Goal: Task Accomplishment & Management: Complete application form

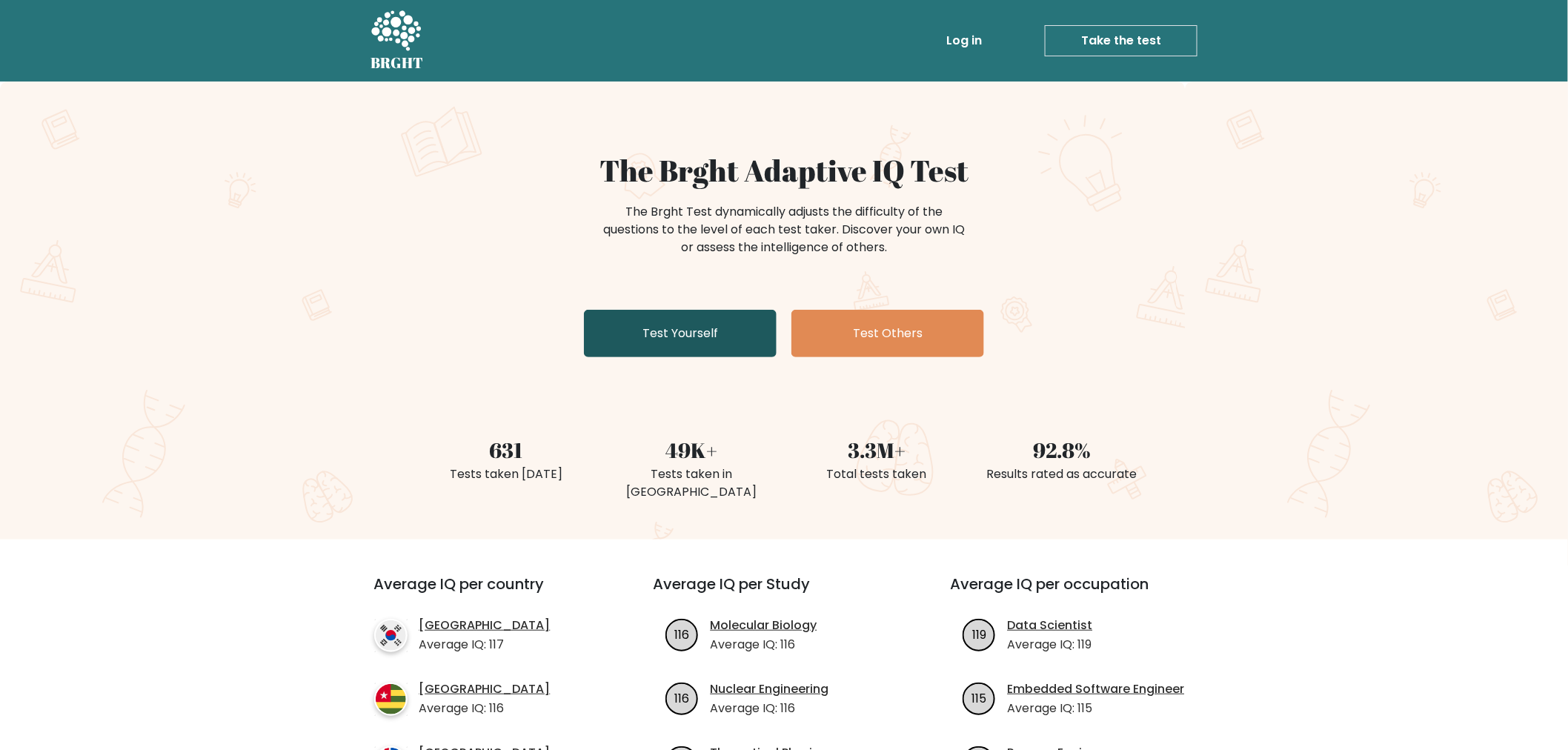
drag, startPoint x: 720, startPoint y: 334, endPoint x: 716, endPoint y: 340, distance: 7.2
click at [720, 334] on link "Test Yourself" at bounding box center [680, 333] width 193 height 48
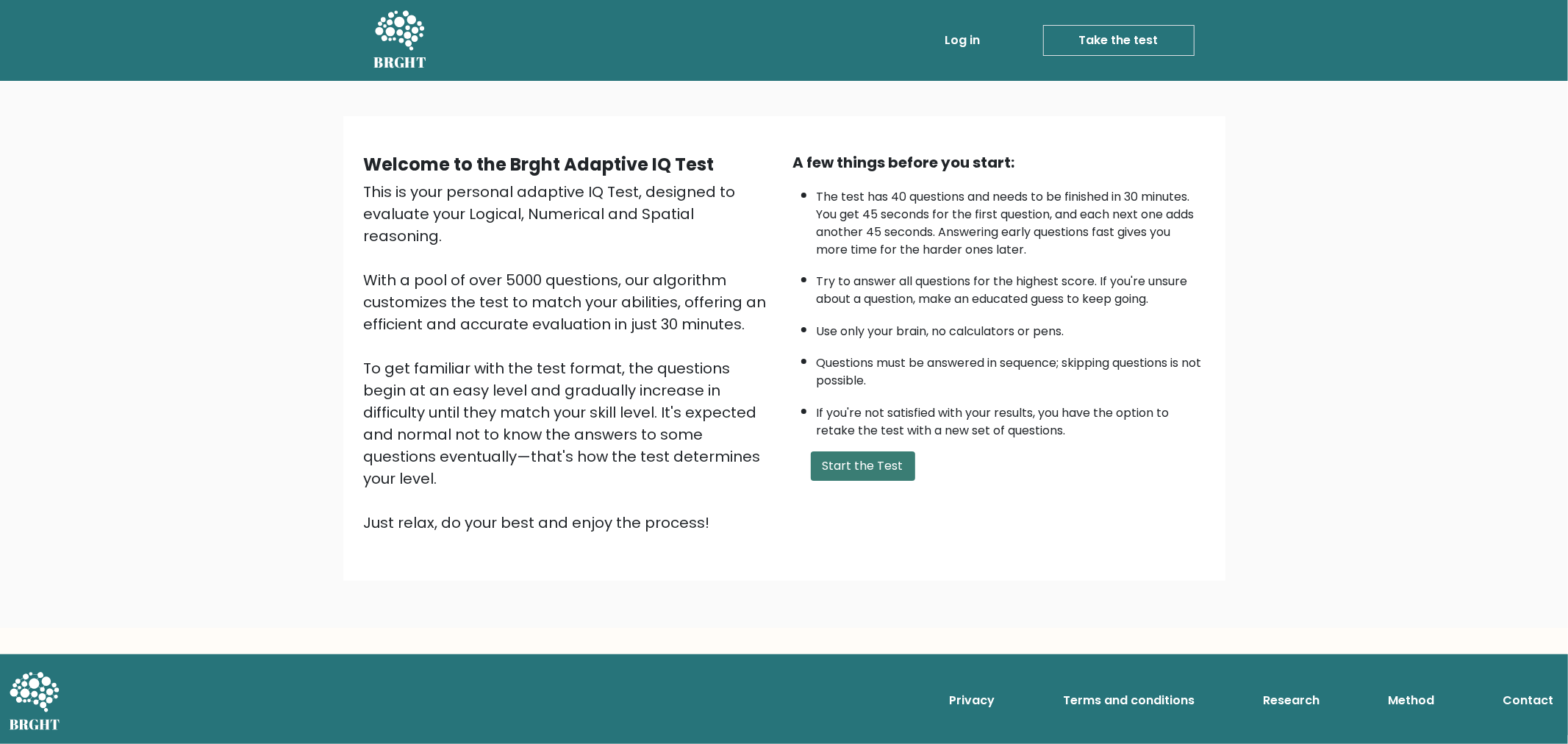
click at [878, 466] on button "Start the Test" at bounding box center [862, 466] width 105 height 30
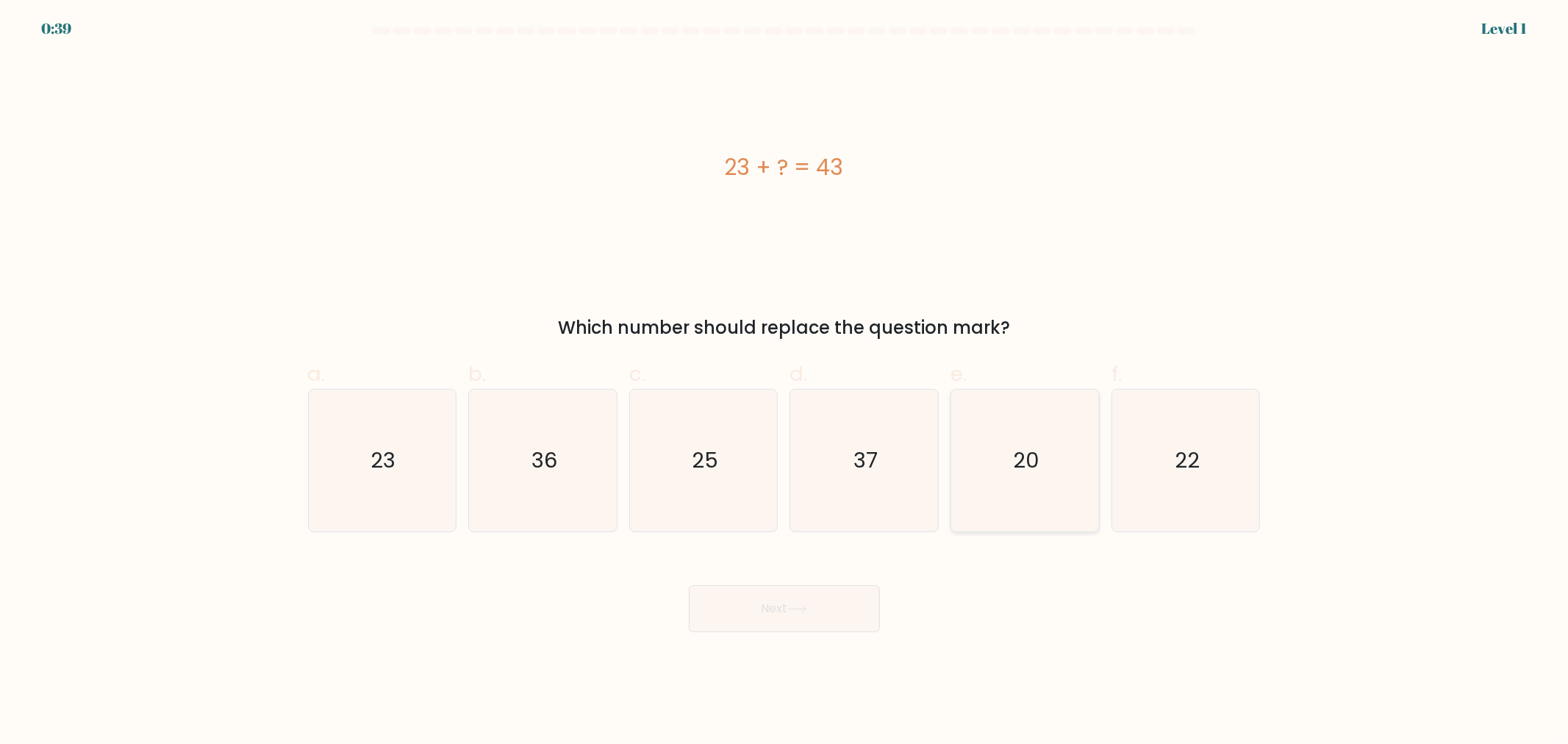
drag, startPoint x: 1002, startPoint y: 472, endPoint x: 996, endPoint y: 478, distance: 8.5
click at [1002, 472] on icon "20" at bounding box center [1024, 460] width 142 height 142
click at [785, 381] on input "e. 20" at bounding box center [784, 377] width 1 height 9
radio input "true"
click at [810, 614] on button "Next" at bounding box center [784, 608] width 191 height 47
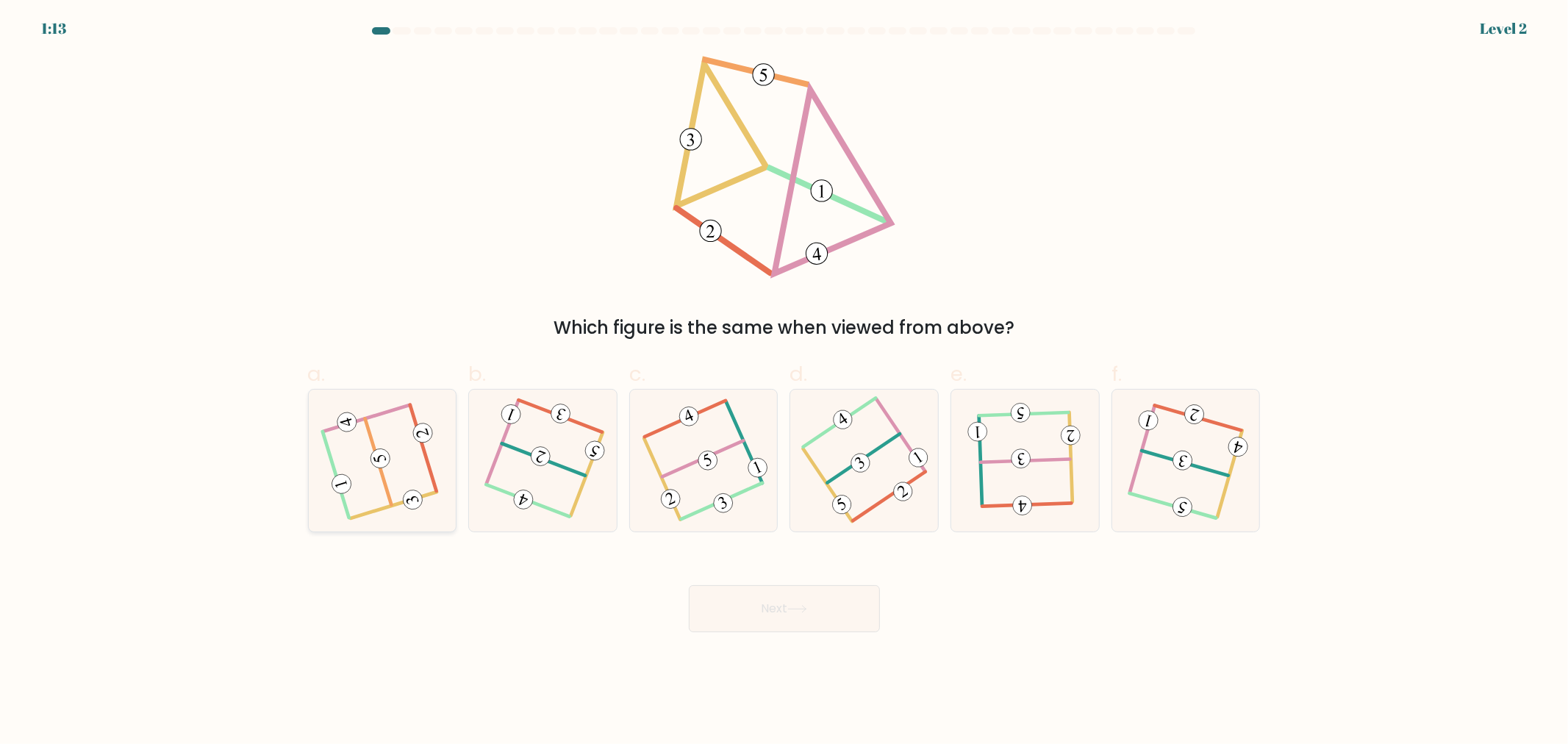
click at [402, 474] on icon at bounding box center [382, 460] width 113 height 113
click at [784, 381] on input "a." at bounding box center [784, 377] width 1 height 9
radio input "true"
click at [799, 601] on button "Next" at bounding box center [784, 608] width 191 height 47
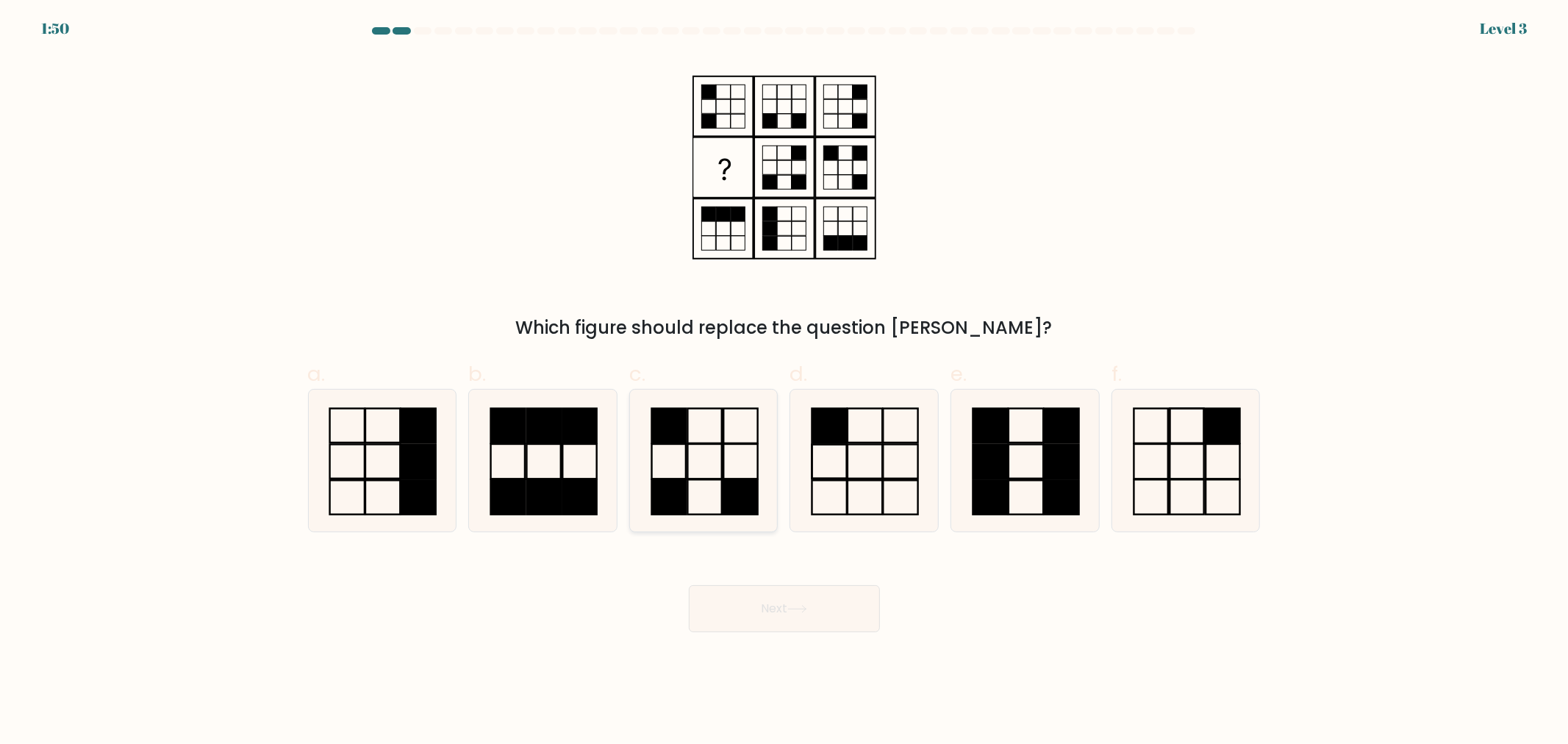
click at [703, 449] on icon at bounding box center [703, 460] width 142 height 142
click at [784, 381] on input "c." at bounding box center [784, 377] width 1 height 9
radio input "true"
click at [818, 621] on button "Next" at bounding box center [784, 608] width 191 height 47
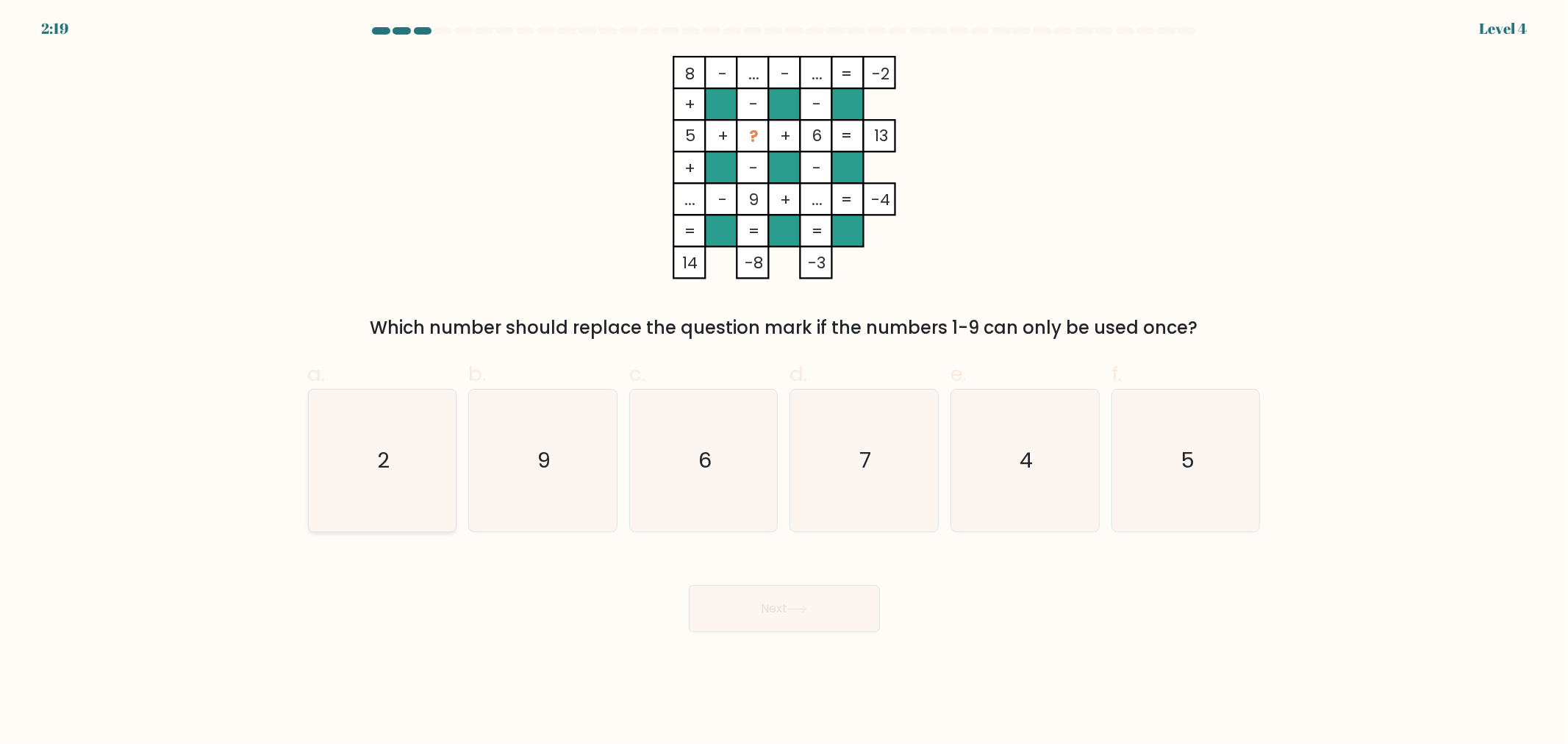
click at [373, 440] on icon "2" at bounding box center [381, 460] width 142 height 142
click at [784, 381] on input "a. 2" at bounding box center [784, 377] width 1 height 9
radio input "true"
click at [842, 621] on button "Next" at bounding box center [784, 608] width 191 height 47
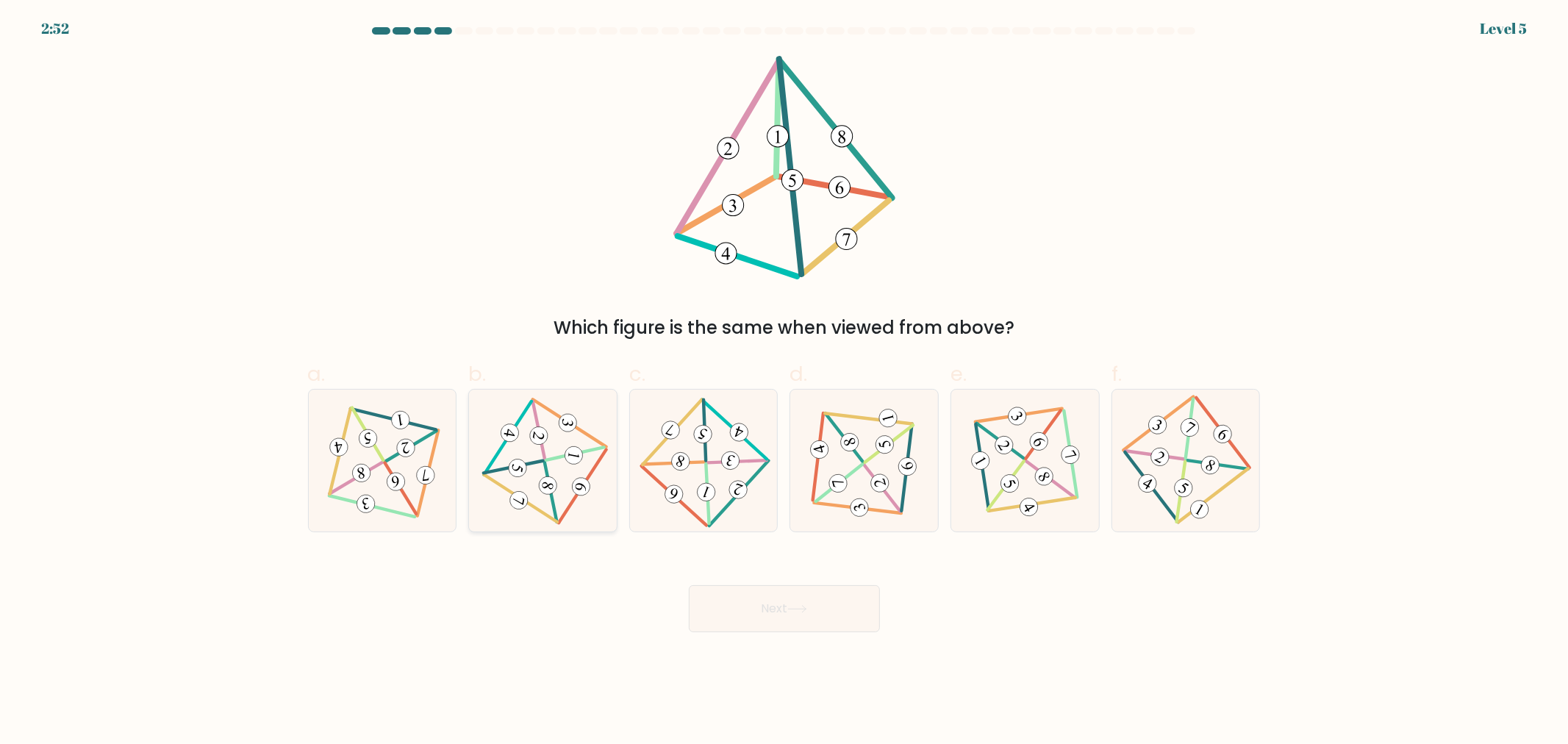
drag, startPoint x: 517, startPoint y: 476, endPoint x: 559, endPoint y: 498, distance: 47.4
click at [520, 475] on icon at bounding box center [543, 460] width 117 height 113
click at [784, 381] on input "b." at bounding box center [784, 377] width 1 height 9
radio input "true"
click at [858, 605] on button "Next" at bounding box center [784, 608] width 191 height 47
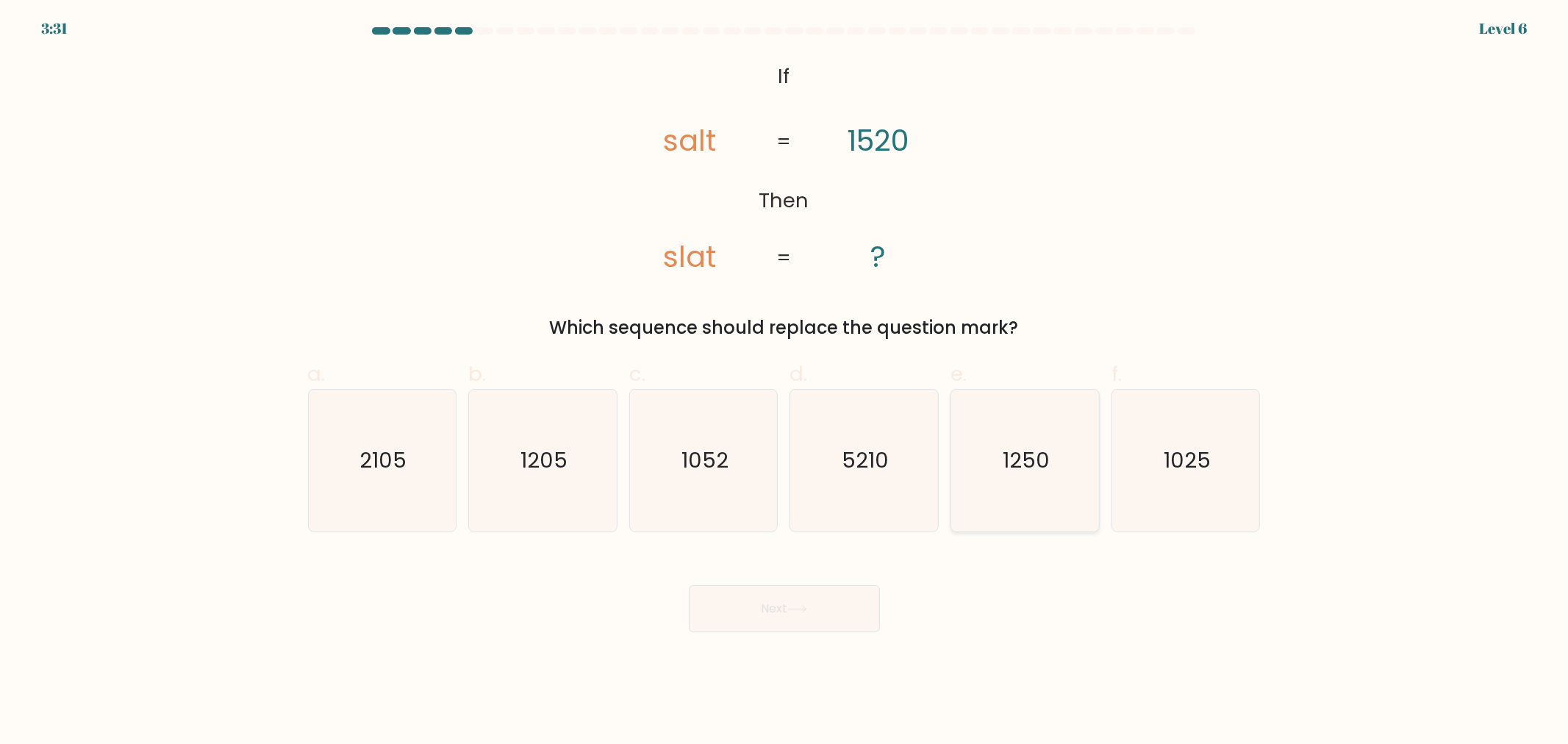
click at [1048, 485] on icon "1250" at bounding box center [1024, 460] width 142 height 142
click at [785, 381] on input "e. 1250" at bounding box center [784, 377] width 1 height 9
radio input "true"
click at [812, 607] on button "Next" at bounding box center [784, 608] width 191 height 47
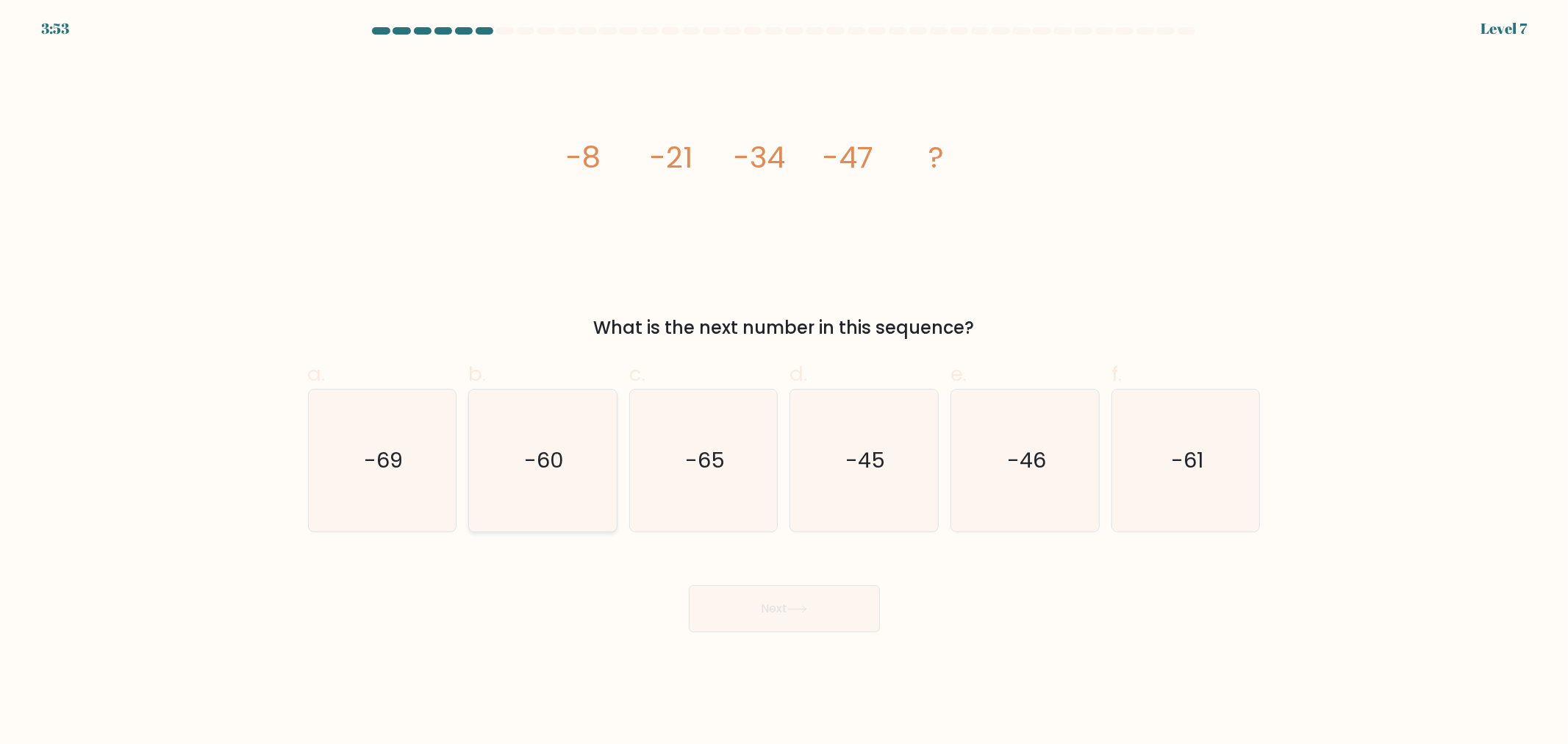
click at [555, 482] on icon "-60" at bounding box center [542, 460] width 142 height 142
click at [784, 381] on input "b. -60" at bounding box center [784, 377] width 1 height 9
radio input "true"
click at [806, 608] on icon at bounding box center [796, 609] width 18 height 6
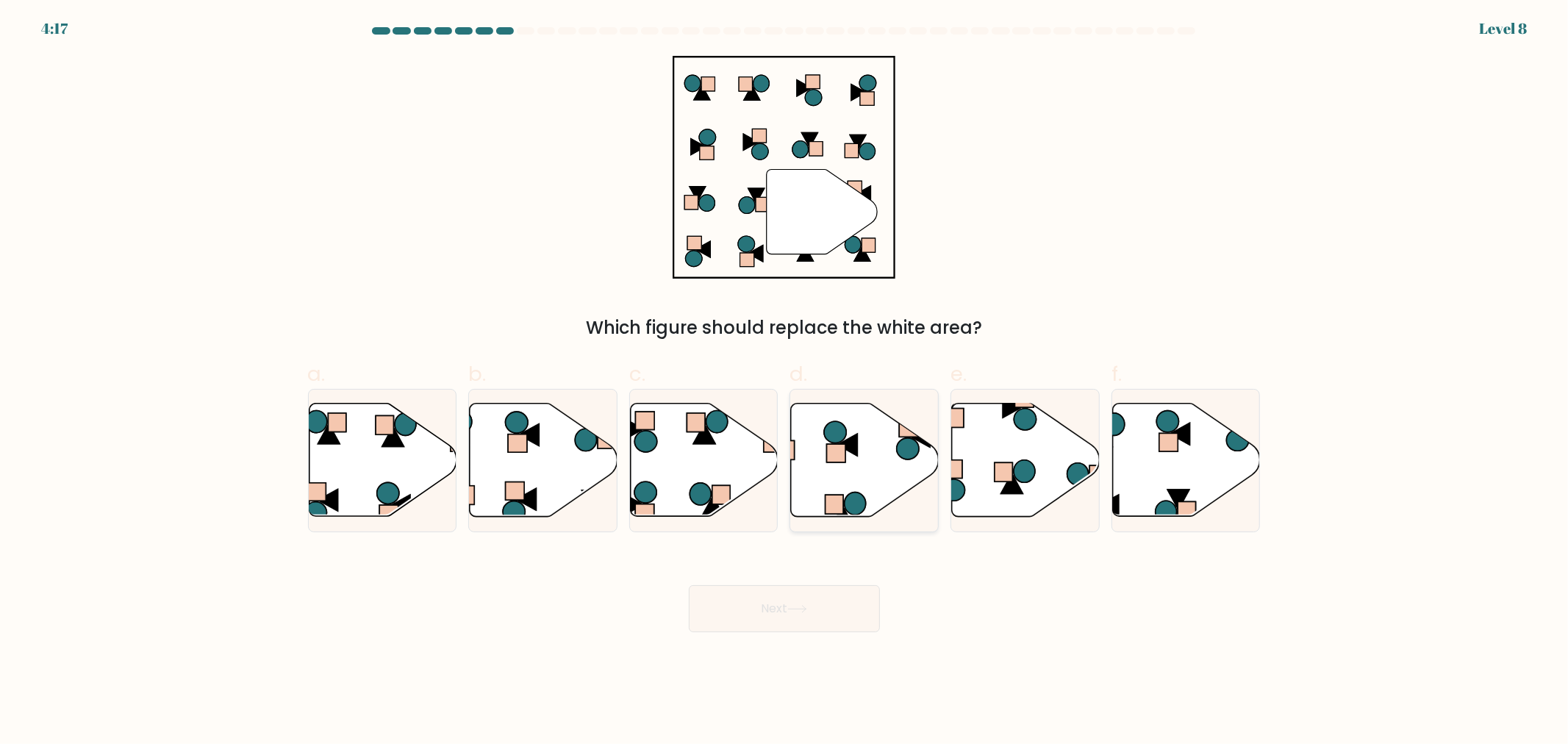
click at [860, 468] on icon at bounding box center [865, 460] width 148 height 113
click at [785, 381] on input "d." at bounding box center [784, 377] width 1 height 9
radio input "true"
click at [846, 612] on button "Next" at bounding box center [784, 608] width 191 height 47
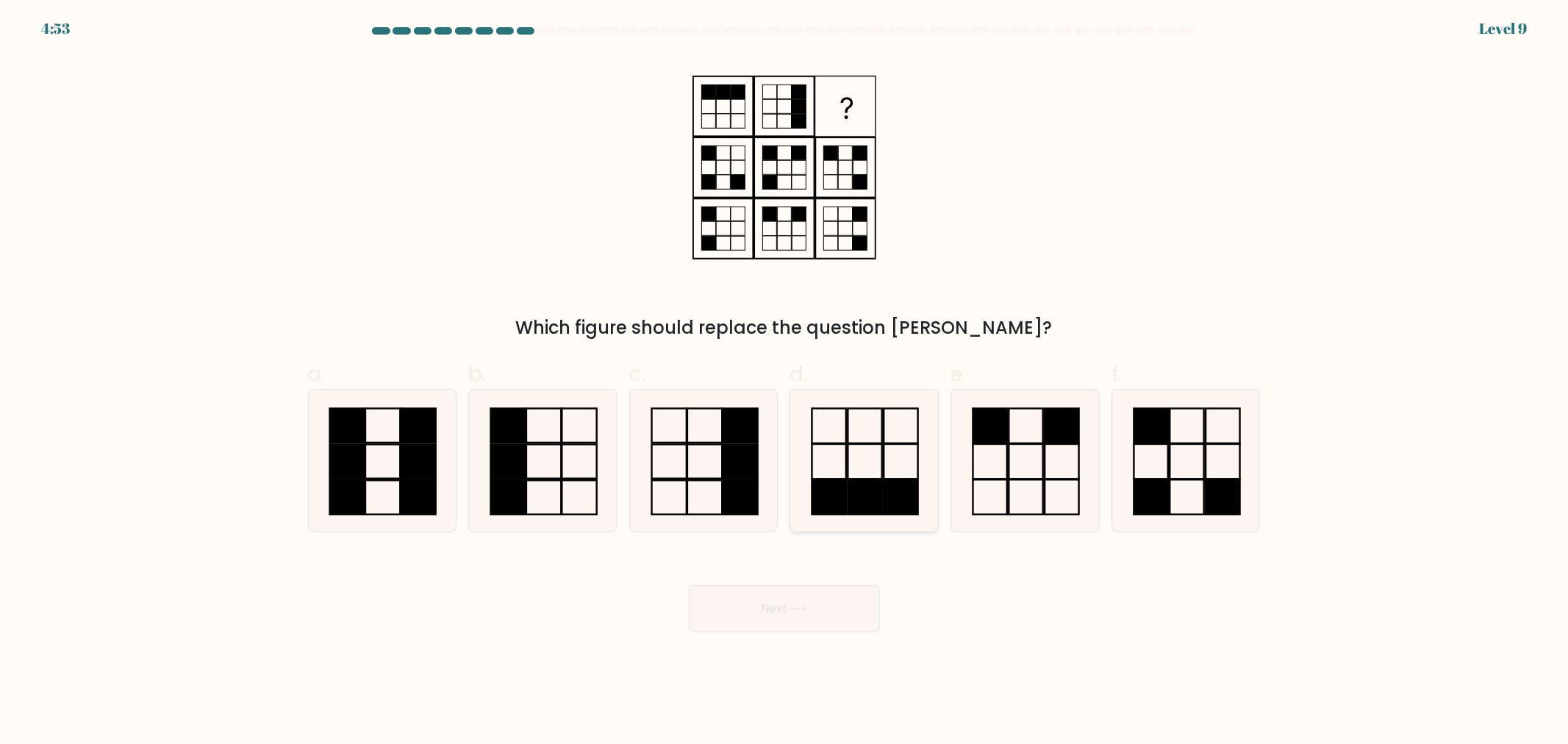
click at [866, 428] on icon at bounding box center [863, 460] width 142 height 142
click at [785, 381] on input "d." at bounding box center [784, 377] width 1 height 9
radio input "true"
drag, startPoint x: 832, startPoint y: 616, endPoint x: 850, endPoint y: 614, distance: 18.1
click at [834, 617] on button "Next" at bounding box center [784, 608] width 191 height 47
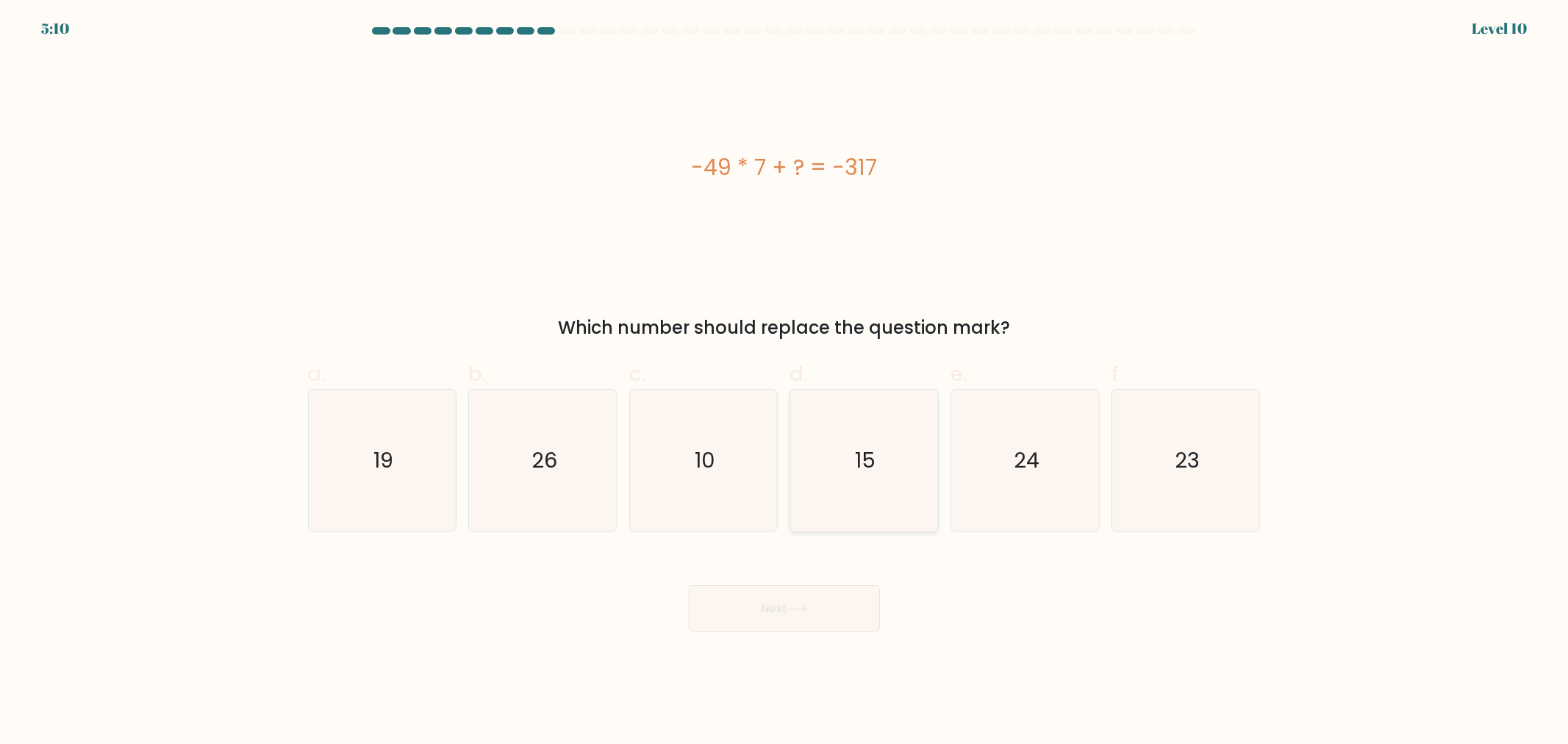
click at [883, 467] on icon "15" at bounding box center [863, 460] width 142 height 142
click at [785, 381] on input "d. 15" at bounding box center [784, 377] width 1 height 9
radio input "true"
click at [1017, 474] on text "24" at bounding box center [1027, 460] width 26 height 30
click at [785, 381] on input "e. 24" at bounding box center [784, 377] width 1 height 9
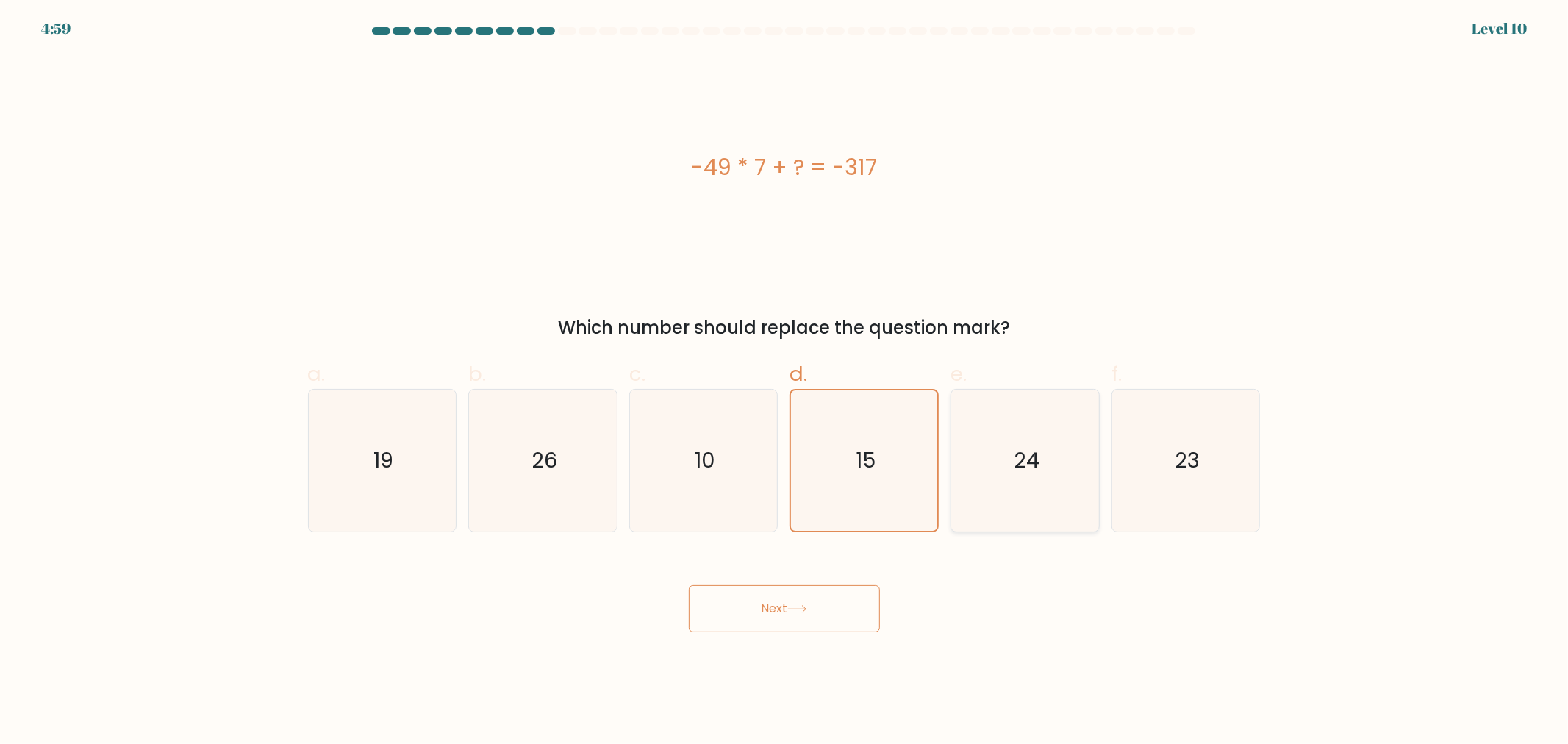
radio input "true"
click at [839, 607] on button "Next" at bounding box center [784, 608] width 191 height 47
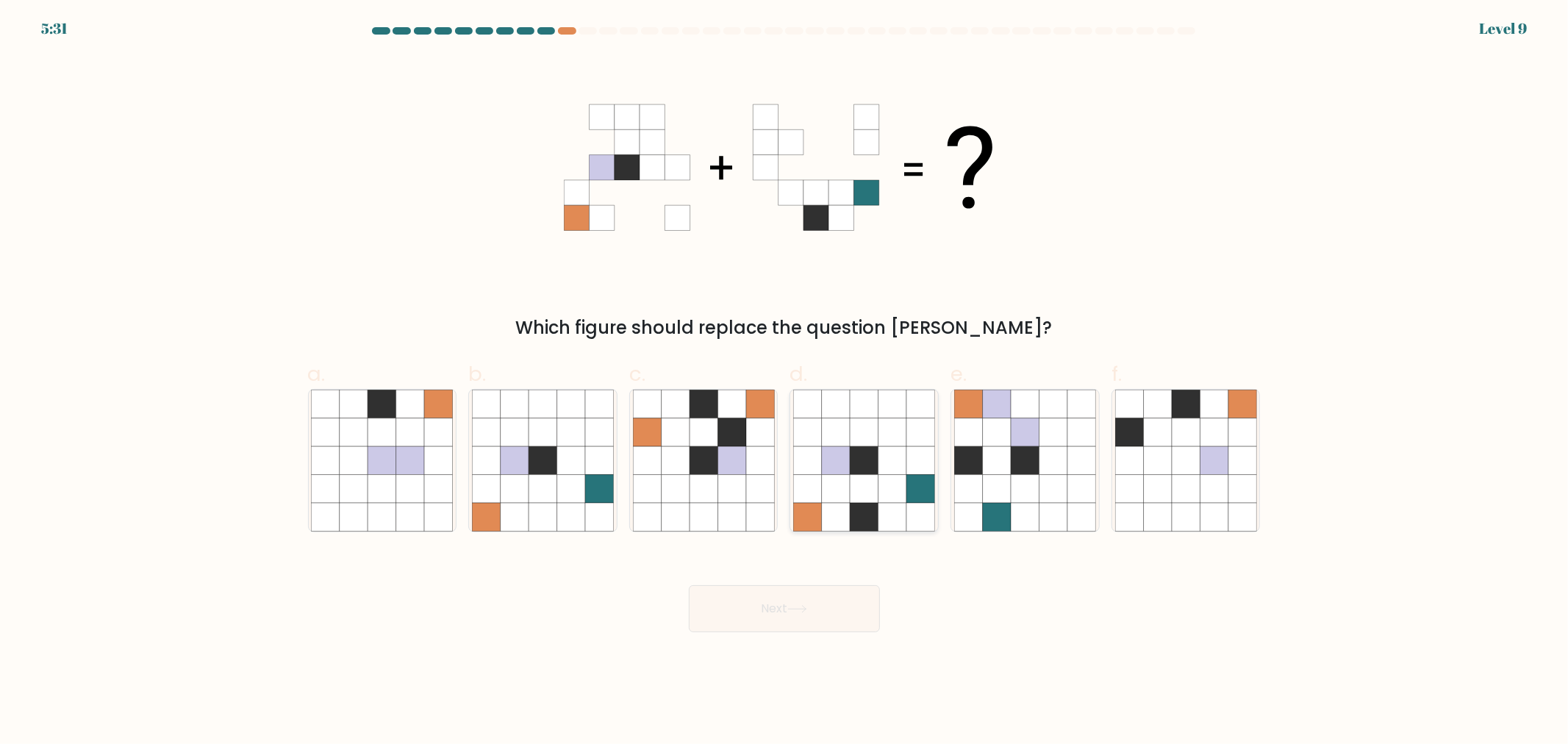
click at [895, 479] on icon at bounding box center [892, 489] width 28 height 28
click at [785, 381] on input "d." at bounding box center [784, 377] width 1 height 9
radio input "true"
click at [839, 607] on button "Next" at bounding box center [784, 608] width 191 height 47
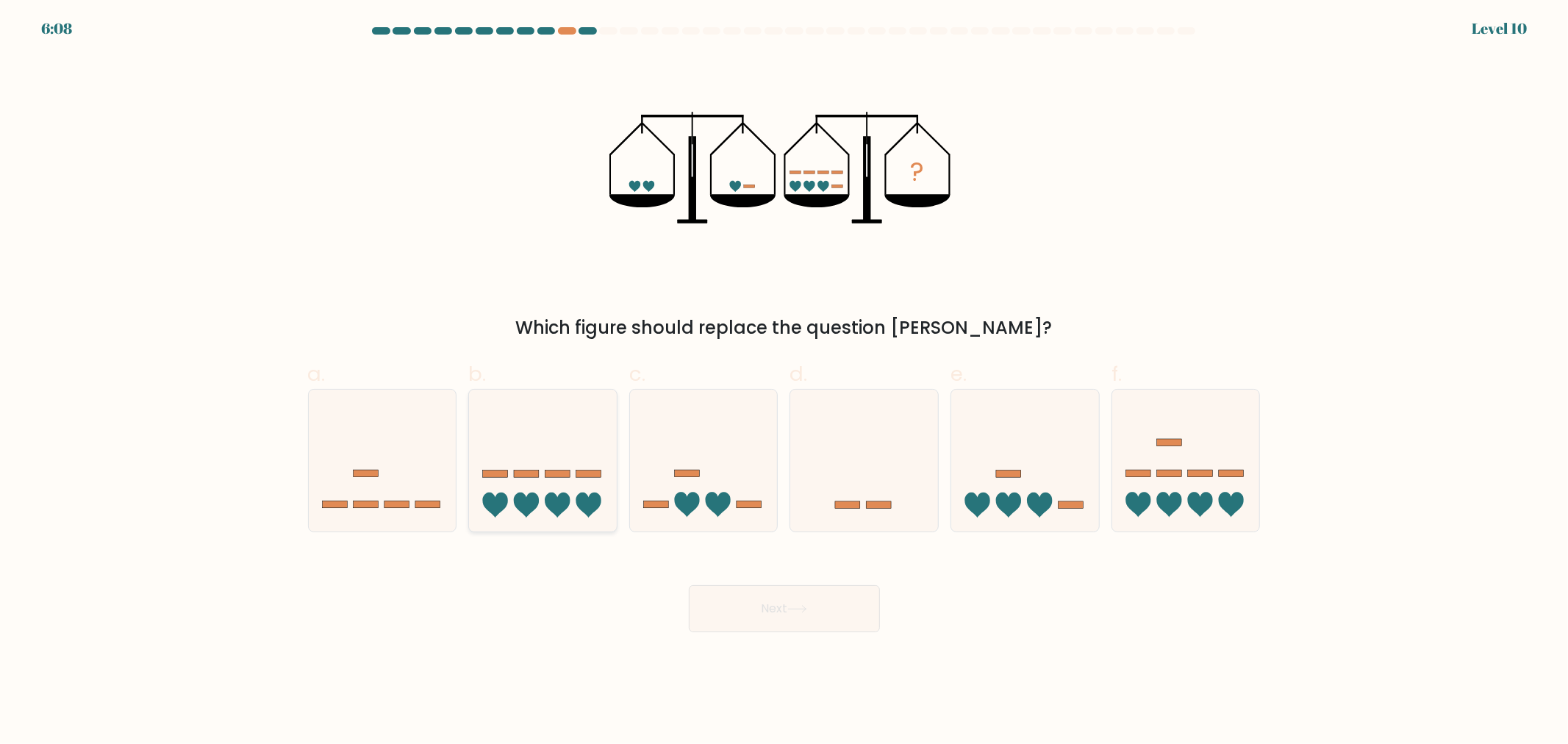
click at [540, 460] on icon at bounding box center [543, 460] width 148 height 122
click at [784, 381] on input "b." at bounding box center [784, 377] width 1 height 9
radio input "true"
click at [843, 613] on button "Next" at bounding box center [784, 608] width 191 height 47
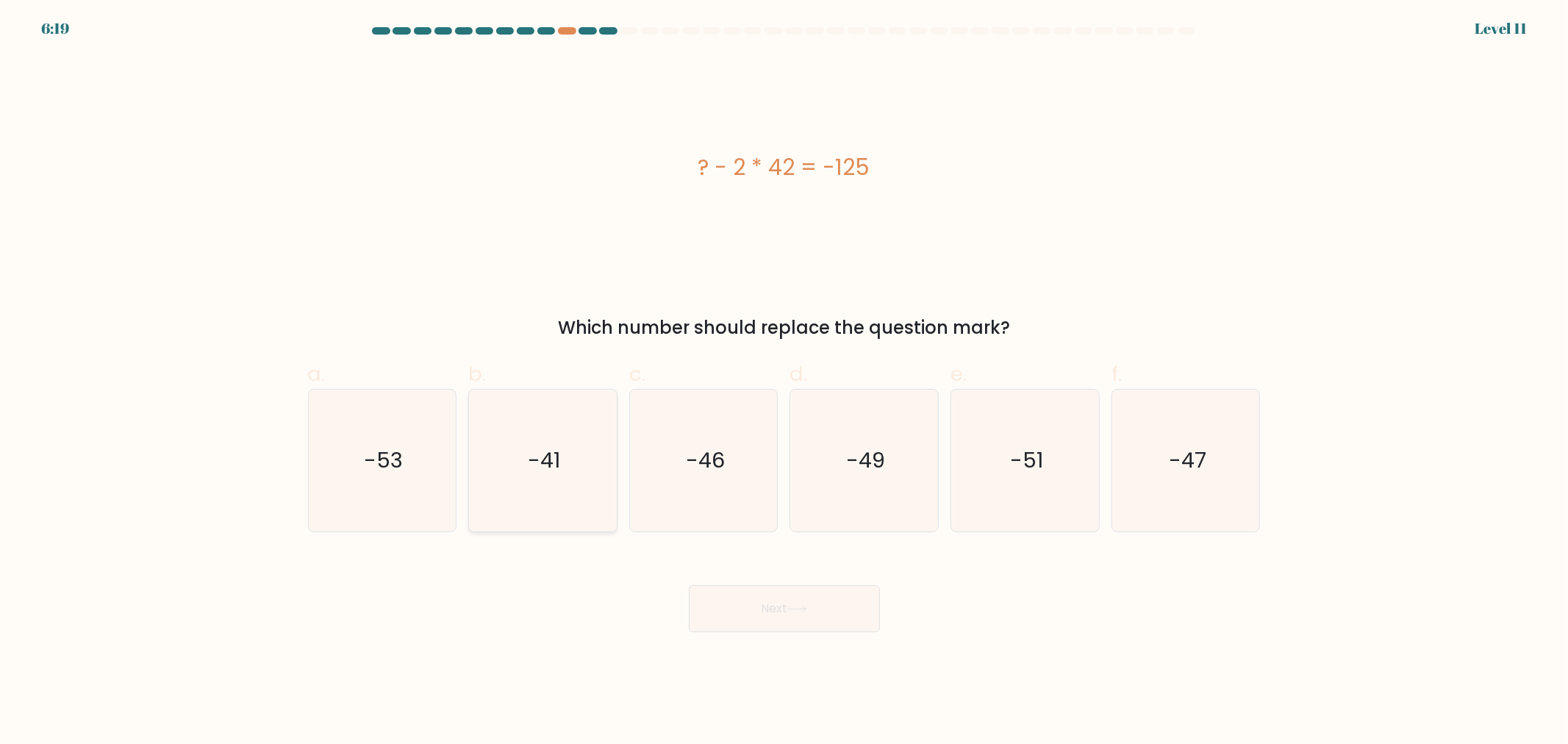
click at [570, 442] on icon "-41" at bounding box center [542, 460] width 142 height 142
click at [784, 381] on input "b. -41" at bounding box center [784, 377] width 1 height 9
radio input "true"
click at [779, 591] on button "Next" at bounding box center [784, 608] width 191 height 47
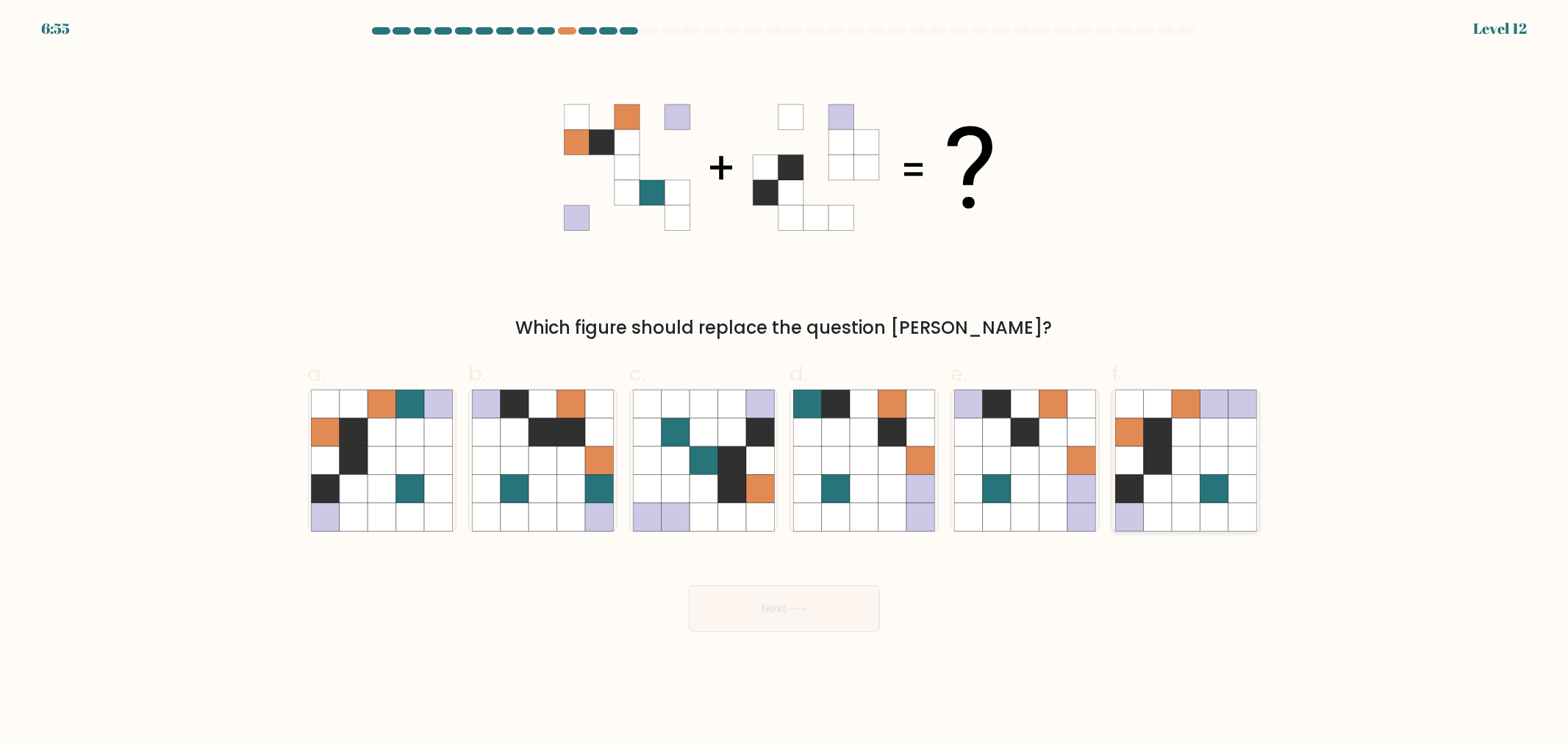
click at [1233, 428] on icon at bounding box center [1242, 432] width 28 height 28
click at [785, 381] on input "f." at bounding box center [784, 377] width 1 height 9
radio input "true"
drag, startPoint x: 838, startPoint y: 603, endPoint x: 846, endPoint y: 600, distance: 8.5
click at [839, 601] on button "Next" at bounding box center [784, 608] width 191 height 47
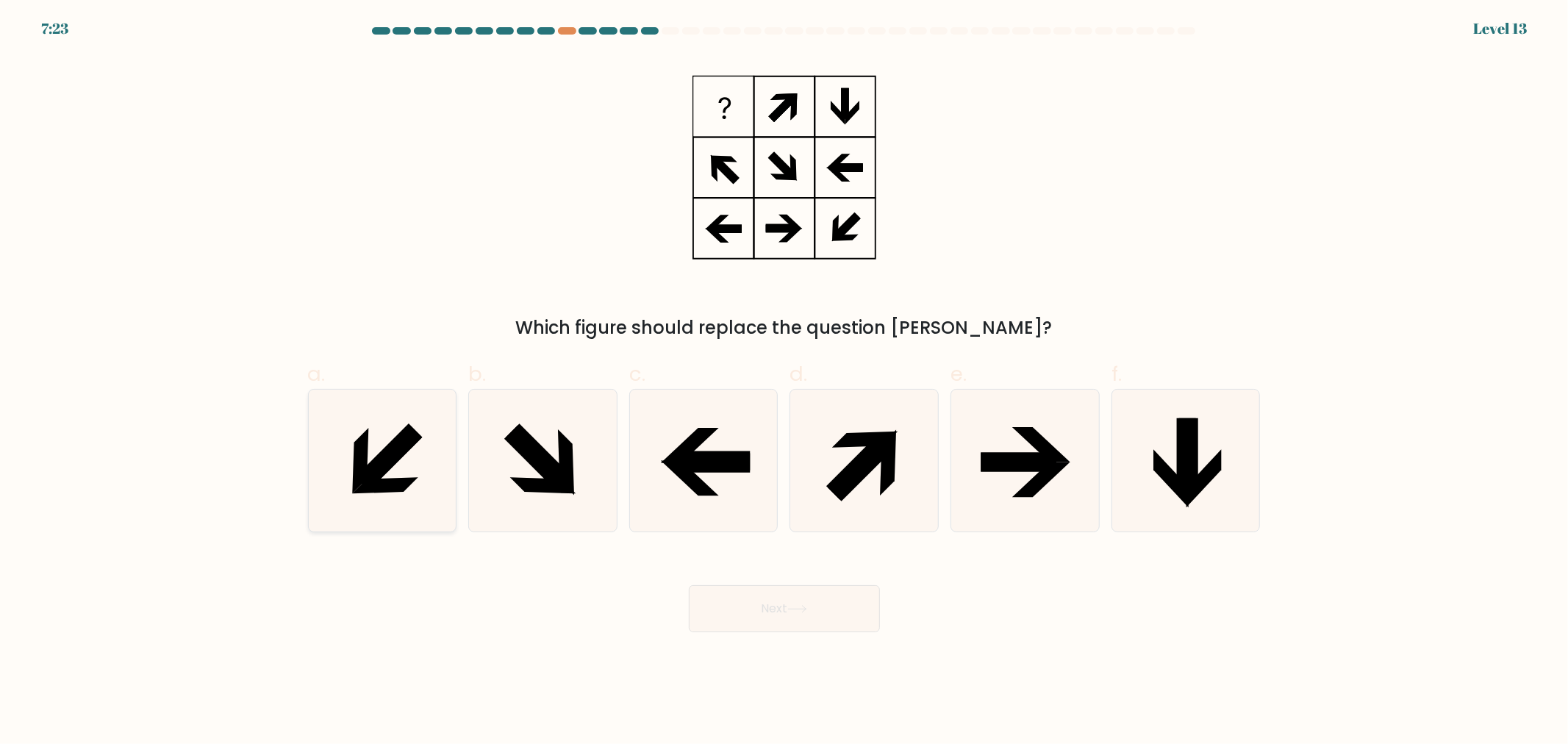
click at [424, 484] on icon at bounding box center [381, 460] width 142 height 142
click at [784, 381] on input "a." at bounding box center [784, 377] width 1 height 9
radio input "true"
click at [850, 618] on button "Next" at bounding box center [784, 608] width 191 height 47
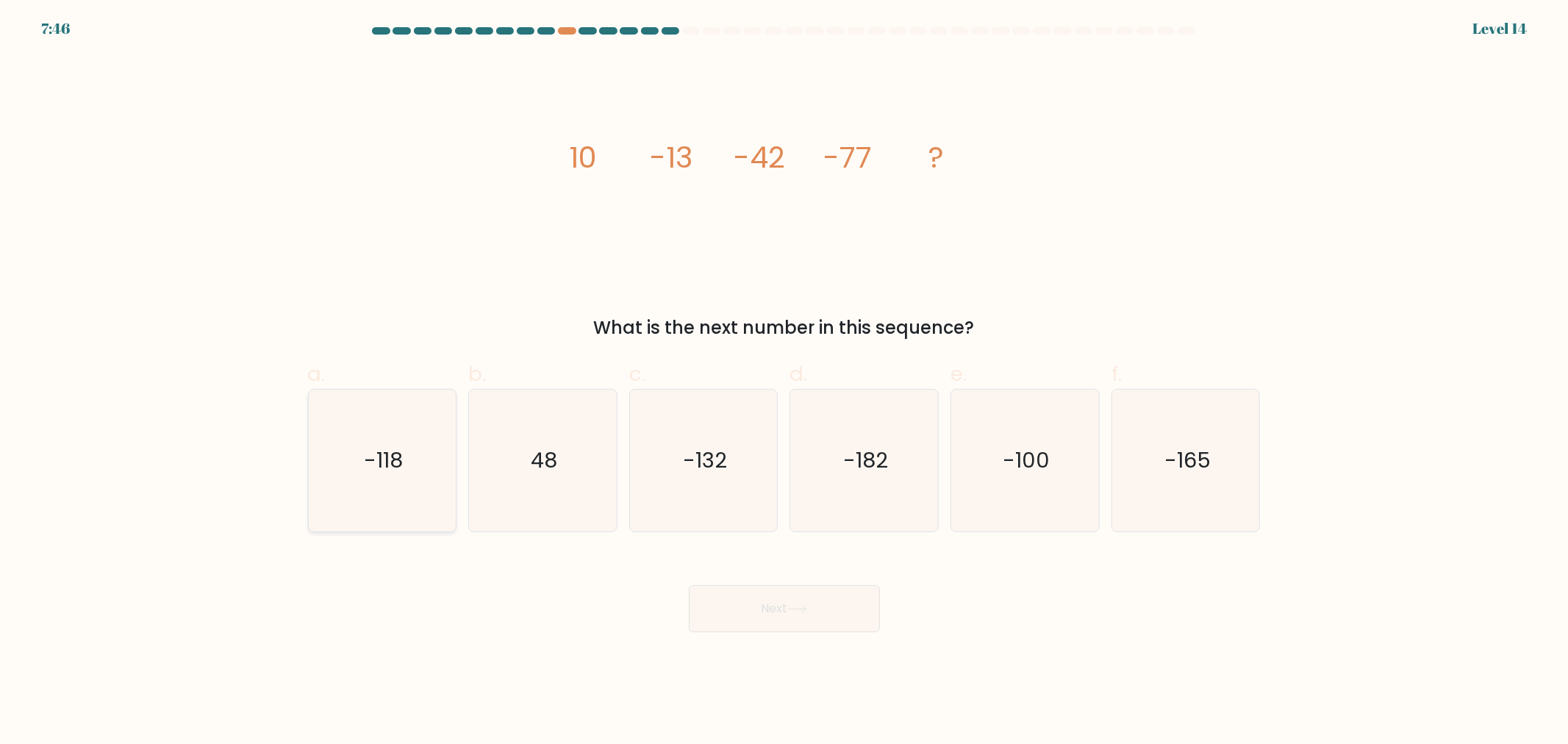
click at [416, 444] on icon "-118" at bounding box center [381, 460] width 142 height 142
click at [784, 381] on input "a. -118" at bounding box center [784, 377] width 1 height 9
radio input "true"
drag, startPoint x: 839, startPoint y: 620, endPoint x: 832, endPoint y: 617, distance: 7.6
click at [840, 620] on button "Next" at bounding box center [784, 608] width 191 height 47
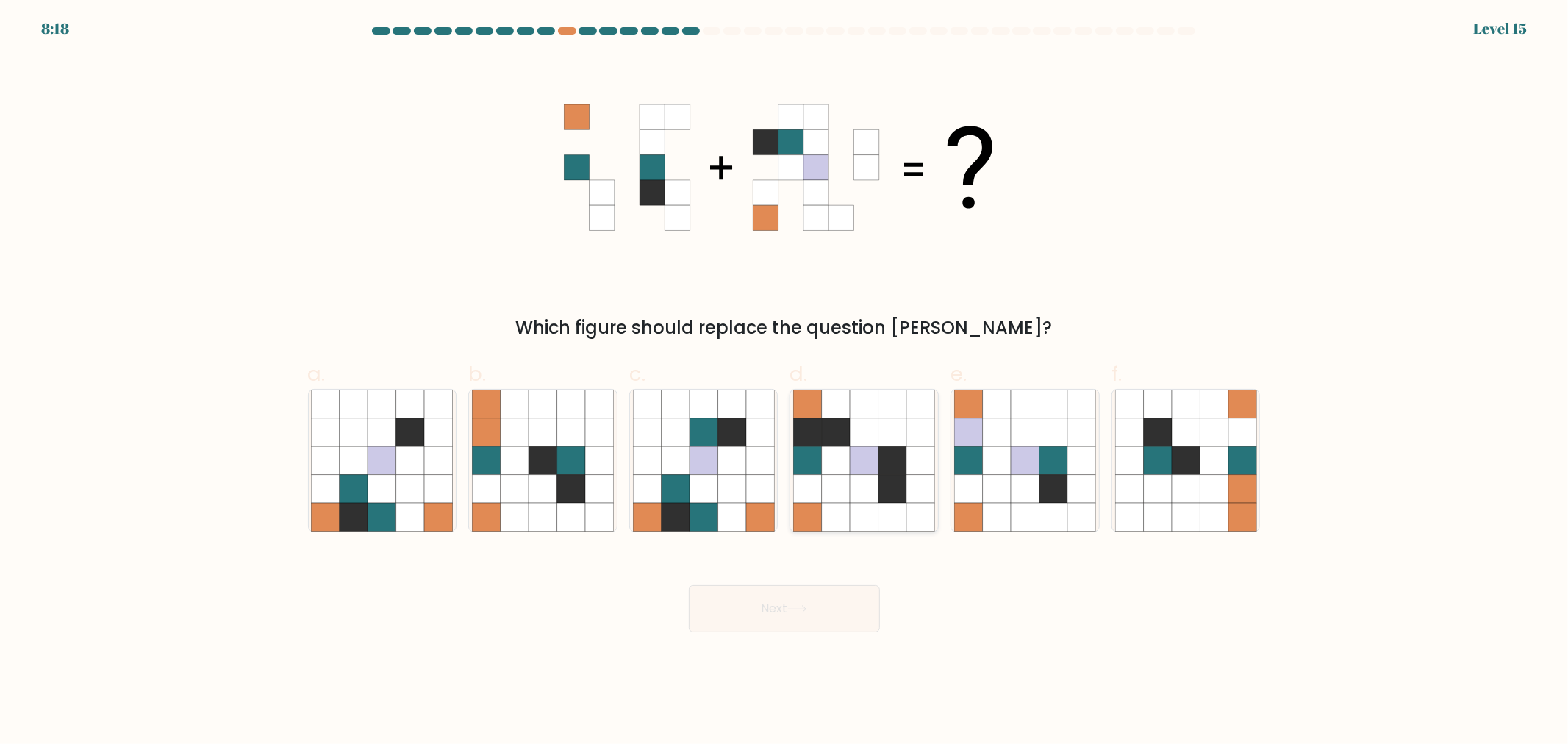
click at [855, 416] on icon at bounding box center [863, 460] width 142 height 142
click at [785, 381] on input "d." at bounding box center [784, 377] width 1 height 9
radio input "true"
click at [854, 614] on button "Next" at bounding box center [784, 608] width 191 height 47
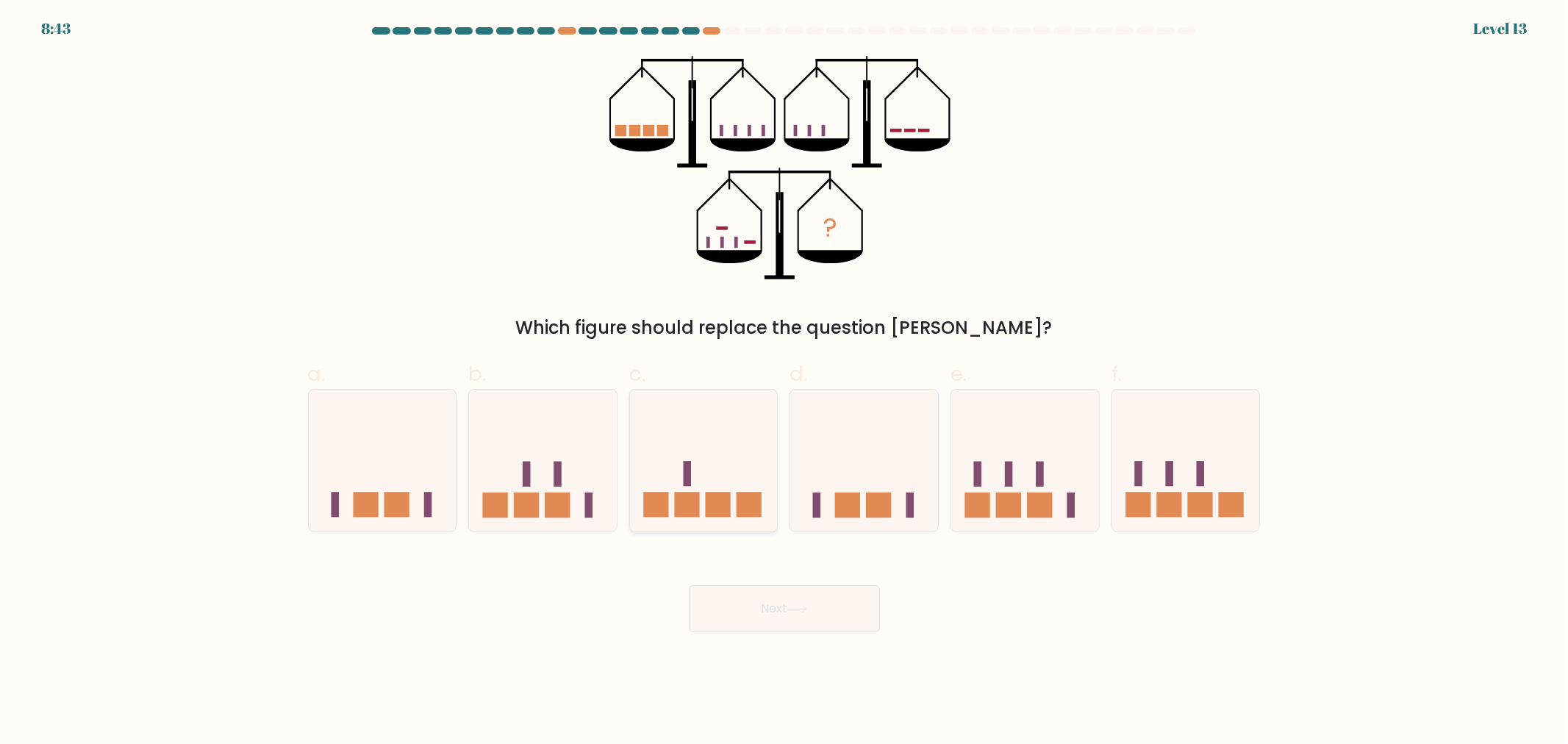
drag, startPoint x: 739, startPoint y: 465, endPoint x: 743, endPoint y: 475, distance: 10.8
click at [742, 465] on icon at bounding box center [704, 460] width 148 height 122
click at [784, 381] on input "c." at bounding box center [784, 377] width 1 height 9
radio input "true"
click at [884, 597] on div "Next" at bounding box center [784, 590] width 970 height 82
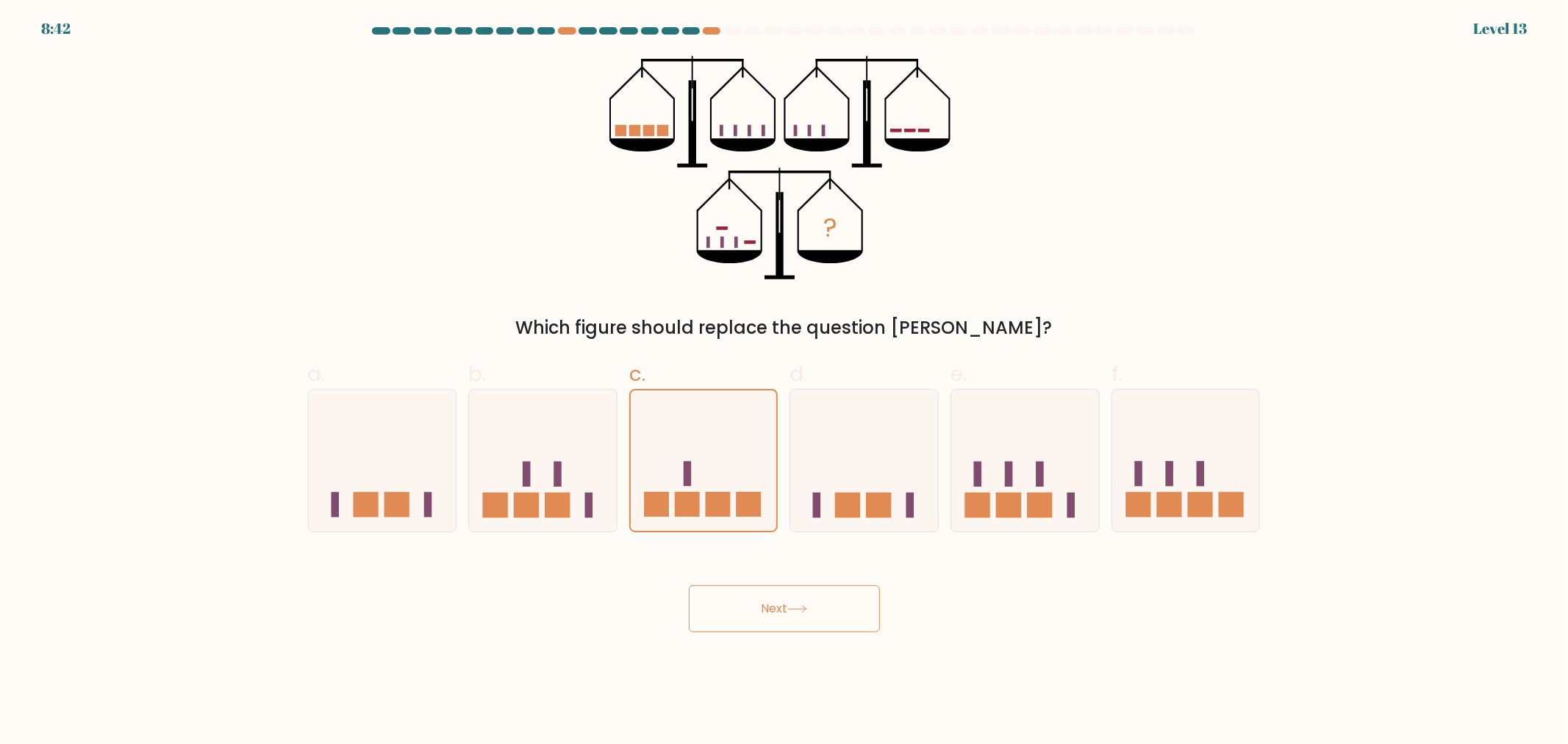
click at [857, 618] on button "Next" at bounding box center [784, 608] width 191 height 47
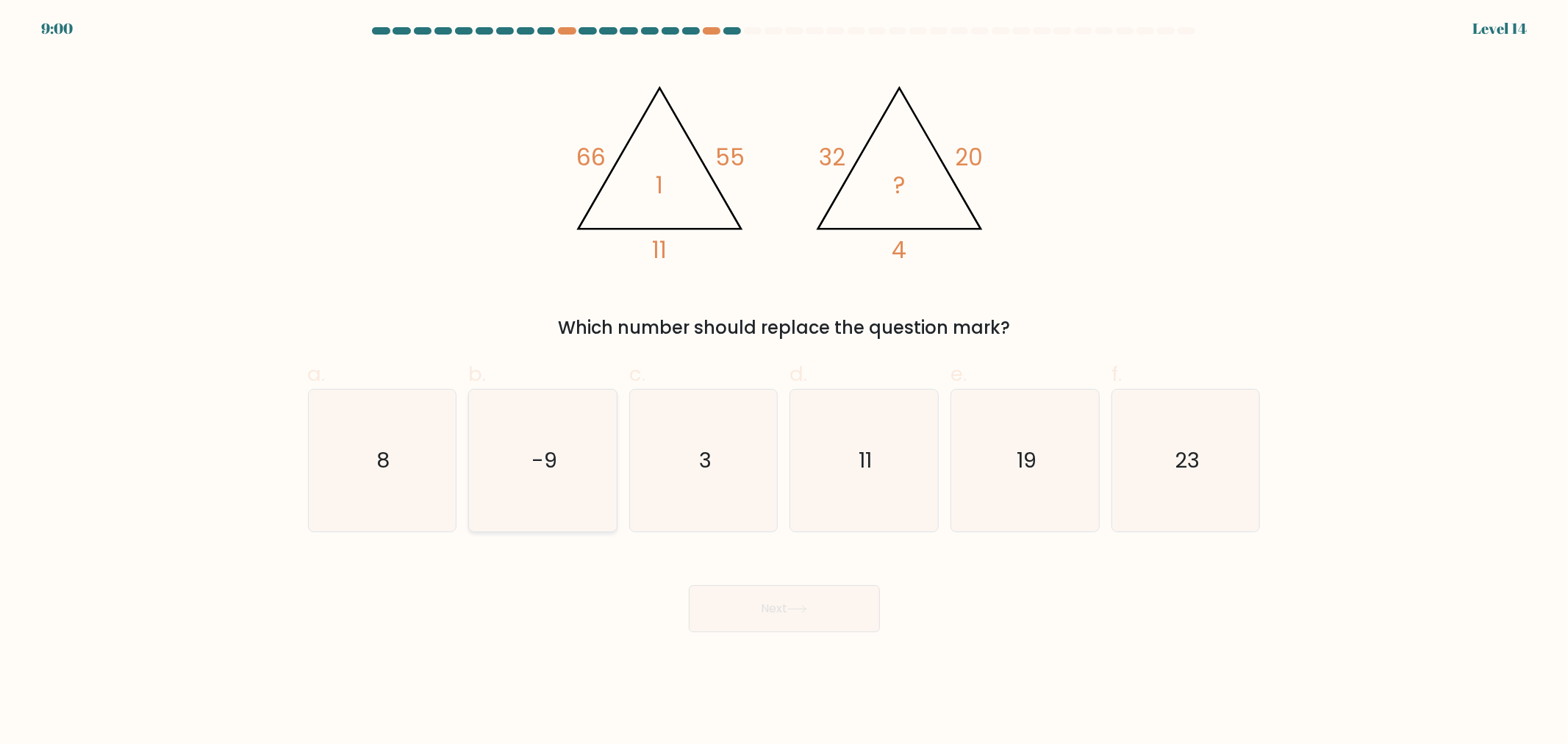
drag, startPoint x: 578, startPoint y: 470, endPoint x: 574, endPoint y: 477, distance: 8.1
click at [577, 470] on icon "-9" at bounding box center [542, 460] width 142 height 142
click at [784, 381] on input "b. -9" at bounding box center [784, 377] width 1 height 9
radio input "true"
click at [846, 614] on button "Next" at bounding box center [784, 608] width 191 height 47
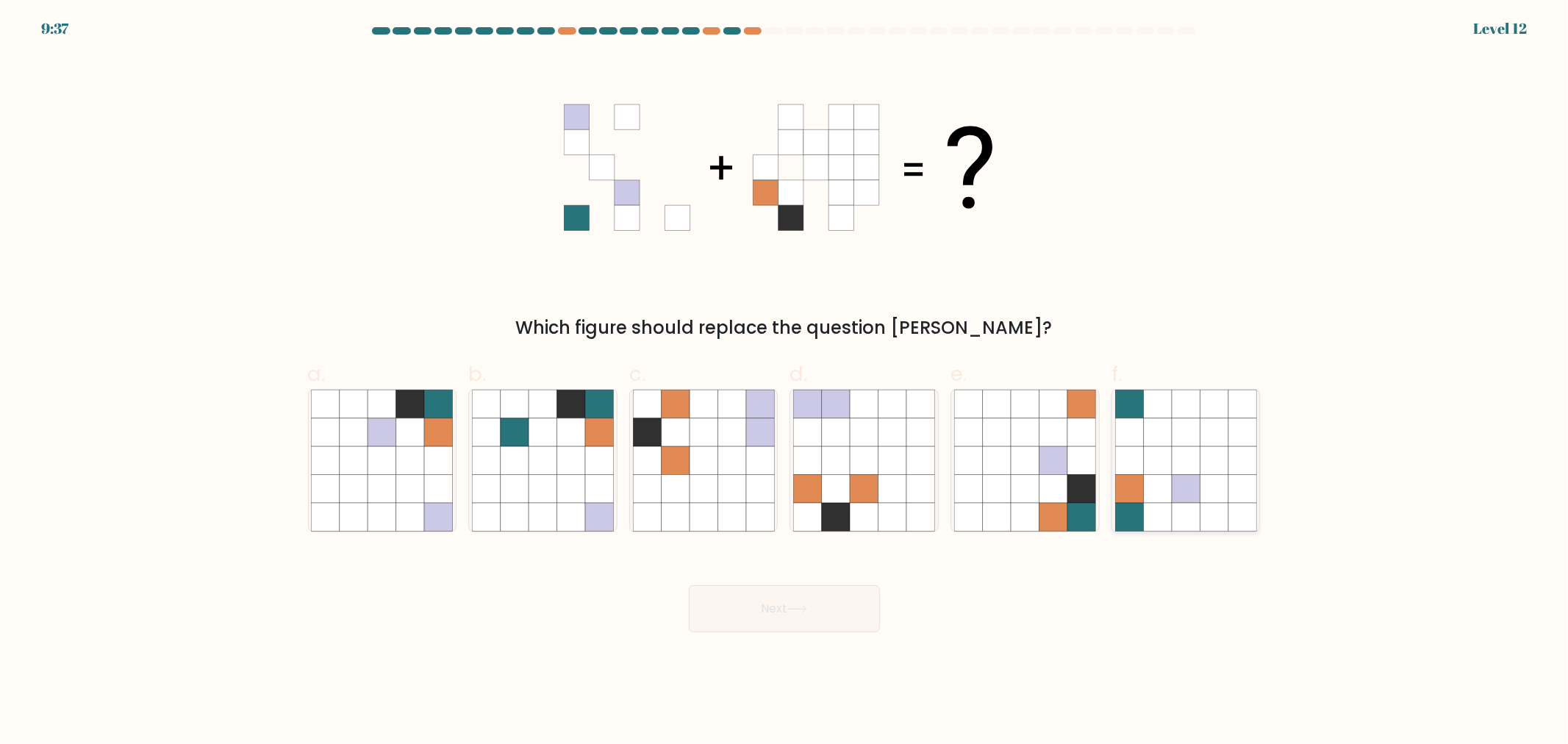
click at [1189, 479] on icon at bounding box center [1185, 489] width 28 height 28
click at [785, 381] on input "f." at bounding box center [784, 377] width 1 height 9
radio input "true"
click at [834, 606] on button "Next" at bounding box center [784, 608] width 191 height 47
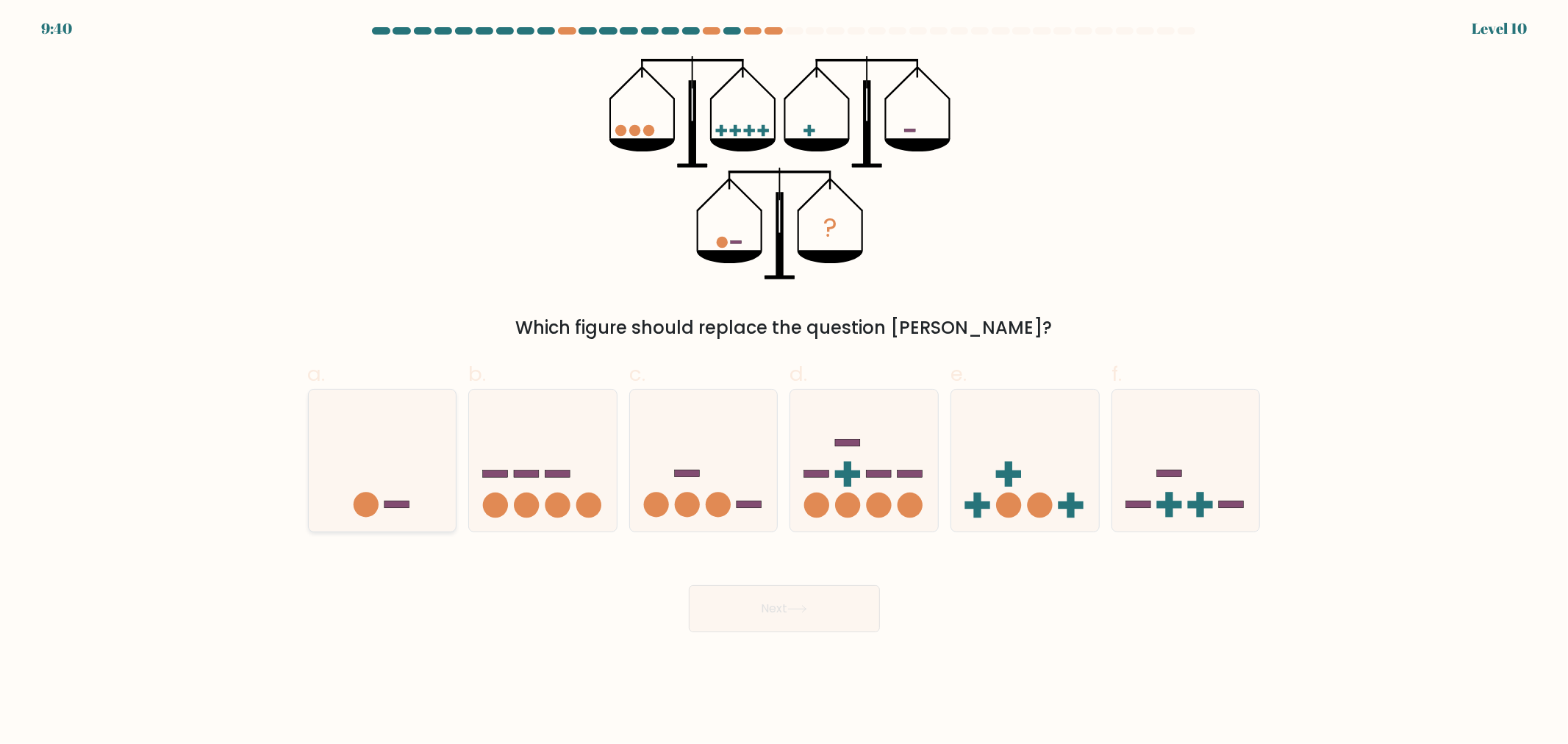
click at [408, 480] on icon at bounding box center [383, 460] width 148 height 122
click at [784, 381] on input "a." at bounding box center [784, 377] width 1 height 9
radio input "true"
click at [810, 598] on button "Next" at bounding box center [784, 608] width 191 height 47
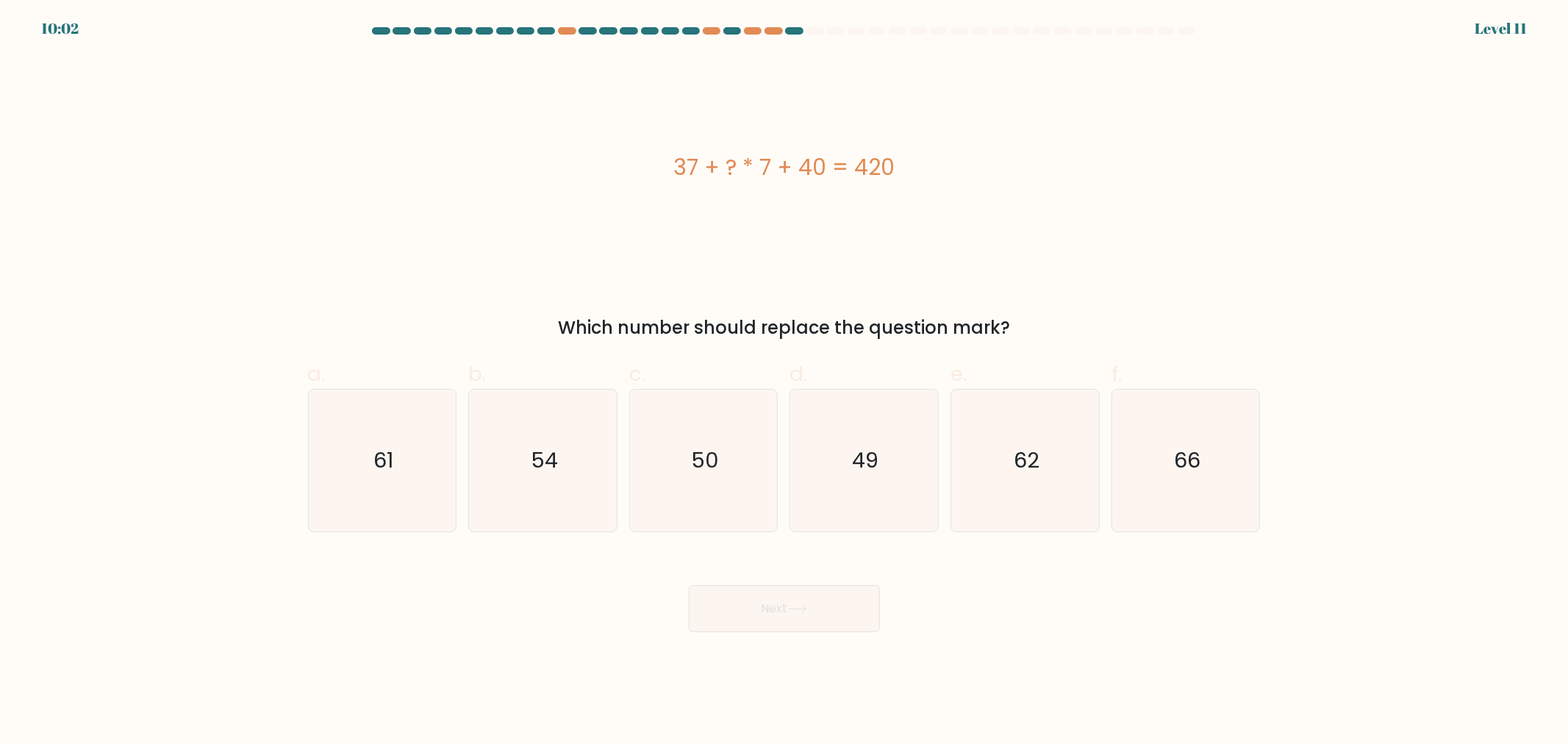
click at [946, 242] on div "37 + ? * 7 + 40 = 420" at bounding box center [784, 167] width 953 height 224
click at [906, 509] on icon "49" at bounding box center [863, 460] width 142 height 142
click at [785, 381] on input "d. 49" at bounding box center [784, 377] width 1 height 9
radio input "true"
click at [827, 596] on button "Next" at bounding box center [784, 608] width 191 height 47
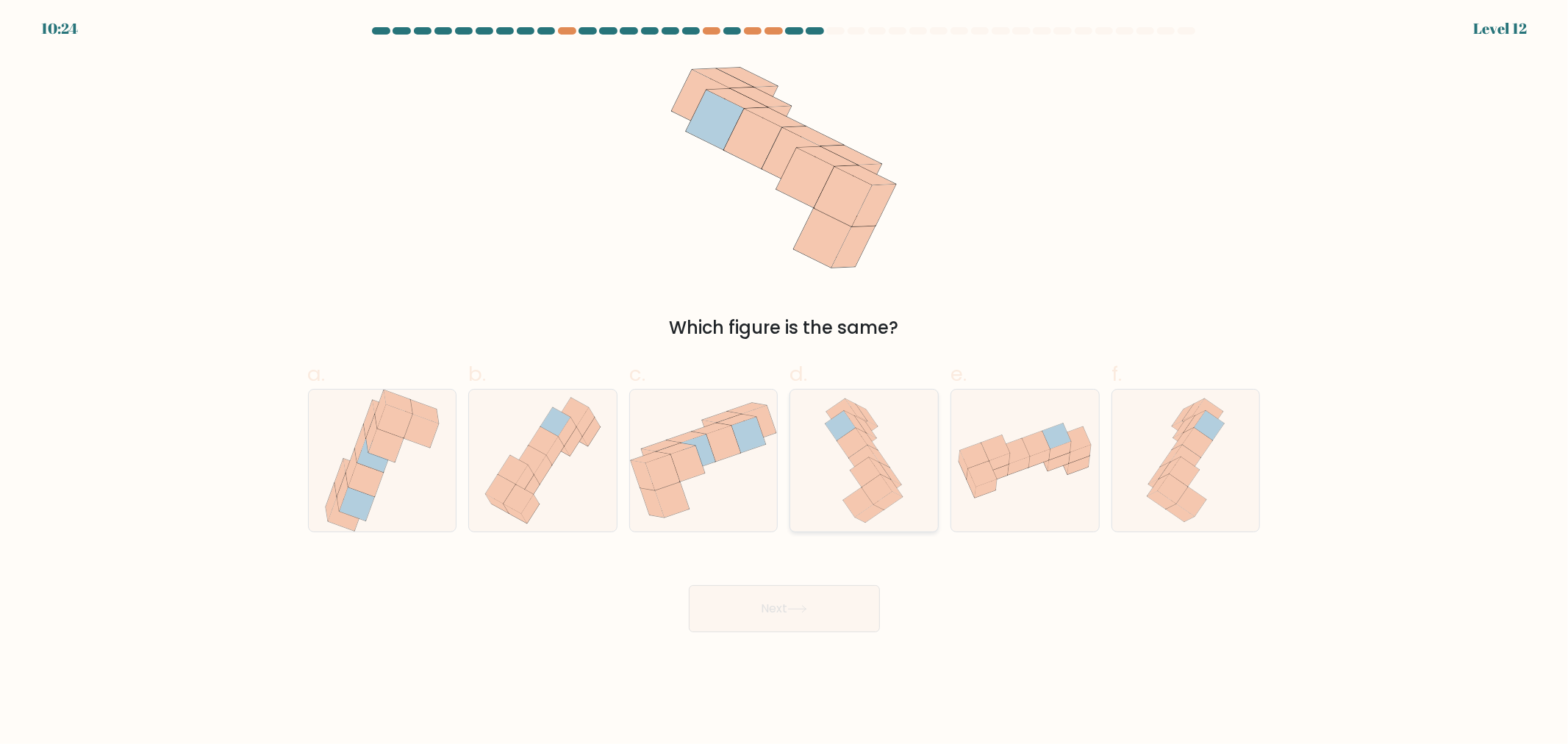
click at [868, 453] on icon at bounding box center [864, 460] width 31 height 30
click at [785, 381] on input "d." at bounding box center [784, 377] width 1 height 9
radio input "true"
click at [864, 614] on button "Next" at bounding box center [784, 608] width 191 height 47
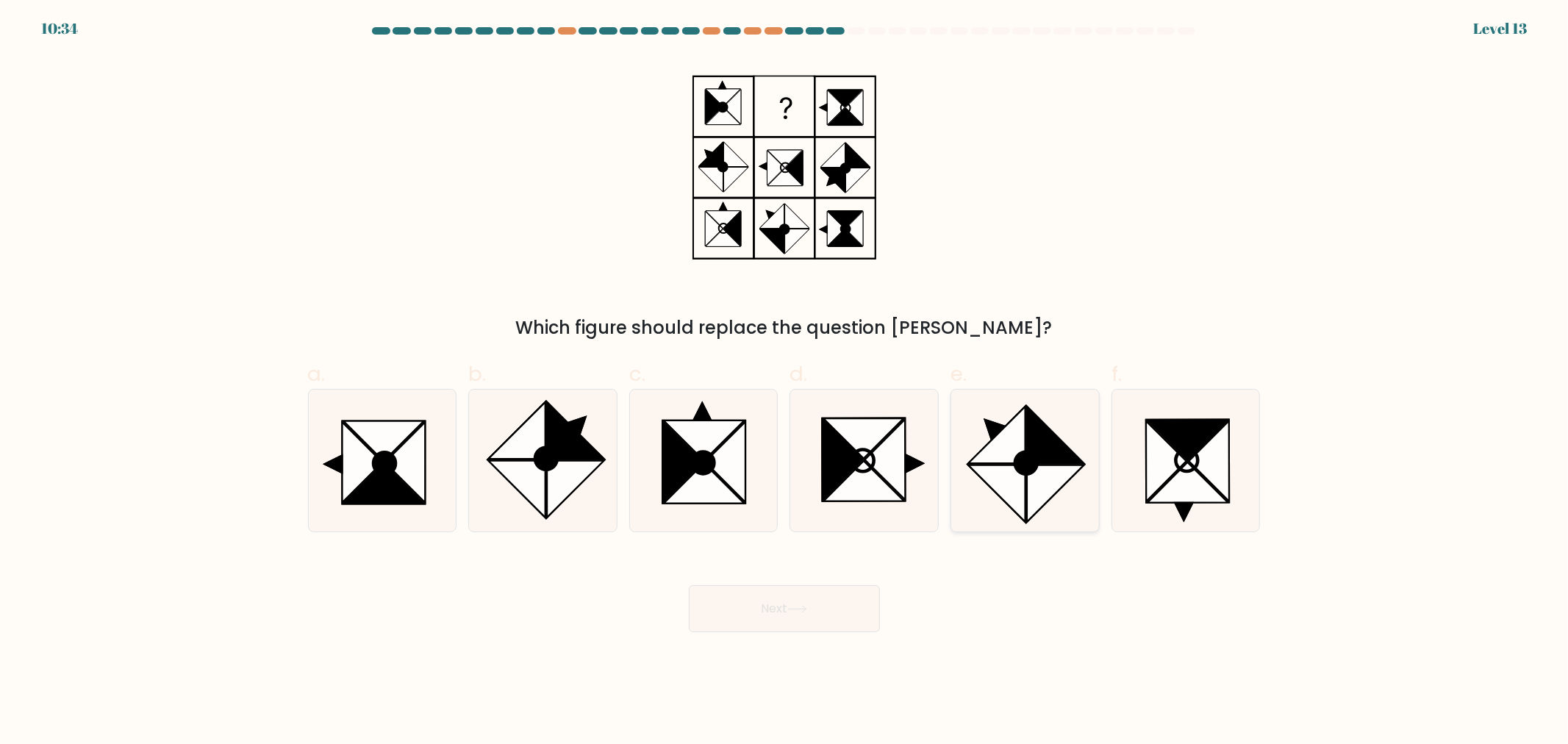
click at [1022, 453] on icon at bounding box center [1026, 464] width 22 height 22
click at [785, 381] on input "e." at bounding box center [784, 377] width 1 height 9
radio input "true"
click at [814, 620] on button "Next" at bounding box center [784, 608] width 191 height 47
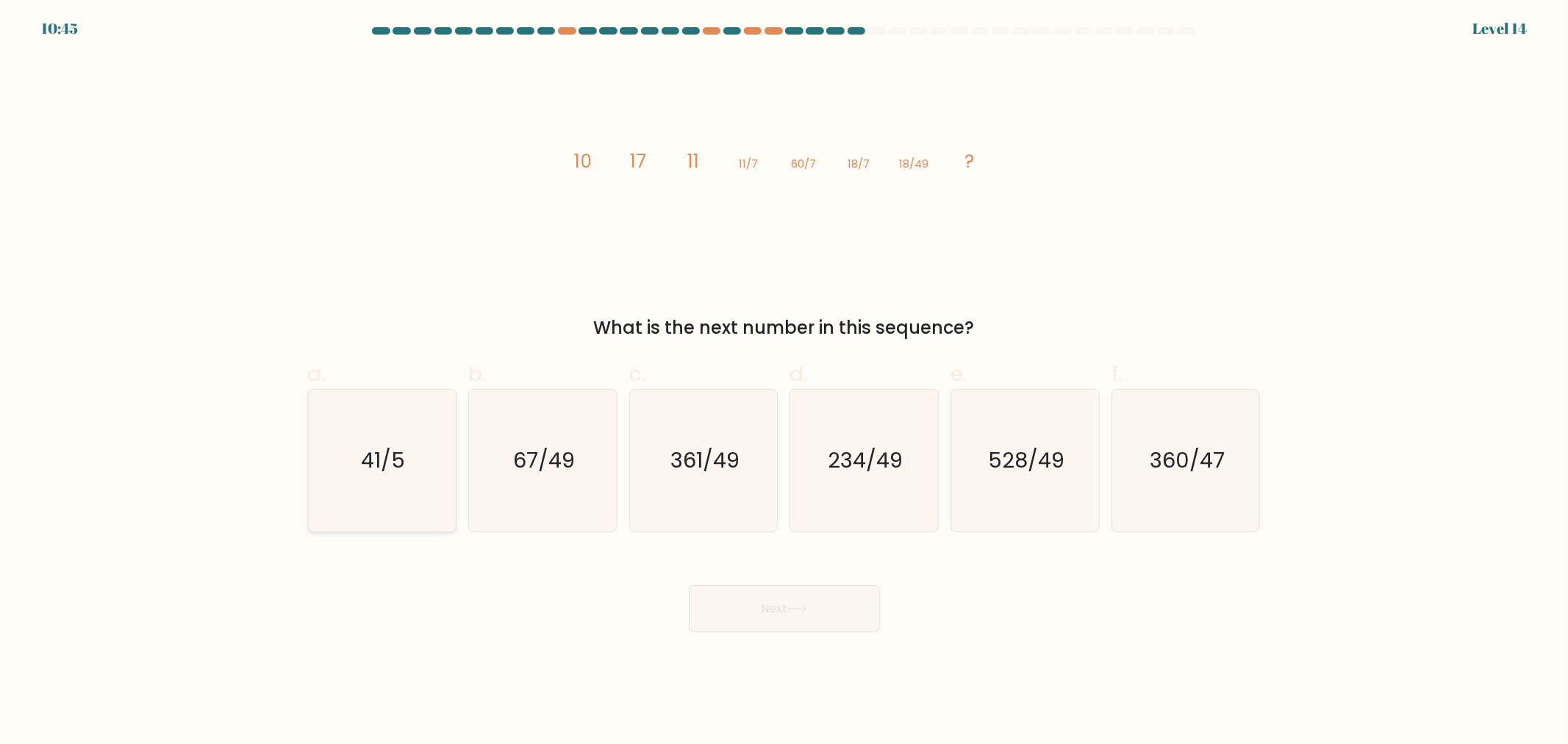
click at [374, 487] on icon "41/5" at bounding box center [381, 460] width 142 height 142
click at [784, 381] on input "a. 41/5" at bounding box center [784, 377] width 1 height 9
radio input "true"
drag, startPoint x: 780, startPoint y: 489, endPoint x: 745, endPoint y: 491, distance: 35.1
click at [778, 489] on div "c. 361/49" at bounding box center [704, 446] width 161 height 174
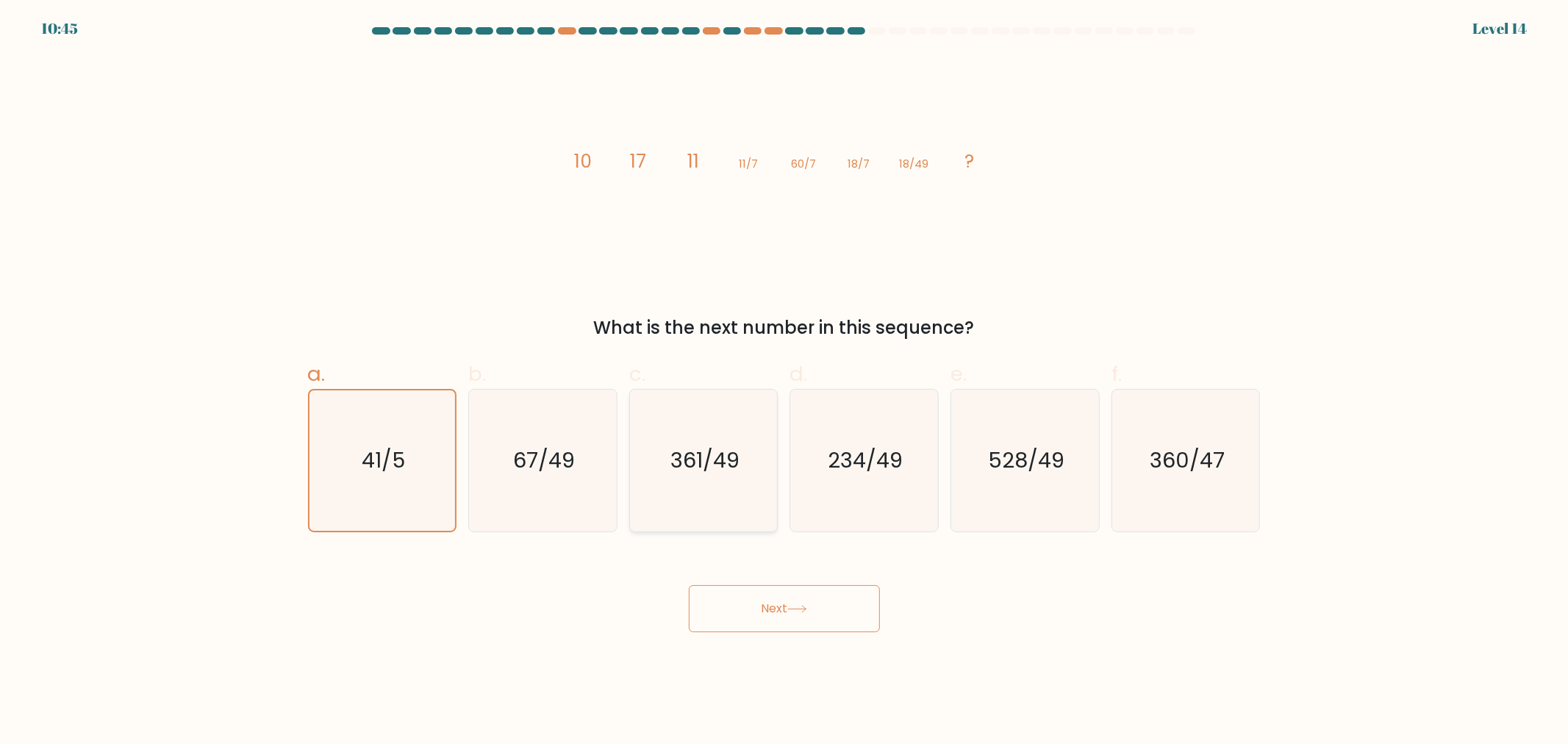
click at [688, 492] on icon "361/49" at bounding box center [703, 460] width 142 height 142
click at [784, 381] on input "c. 361/49" at bounding box center [784, 377] width 1 height 9
radio input "true"
click at [831, 621] on button "Next" at bounding box center [784, 608] width 191 height 47
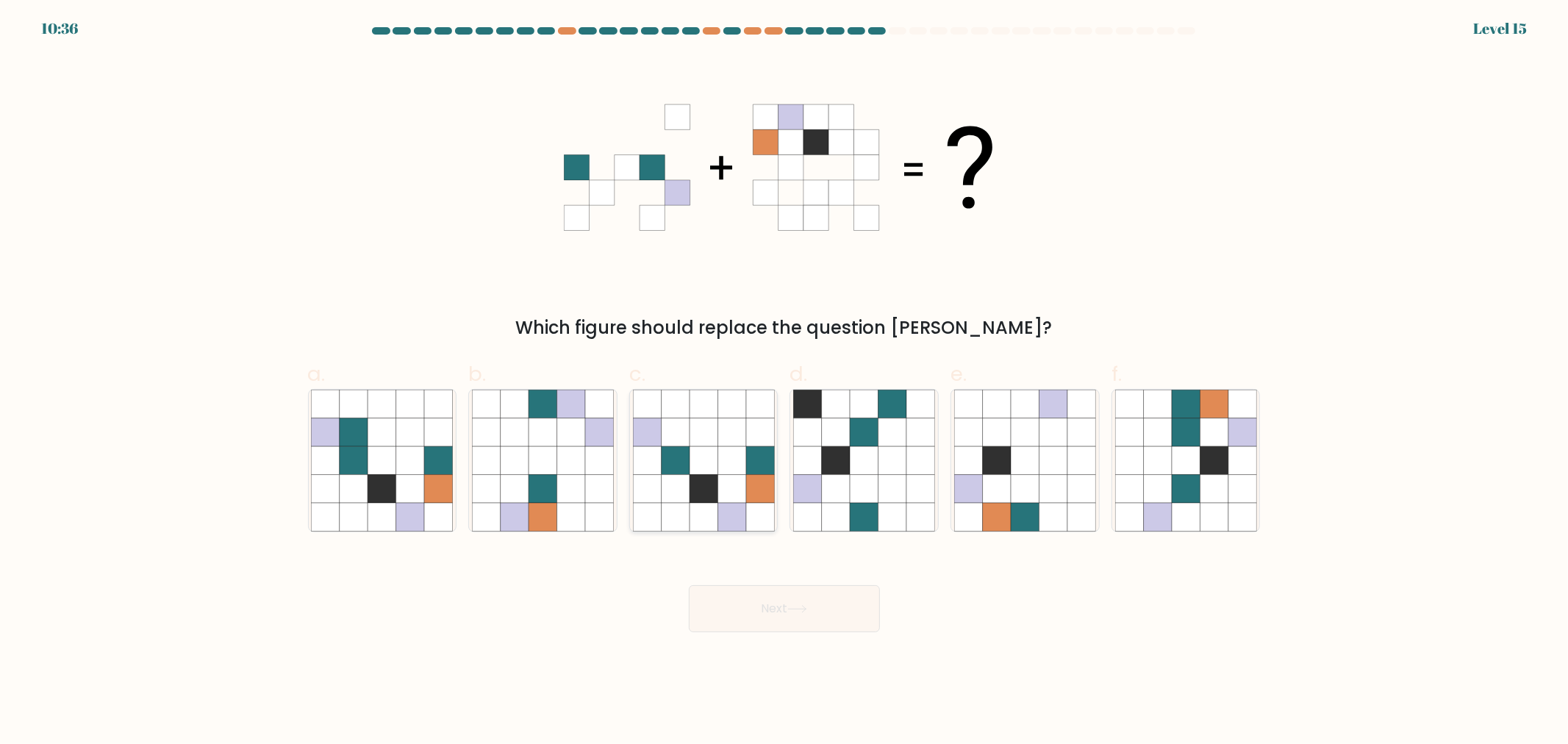
click at [729, 482] on icon at bounding box center [731, 489] width 28 height 28
click at [784, 381] on input "c." at bounding box center [784, 377] width 1 height 9
radio input "true"
click at [803, 591] on button "Next" at bounding box center [784, 608] width 191 height 47
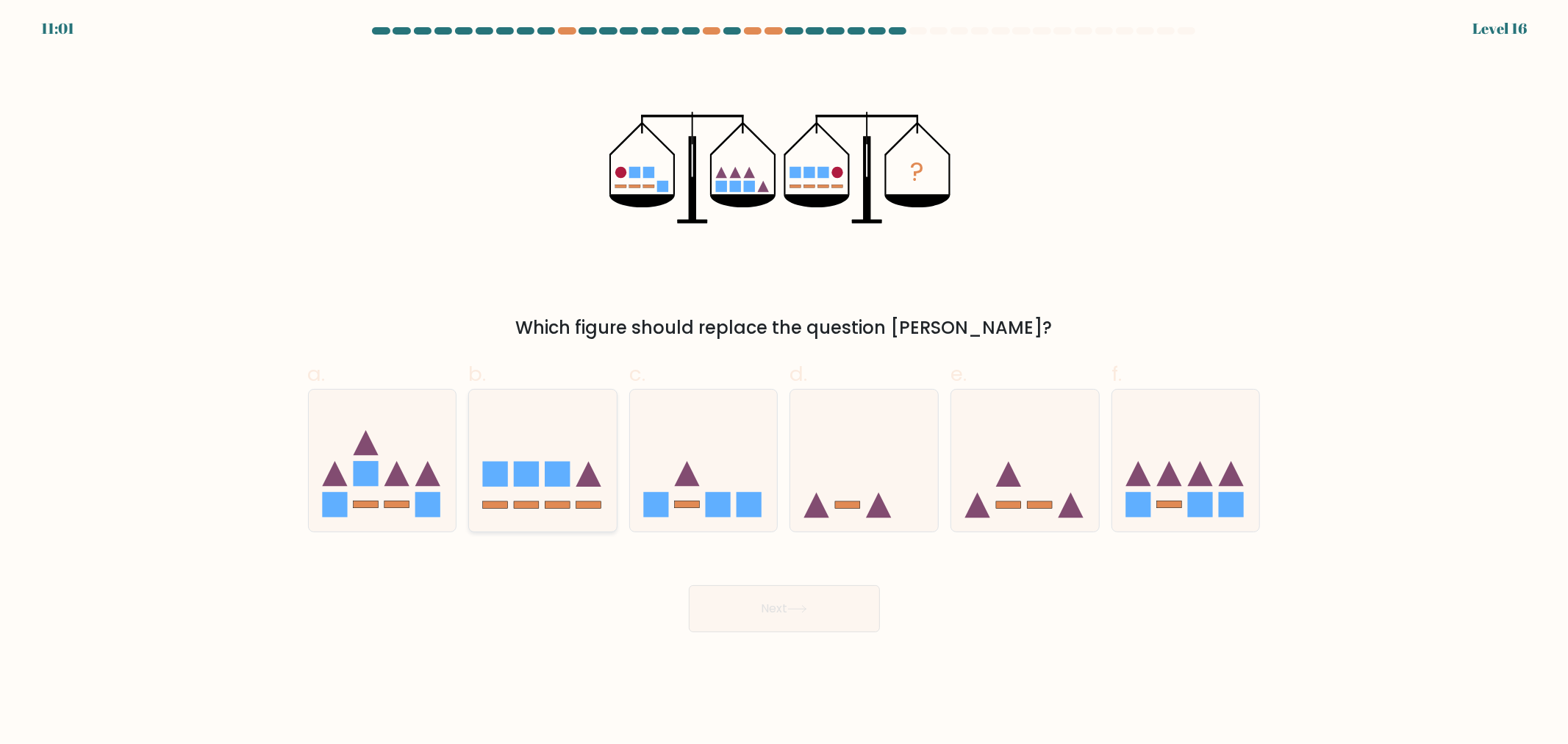
click at [577, 480] on icon at bounding box center [543, 460] width 148 height 122
click at [784, 381] on input "b." at bounding box center [784, 377] width 1 height 9
radio input "true"
click at [798, 617] on button "Next" at bounding box center [784, 608] width 191 height 47
click at [775, 611] on button "Next" at bounding box center [784, 608] width 191 height 47
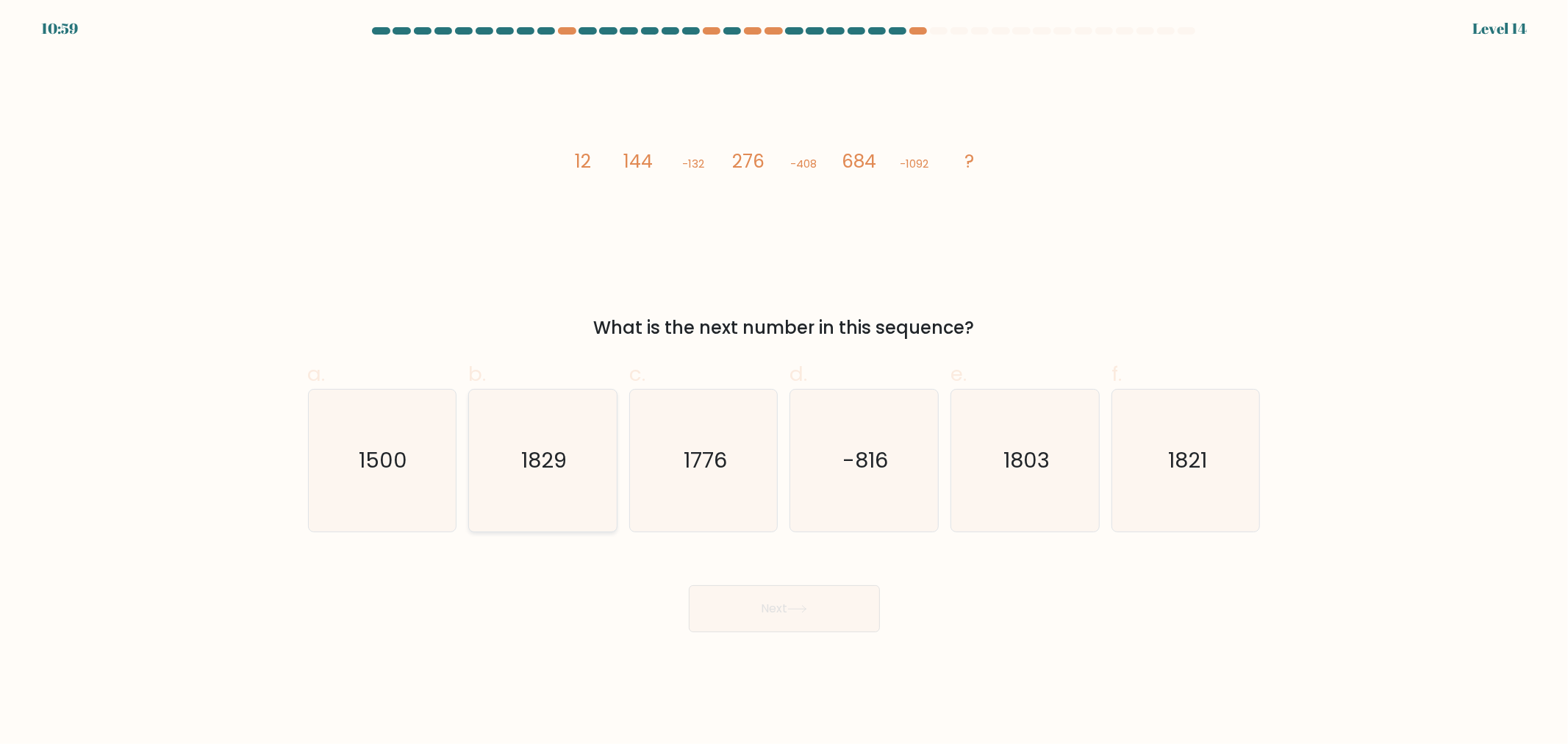
click at [539, 416] on icon "1829" at bounding box center [542, 460] width 142 height 142
click at [784, 381] on input "b. 1829" at bounding box center [784, 377] width 1 height 9
radio input "true"
click at [784, 630] on button "Next" at bounding box center [784, 608] width 191 height 47
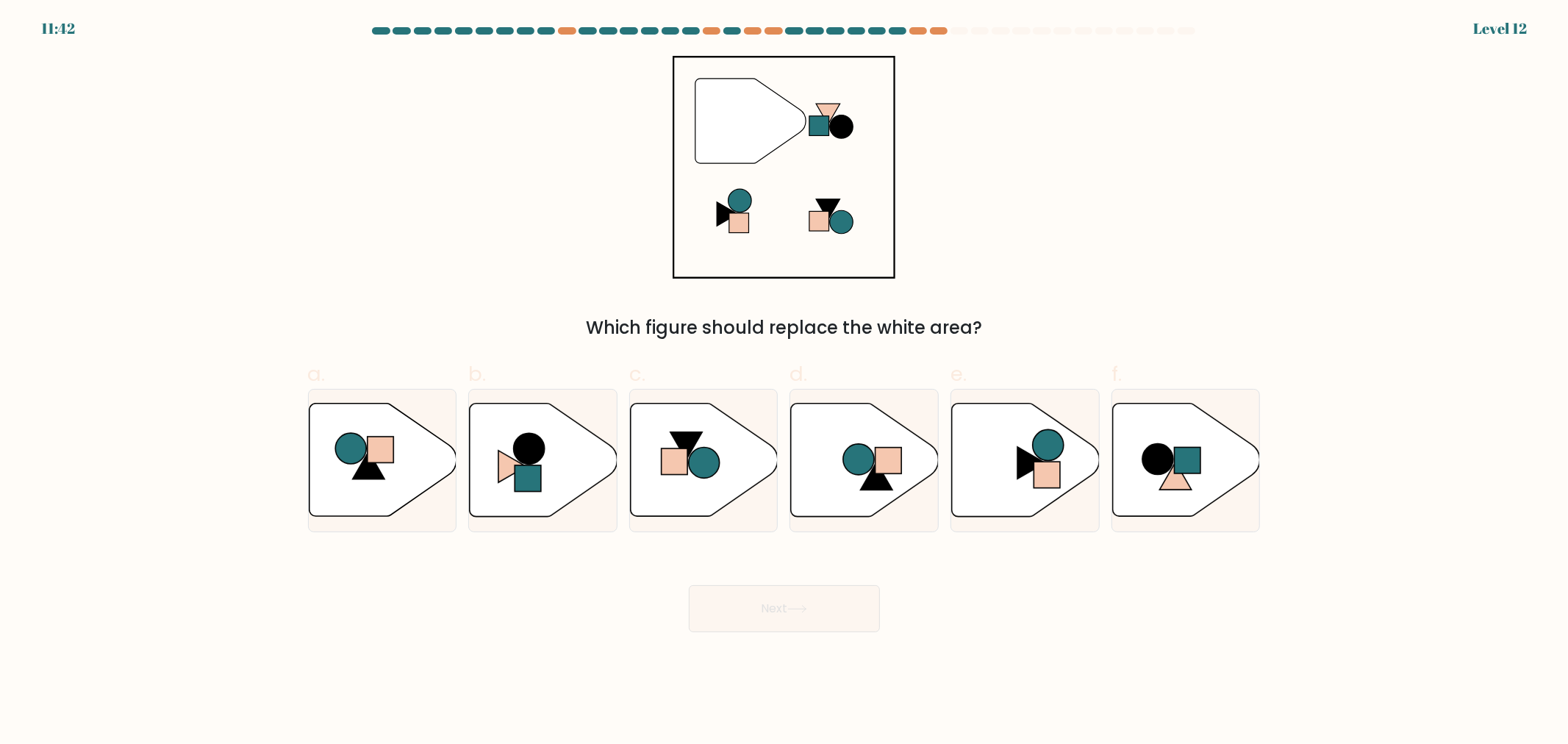
click at [774, 621] on button "Next" at bounding box center [784, 608] width 191 height 47
click at [562, 460] on icon at bounding box center [544, 460] width 148 height 113
click at [784, 381] on input "b." at bounding box center [784, 377] width 1 height 9
radio input "true"
click at [807, 613] on icon at bounding box center [796, 609] width 19 height 8
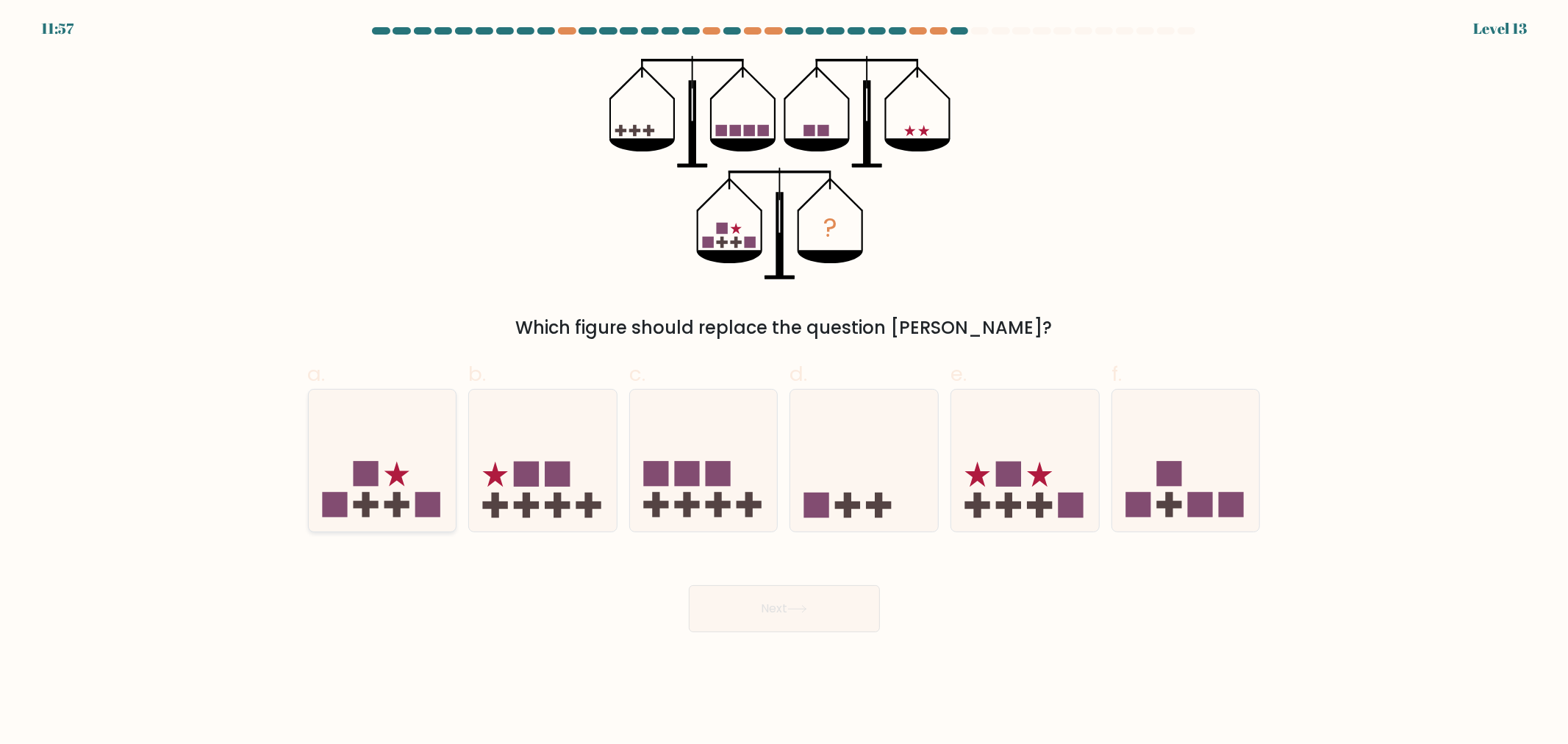
click at [416, 481] on icon at bounding box center [383, 460] width 148 height 122
click at [784, 381] on input "a." at bounding box center [784, 377] width 1 height 9
radio input "true"
click at [829, 612] on button "Next" at bounding box center [784, 608] width 191 height 47
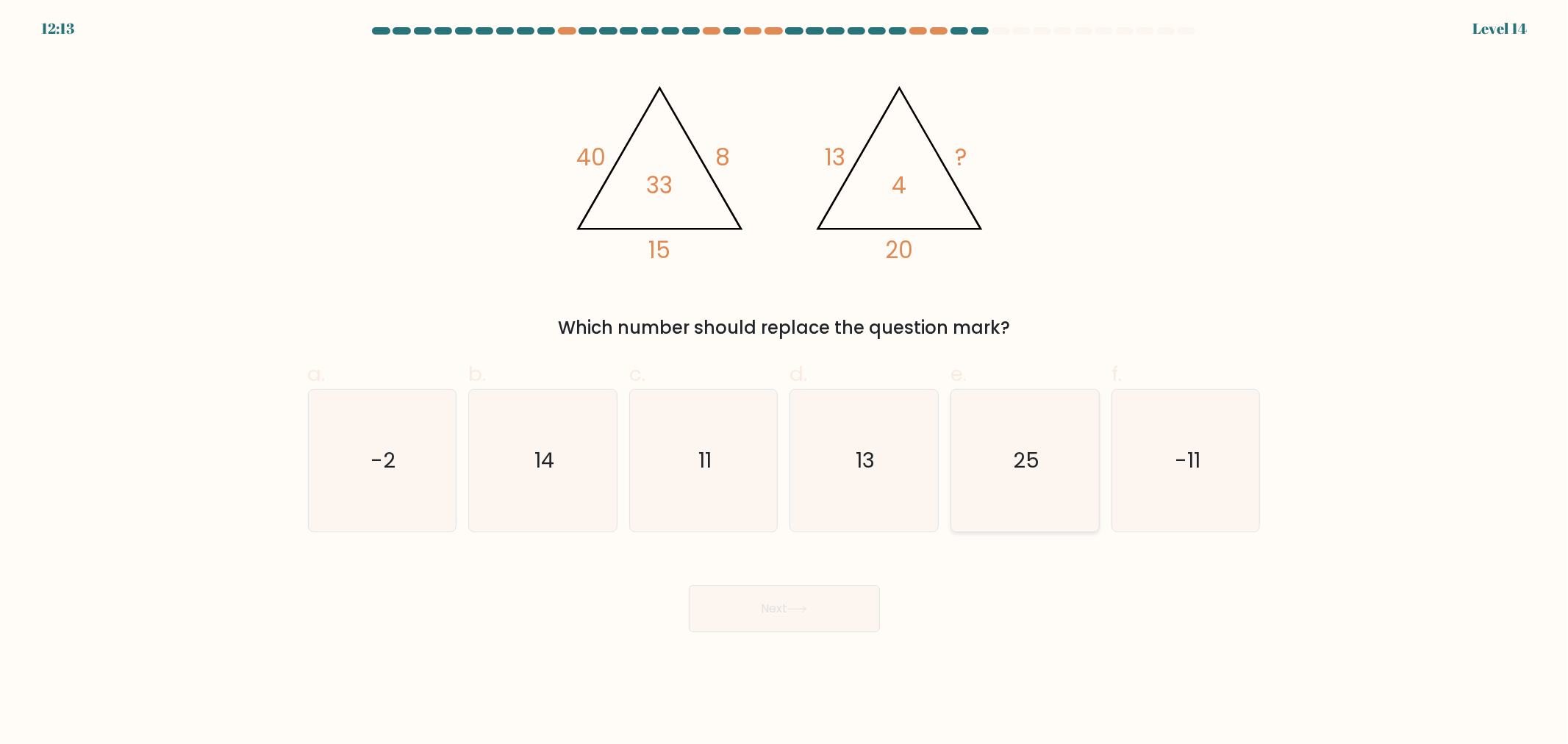
click at [1053, 479] on icon "25" at bounding box center [1024, 460] width 142 height 142
click at [785, 381] on input "e. 25" at bounding box center [784, 377] width 1 height 9
radio input "true"
drag, startPoint x: 678, startPoint y: 468, endPoint x: 792, endPoint y: 599, distance: 173.7
click at [678, 472] on icon "11" at bounding box center [703, 460] width 142 height 142
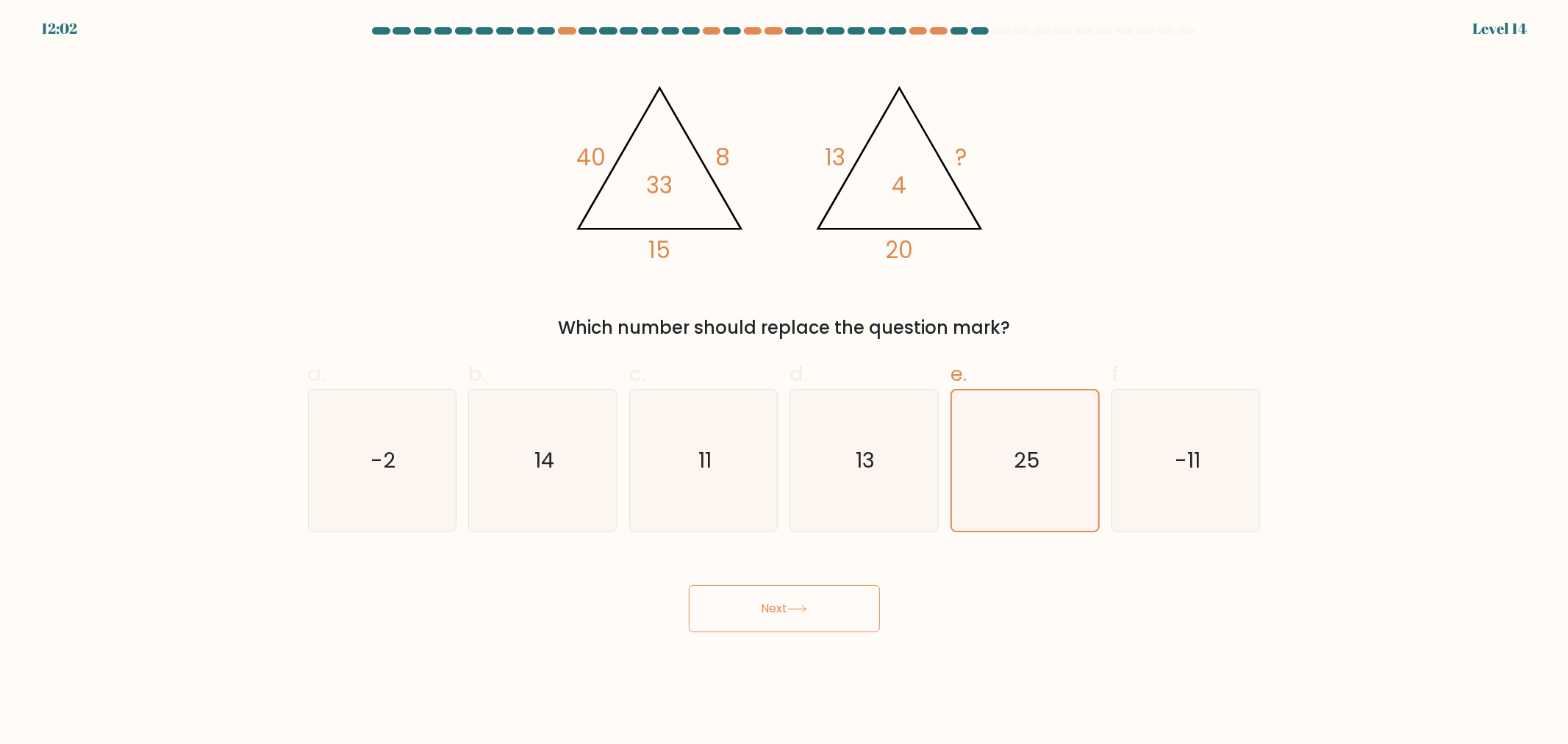
click at [784, 381] on input "c. 11" at bounding box center [784, 377] width 1 height 9
radio input "true"
click at [833, 608] on button "Next" at bounding box center [784, 608] width 191 height 47
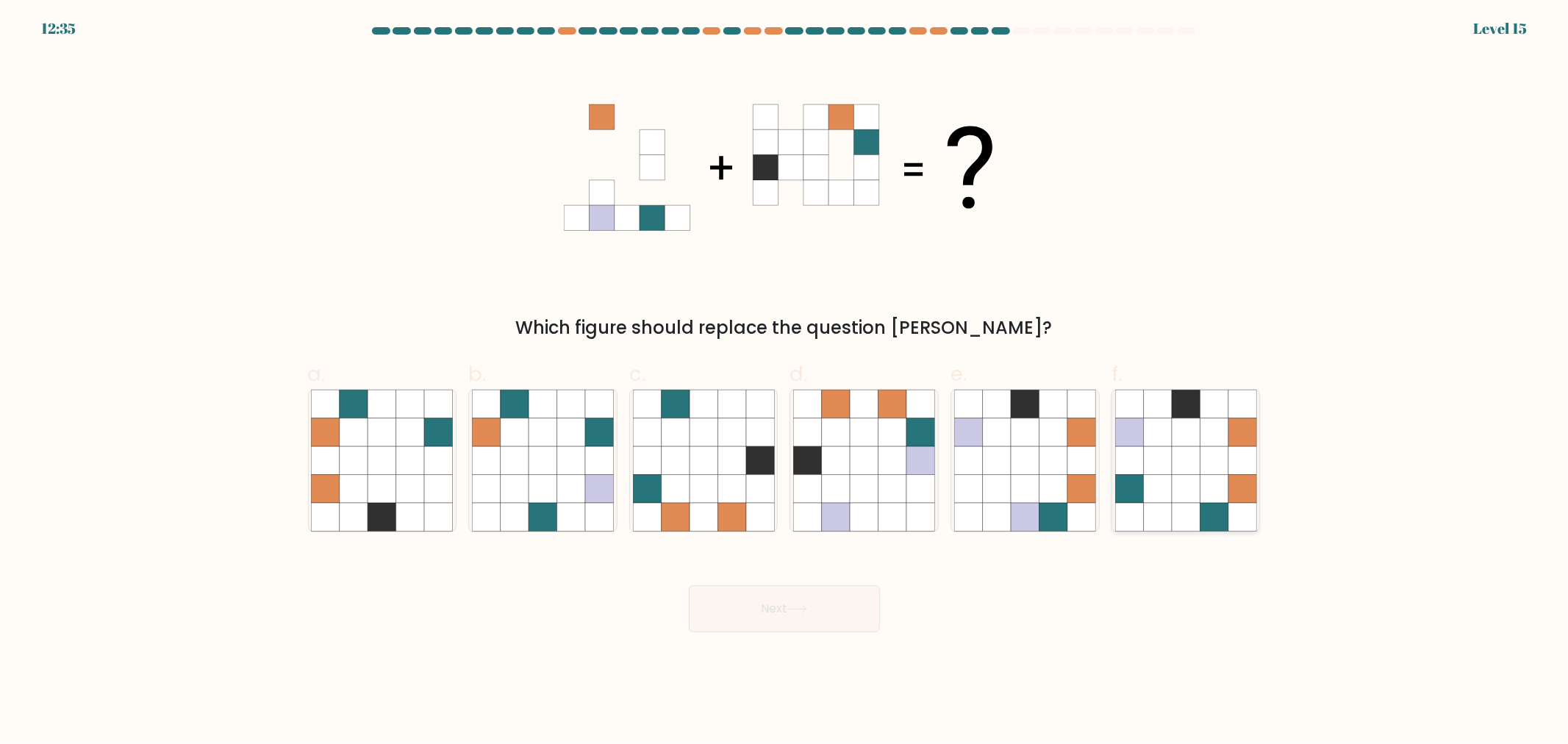
click at [1204, 423] on icon at bounding box center [1214, 432] width 28 height 28
click at [785, 381] on input "f." at bounding box center [784, 377] width 1 height 9
radio input "true"
drag, startPoint x: 818, startPoint y: 603, endPoint x: 892, endPoint y: 608, distance: 74.2
click at [818, 603] on button "Next" at bounding box center [784, 608] width 191 height 47
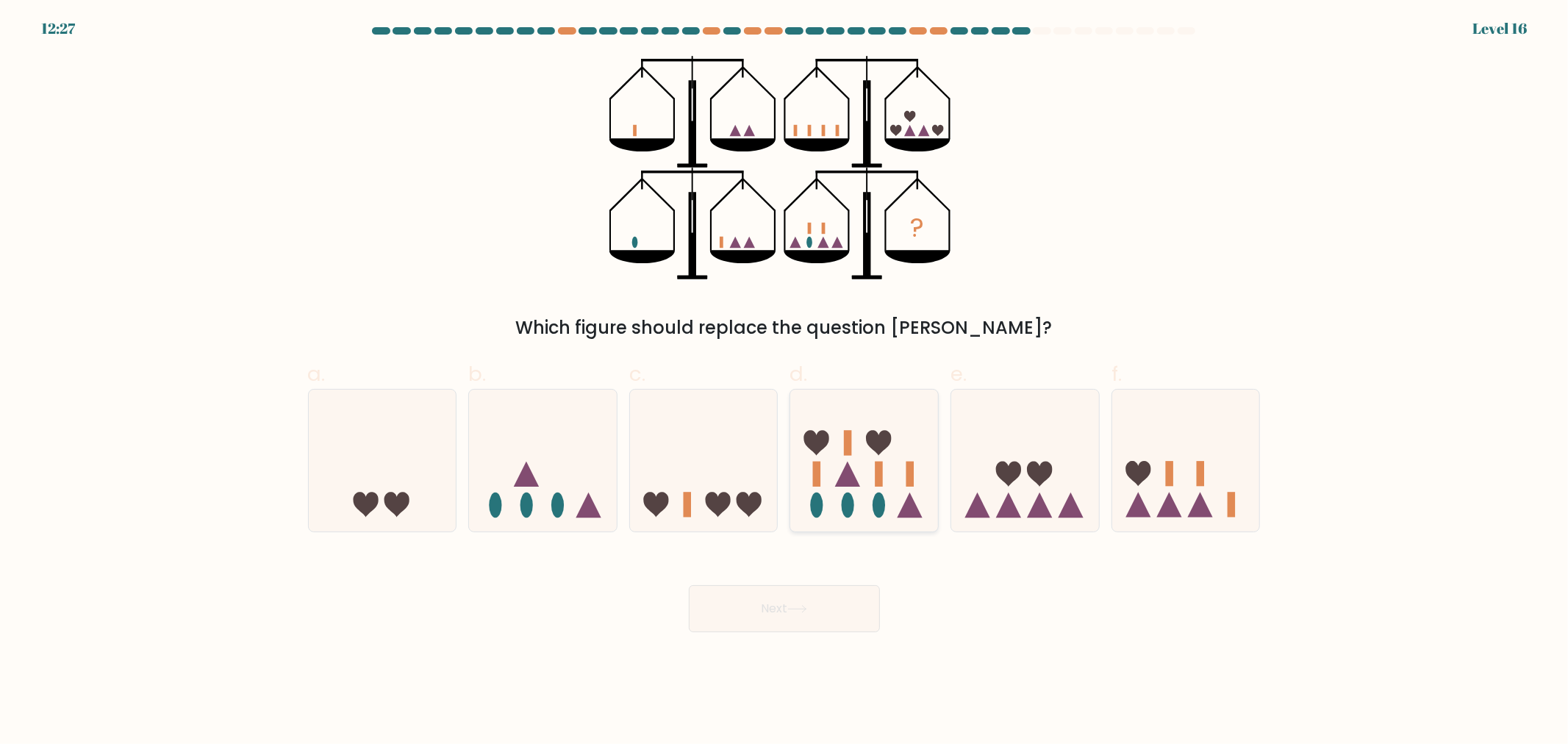
click at [872, 465] on icon at bounding box center [864, 460] width 148 height 122
click at [785, 381] on input "d." at bounding box center [784, 377] width 1 height 9
radio input "true"
click at [846, 575] on div "Next" at bounding box center [784, 590] width 970 height 82
click at [1193, 449] on icon at bounding box center [1186, 460] width 148 height 122
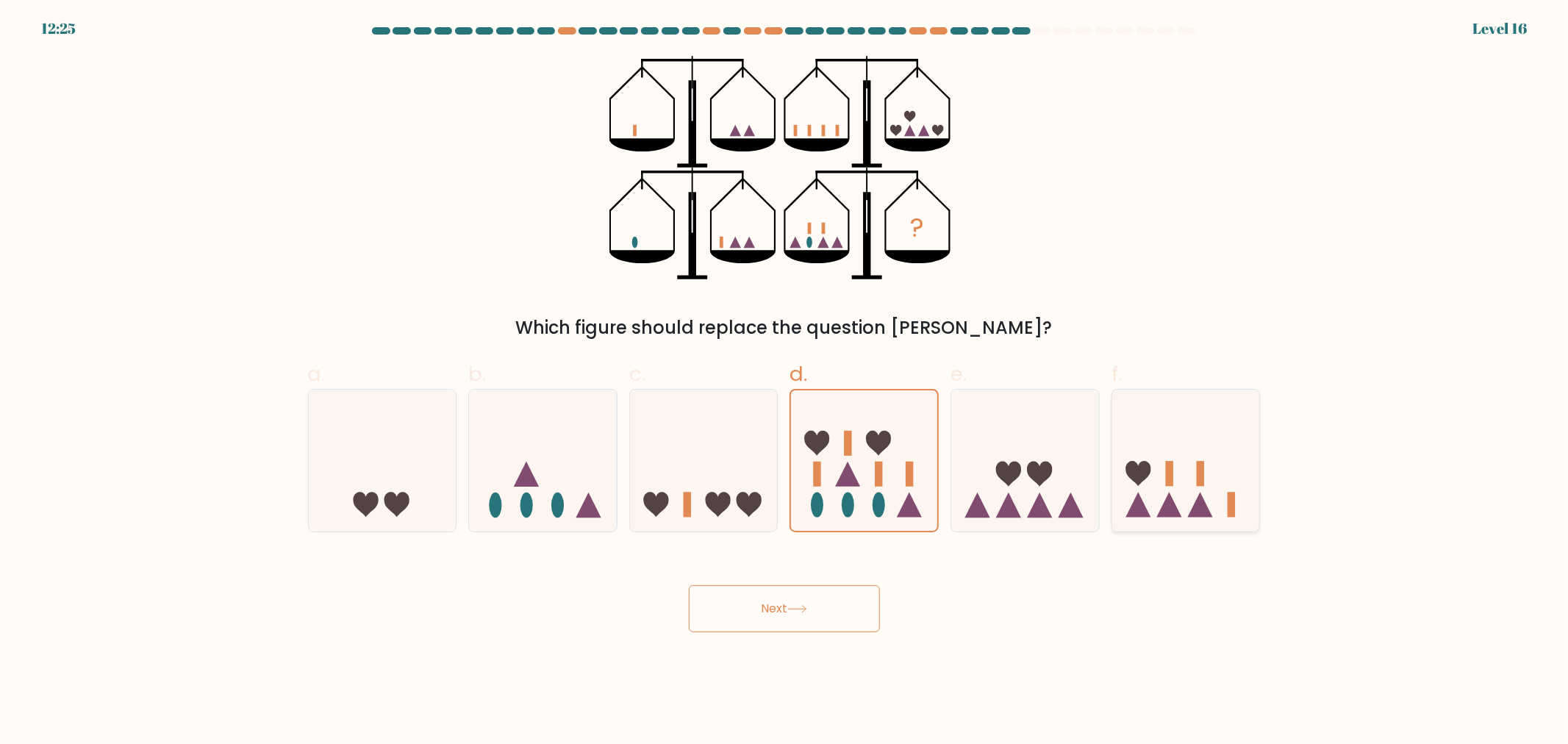
click at [785, 381] on input "f." at bounding box center [784, 377] width 1 height 9
radio input "true"
click at [787, 613] on button "Next" at bounding box center [784, 608] width 191 height 47
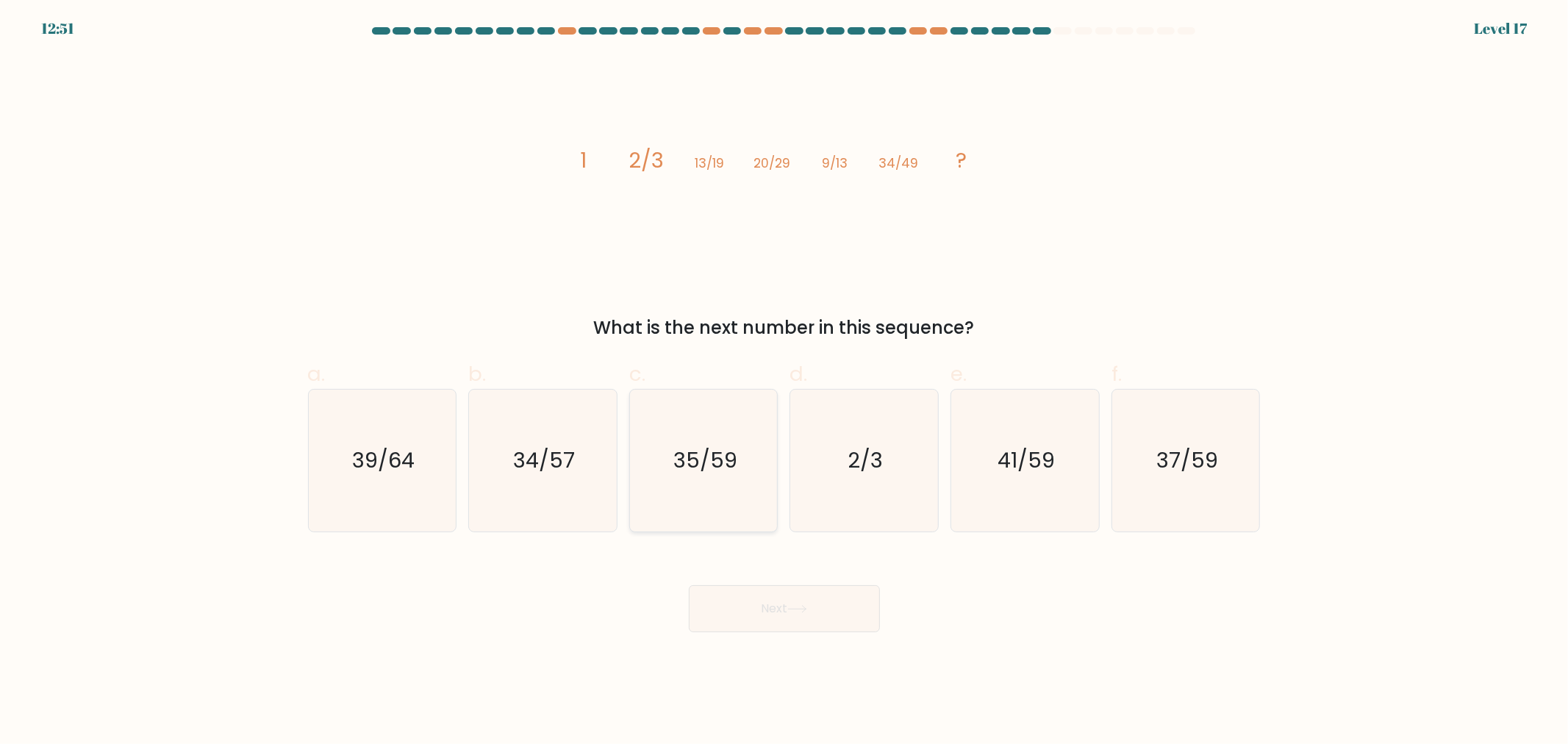
click at [719, 496] on icon "35/59" at bounding box center [703, 460] width 142 height 142
click at [784, 381] on input "c. 35/59" at bounding box center [784, 377] width 1 height 9
radio input "true"
click at [787, 621] on button "Next" at bounding box center [784, 608] width 191 height 47
click at [802, 614] on button "Next" at bounding box center [784, 608] width 191 height 47
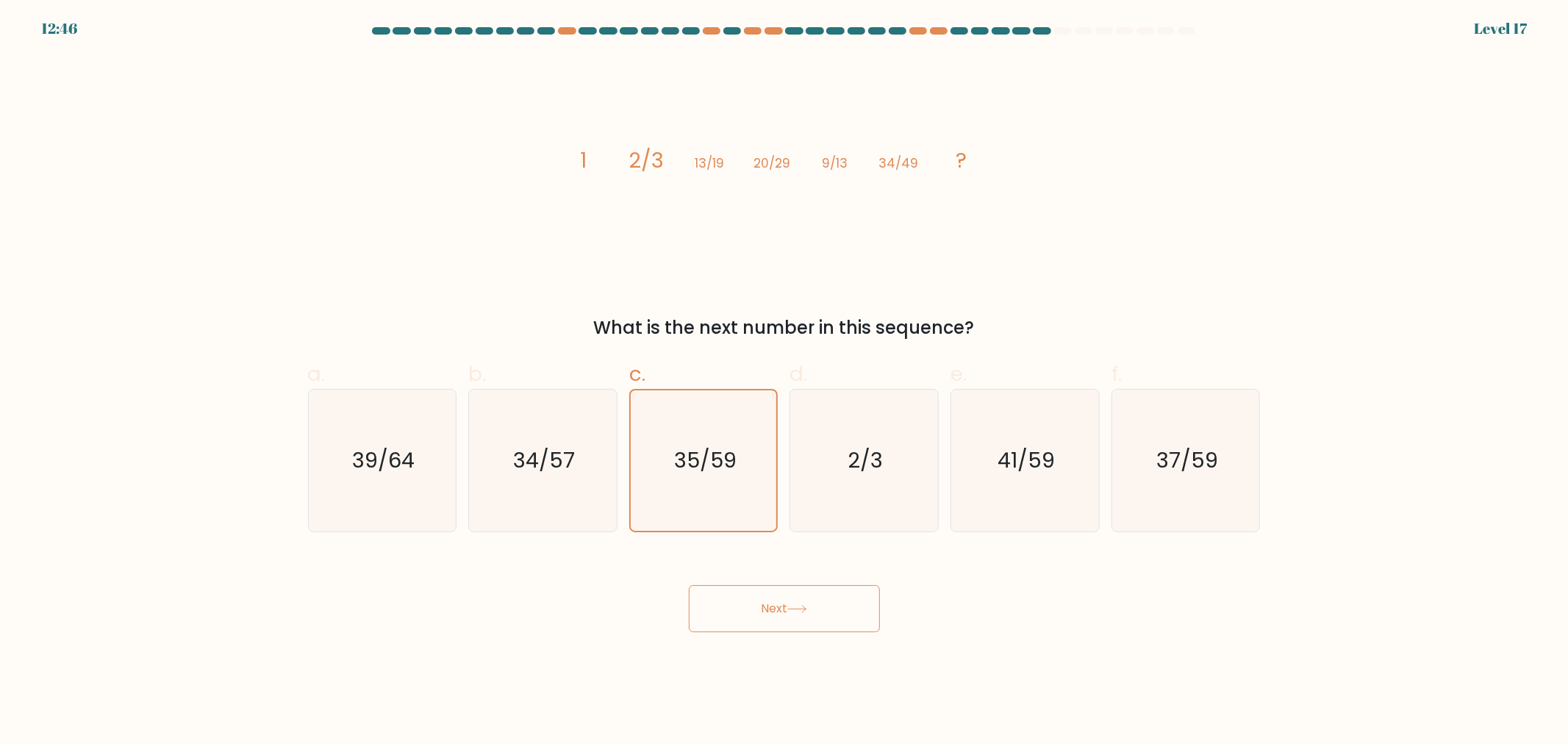
click at [833, 615] on button "Next" at bounding box center [784, 608] width 191 height 47
drag, startPoint x: 975, startPoint y: 594, endPoint x: 935, endPoint y: 606, distance: 41.8
click at [979, 596] on div "Next" at bounding box center [784, 590] width 970 height 82
click at [805, 625] on button "Next" at bounding box center [784, 608] width 191 height 47
click at [713, 436] on icon "35/59" at bounding box center [704, 461] width 141 height 141
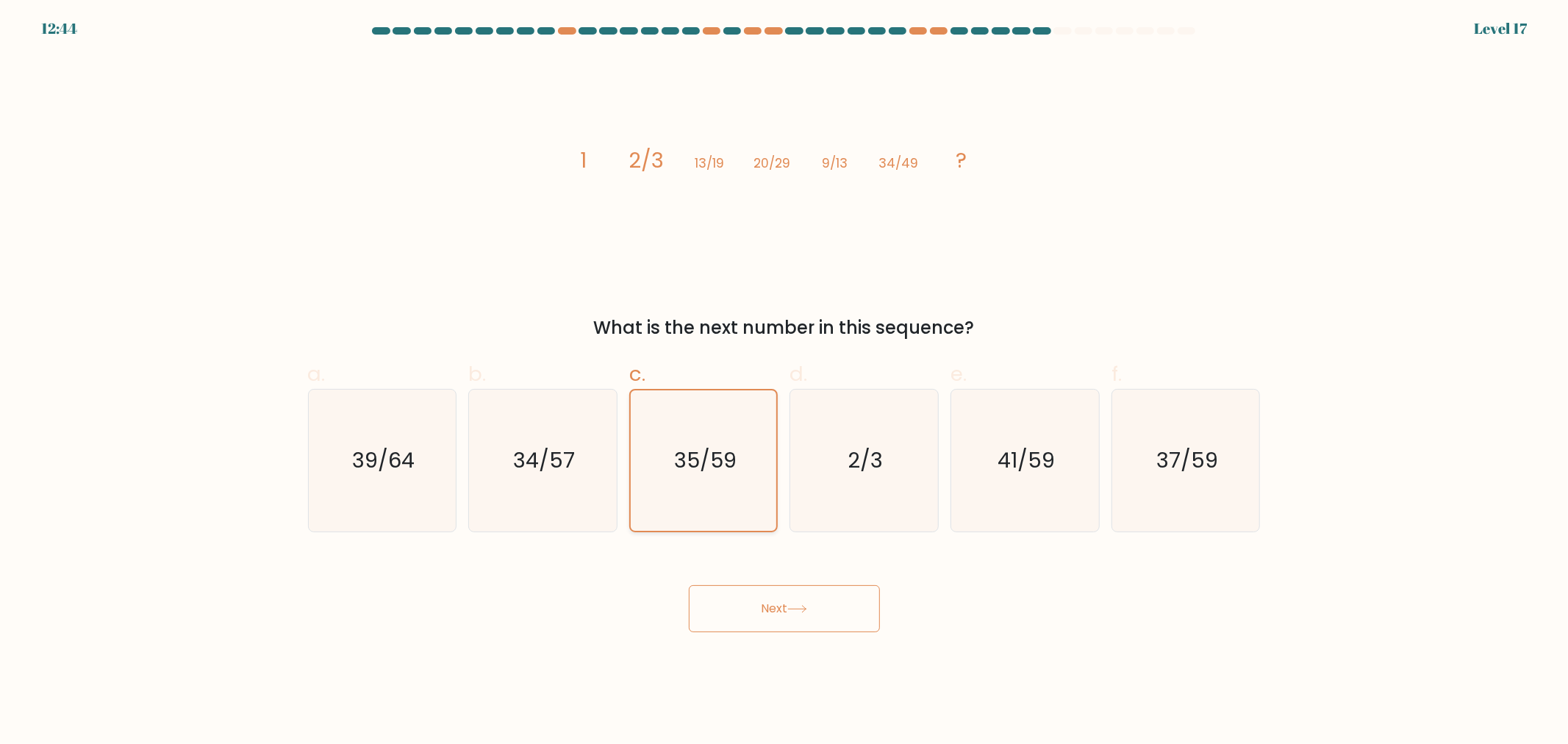
click at [784, 381] on input "c. 35/59" at bounding box center [784, 377] width 1 height 9
click at [745, 294] on div "image/svg+xml 1 2/3 13/19 20/29 9/13 34/49 ? What is the next number in this se…" at bounding box center [784, 198] width 970 height 285
click at [667, 449] on icon "35/59" at bounding box center [704, 461] width 141 height 141
click at [784, 381] on input "c. 35/59" at bounding box center [784, 377] width 1 height 9
click at [560, 460] on text "34/57" at bounding box center [544, 460] width 62 height 30
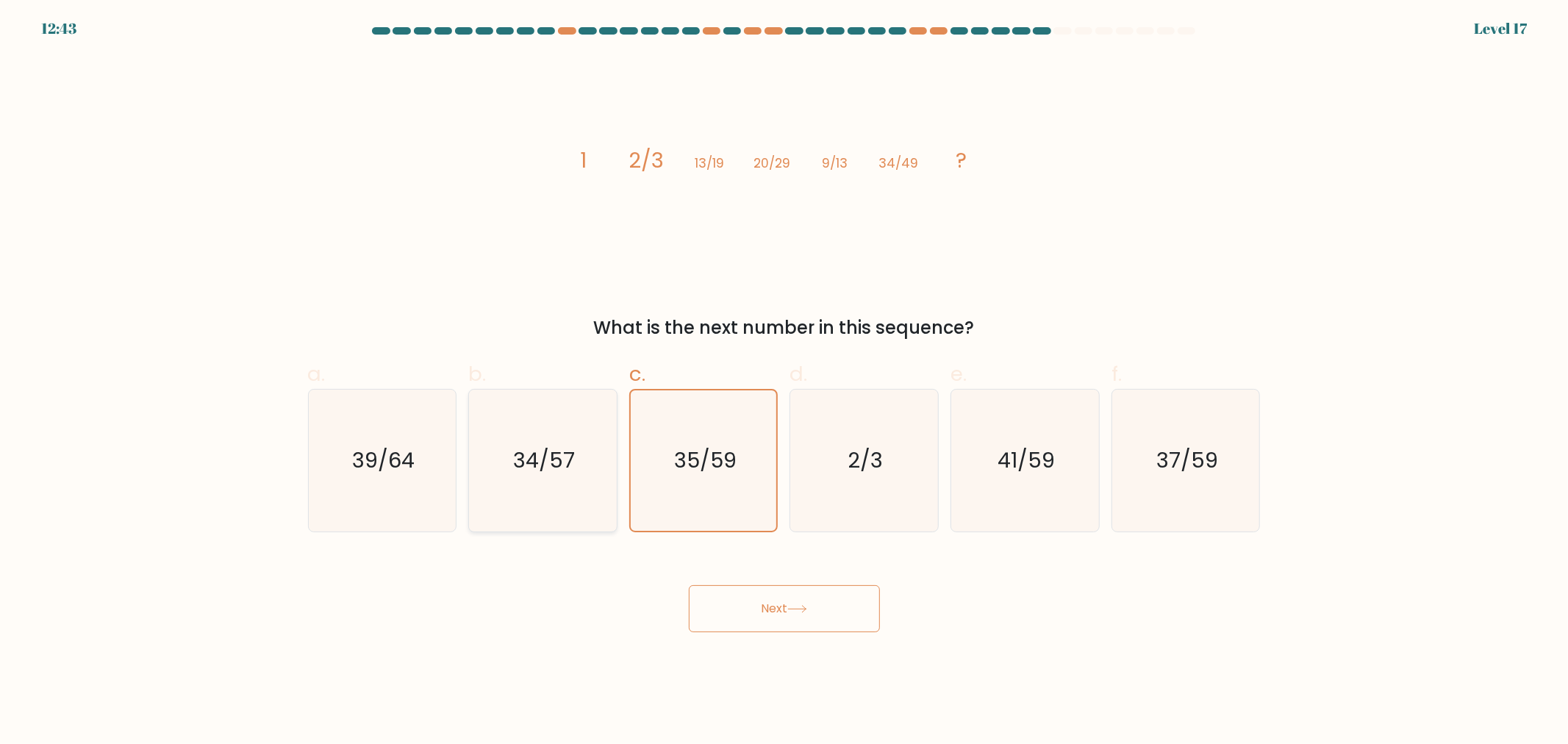
click at [784, 381] on input "b. 34/57" at bounding box center [784, 377] width 1 height 9
radio input "true"
click at [688, 480] on icon "35/59" at bounding box center [703, 460] width 142 height 142
click at [784, 381] on input "c. 35/59" at bounding box center [784, 377] width 1 height 9
radio input "true"
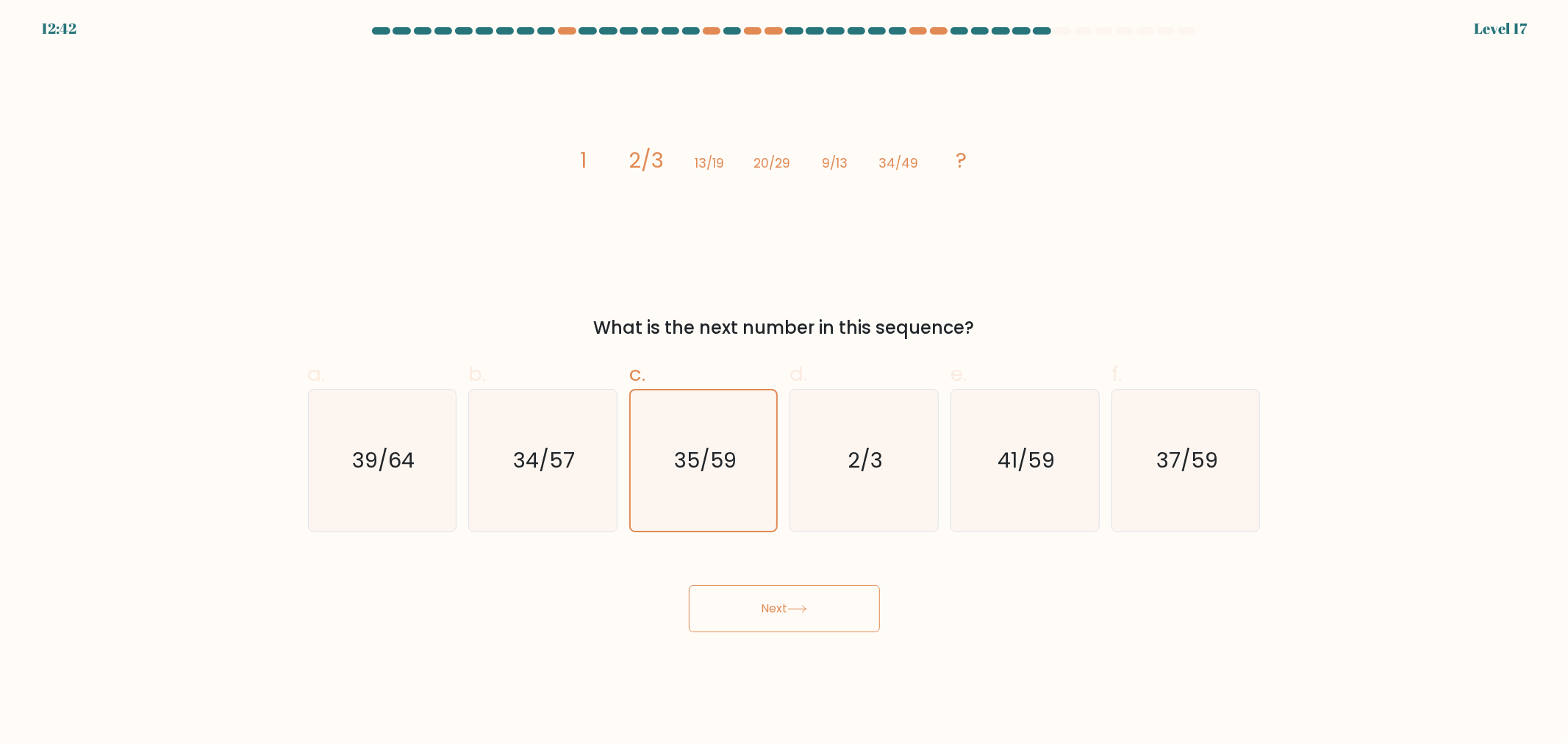
click at [764, 608] on button "Next" at bounding box center [784, 608] width 191 height 47
click at [542, 467] on text "34/57" at bounding box center [544, 460] width 62 height 30
click at [784, 381] on input "b. 34/57" at bounding box center [784, 377] width 1 height 9
radio input "true"
click at [767, 612] on button "Next" at bounding box center [784, 608] width 191 height 47
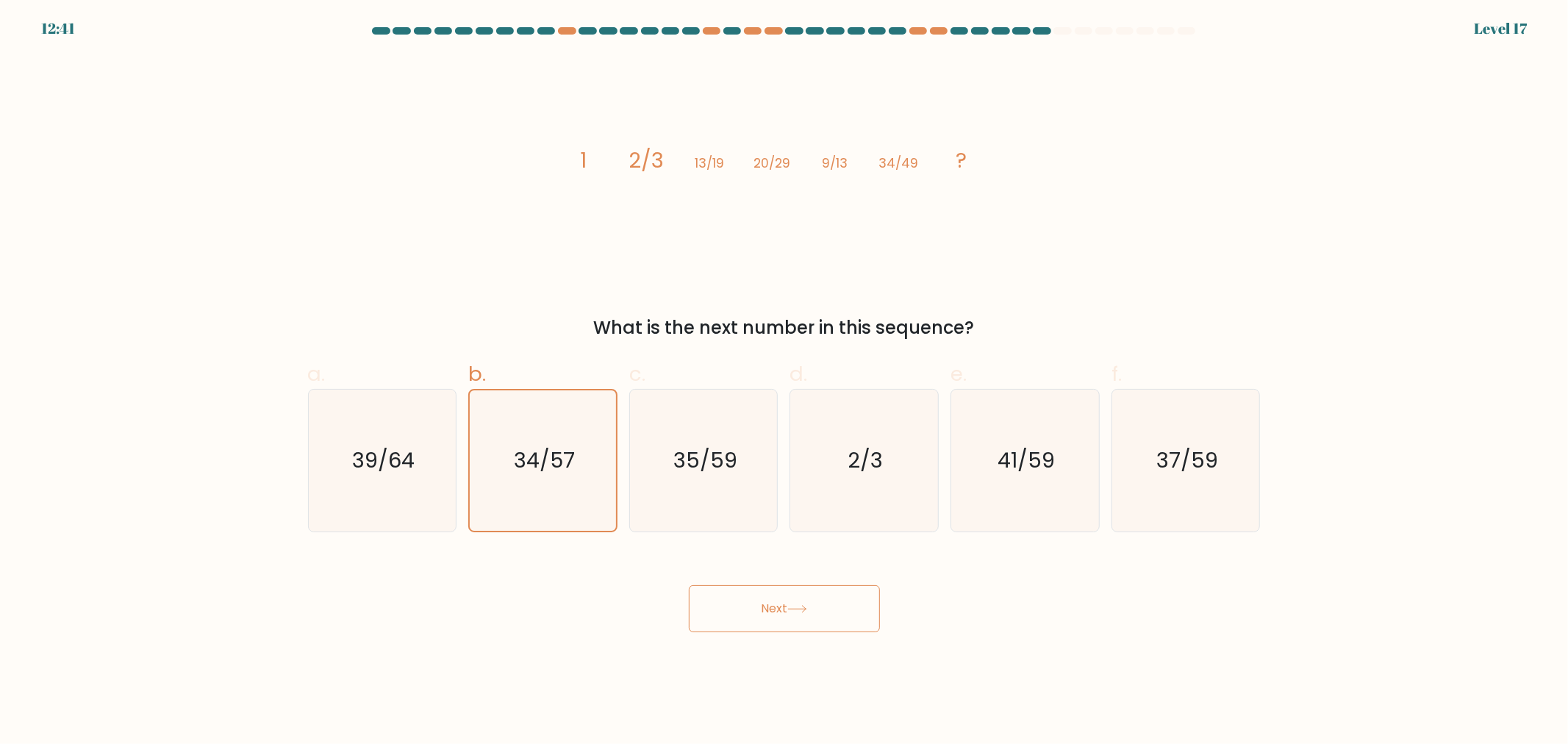
click at [871, 302] on div "image/svg+xml 1 2/3 13/19 20/29 9/13 34/49 ? What is the next number in this se…" at bounding box center [784, 198] width 970 height 285
click at [445, 227] on div "image/svg+xml 1 2/3 13/19 20/29 9/13 34/49 ? What is the next number in this se…" at bounding box center [784, 198] width 970 height 285
click at [560, 250] on div "image/svg+xml 1 2/3 13/19 20/29 9/13 34/49 ? What is the next number in this se…" at bounding box center [784, 198] width 970 height 285
click at [968, 193] on icon "image/svg+xml 1 2/3 13/19 20/29 9/13 34/49 ?" at bounding box center [784, 167] width 441 height 224
click at [1082, 179] on div "image/svg+xml 1 2/3 13/19 20/29 9/13 34/49 ? What is the next number in this se…" at bounding box center [784, 198] width 970 height 285
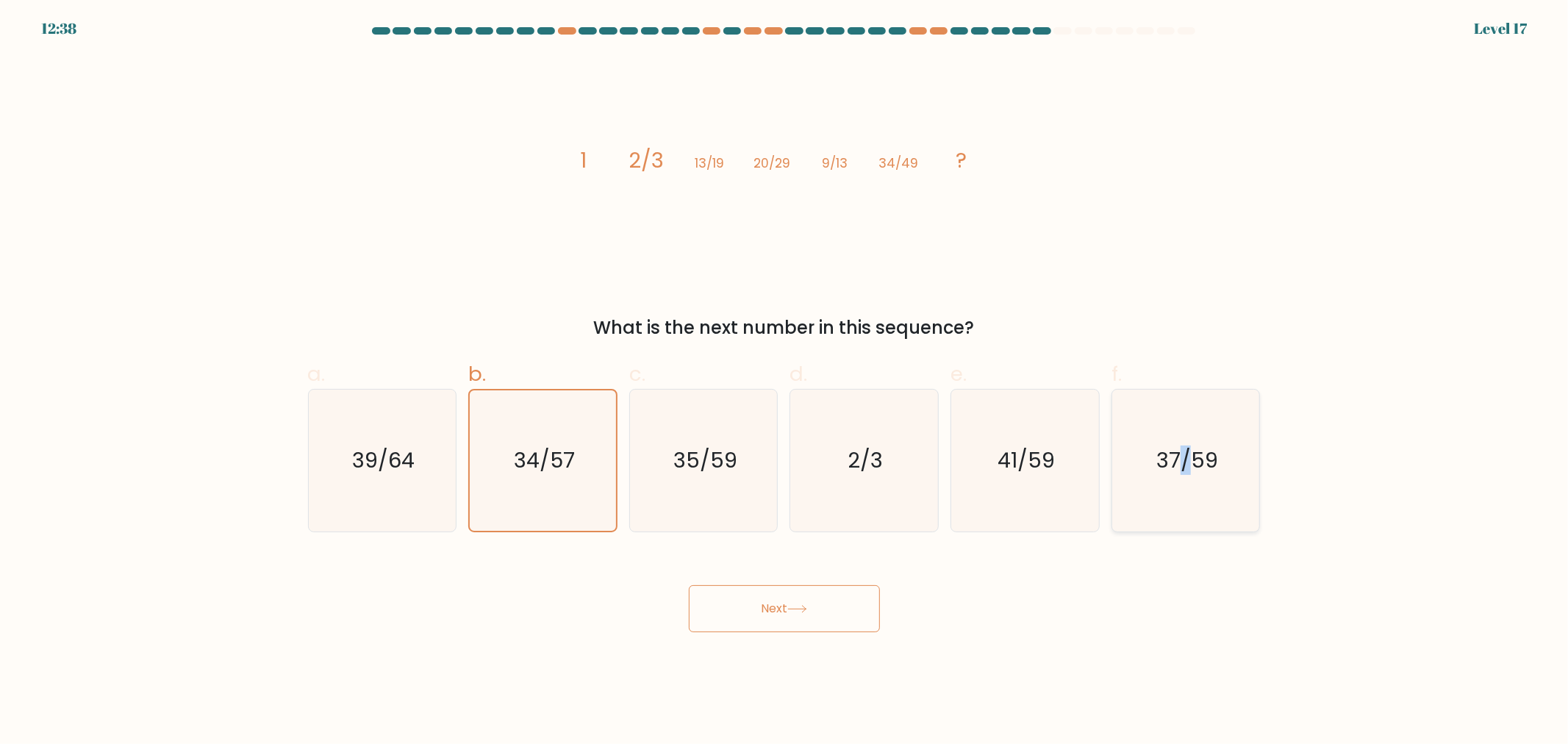
drag, startPoint x: 1179, startPoint y: 437, endPoint x: 1177, endPoint y: 445, distance: 8.2
click at [1176, 440] on icon "37/59" at bounding box center [1185, 460] width 142 height 142
click at [1175, 447] on text "37/59" at bounding box center [1187, 460] width 62 height 30
click at [785, 381] on input "f. 37/59" at bounding box center [784, 377] width 1 height 9
radio input "true"
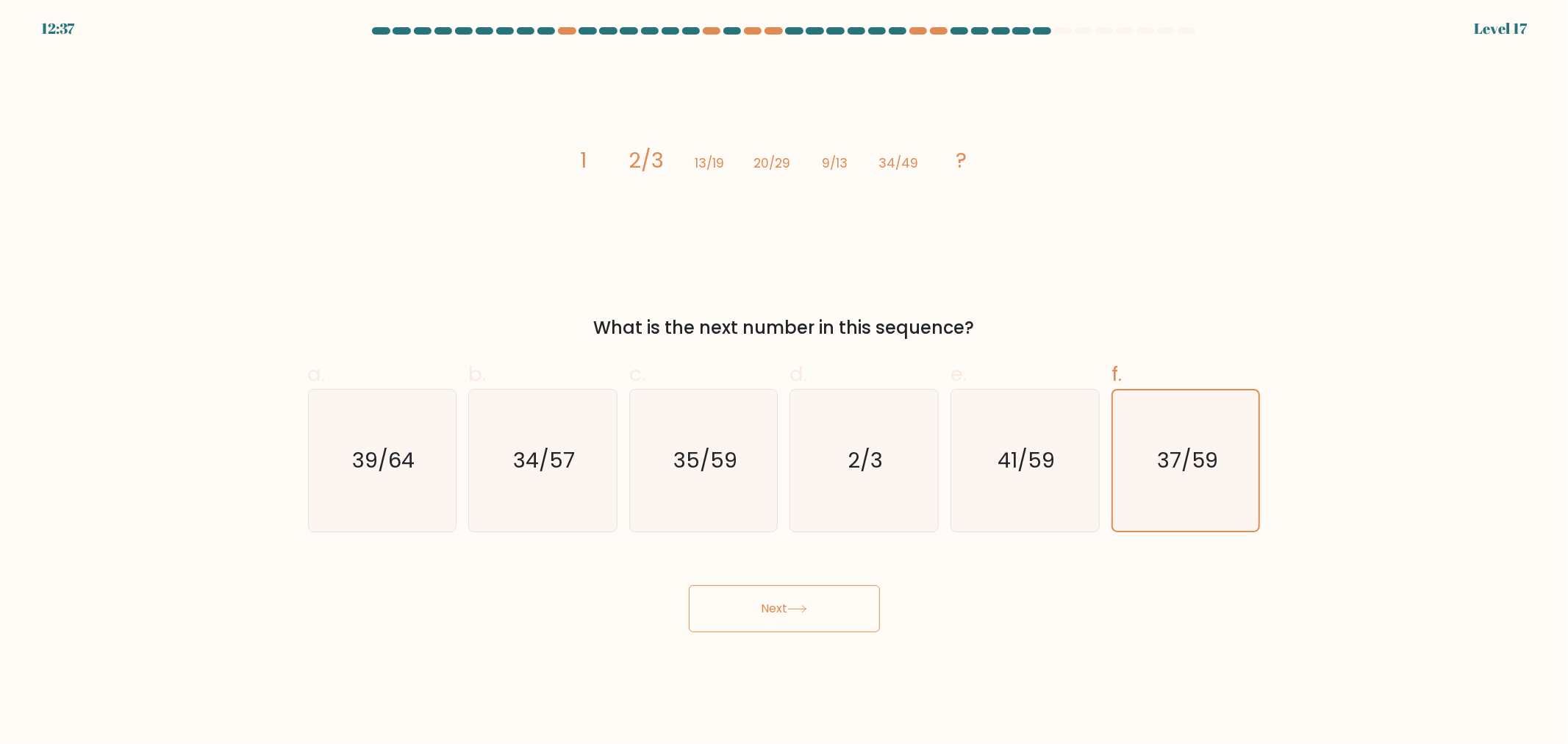
click at [799, 620] on button "Next" at bounding box center [784, 608] width 191 height 47
drag, startPoint x: 796, startPoint y: 618, endPoint x: 790, endPoint y: 613, distance: 7.8
click at [792, 614] on button "Next" at bounding box center [784, 608] width 191 height 47
click at [789, 612] on button "Next" at bounding box center [784, 608] width 191 height 47
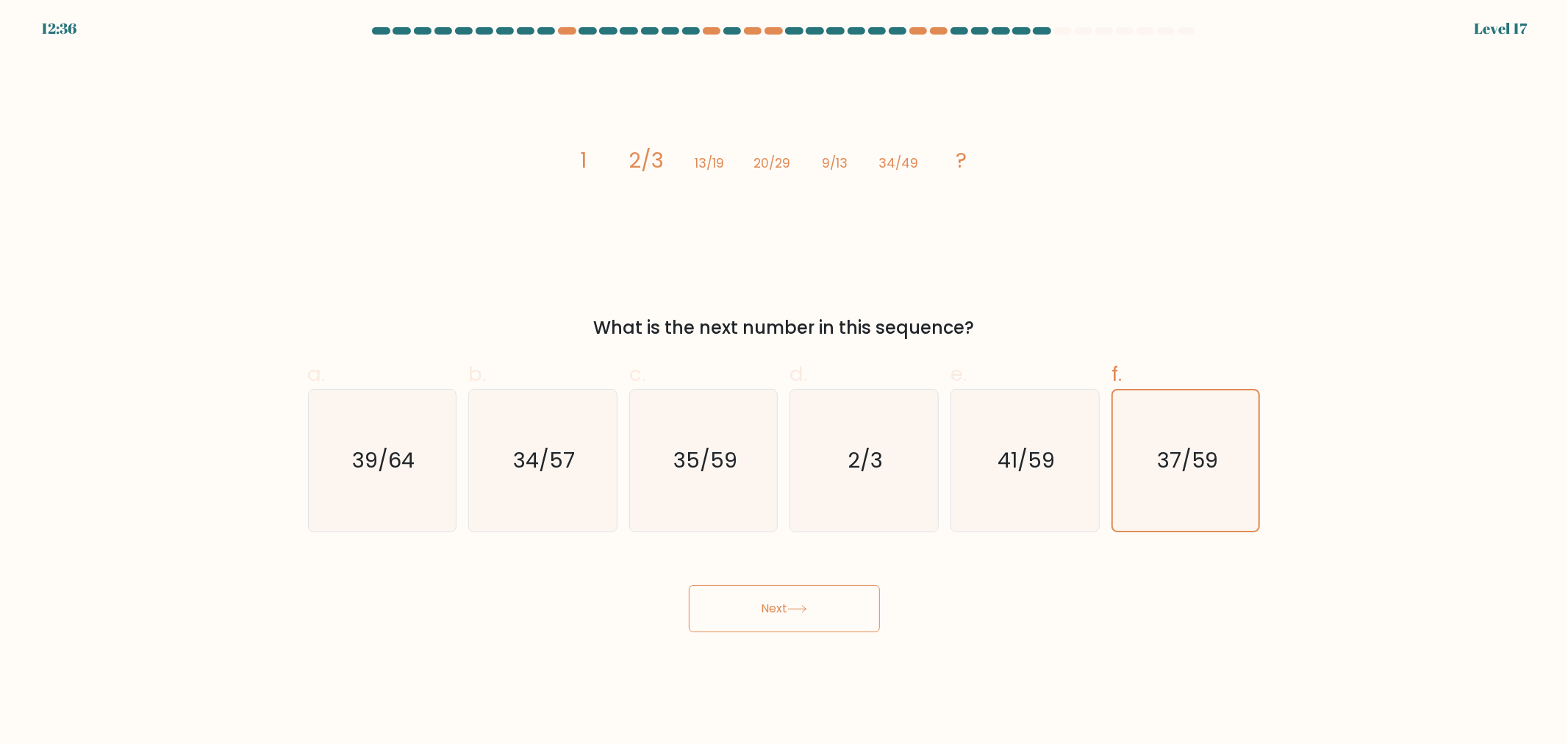
click at [791, 612] on button "Next" at bounding box center [784, 608] width 191 height 47
click at [790, 612] on button "Next" at bounding box center [784, 608] width 191 height 47
drag, startPoint x: 840, startPoint y: 207, endPoint x: 935, endPoint y: 145, distance: 113.4
click at [848, 203] on icon "image/svg+xml 1 2/3 13/19 20/29 9/13 34/49 ?" at bounding box center [784, 167] width 441 height 224
drag, startPoint x: 935, startPoint y: 145, endPoint x: 935, endPoint y: 169, distance: 24.0
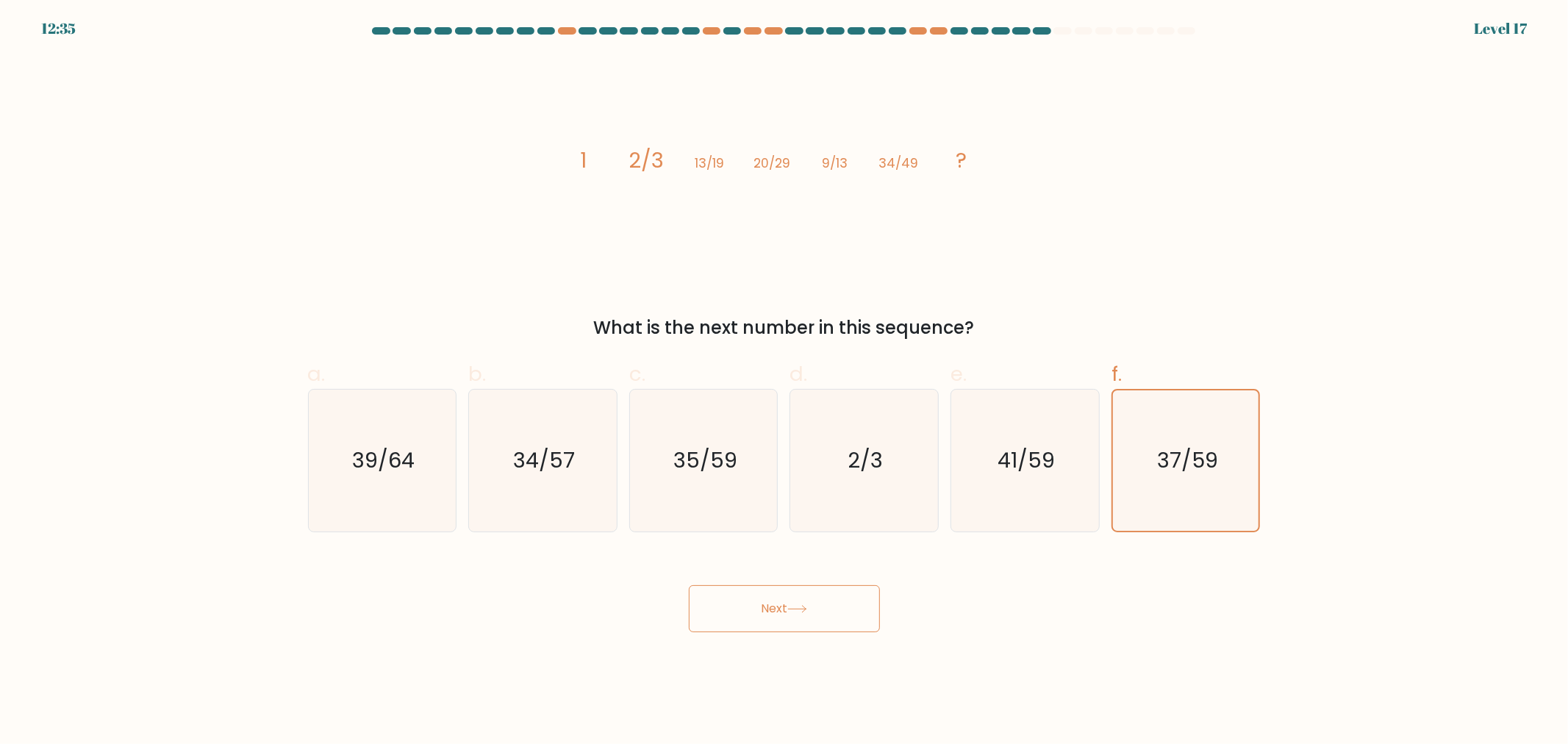
click at [935, 147] on icon "image/svg+xml 1 2/3 13/19 20/29 9/13 34/49 ?" at bounding box center [784, 167] width 441 height 224
click at [961, 162] on tspan "?" at bounding box center [961, 160] width 11 height 30
click at [774, 604] on button "Next" at bounding box center [784, 608] width 191 height 47
click at [692, 438] on icon "35/59" at bounding box center [703, 460] width 142 height 142
click at [784, 381] on input "c. 35/59" at bounding box center [784, 377] width 1 height 9
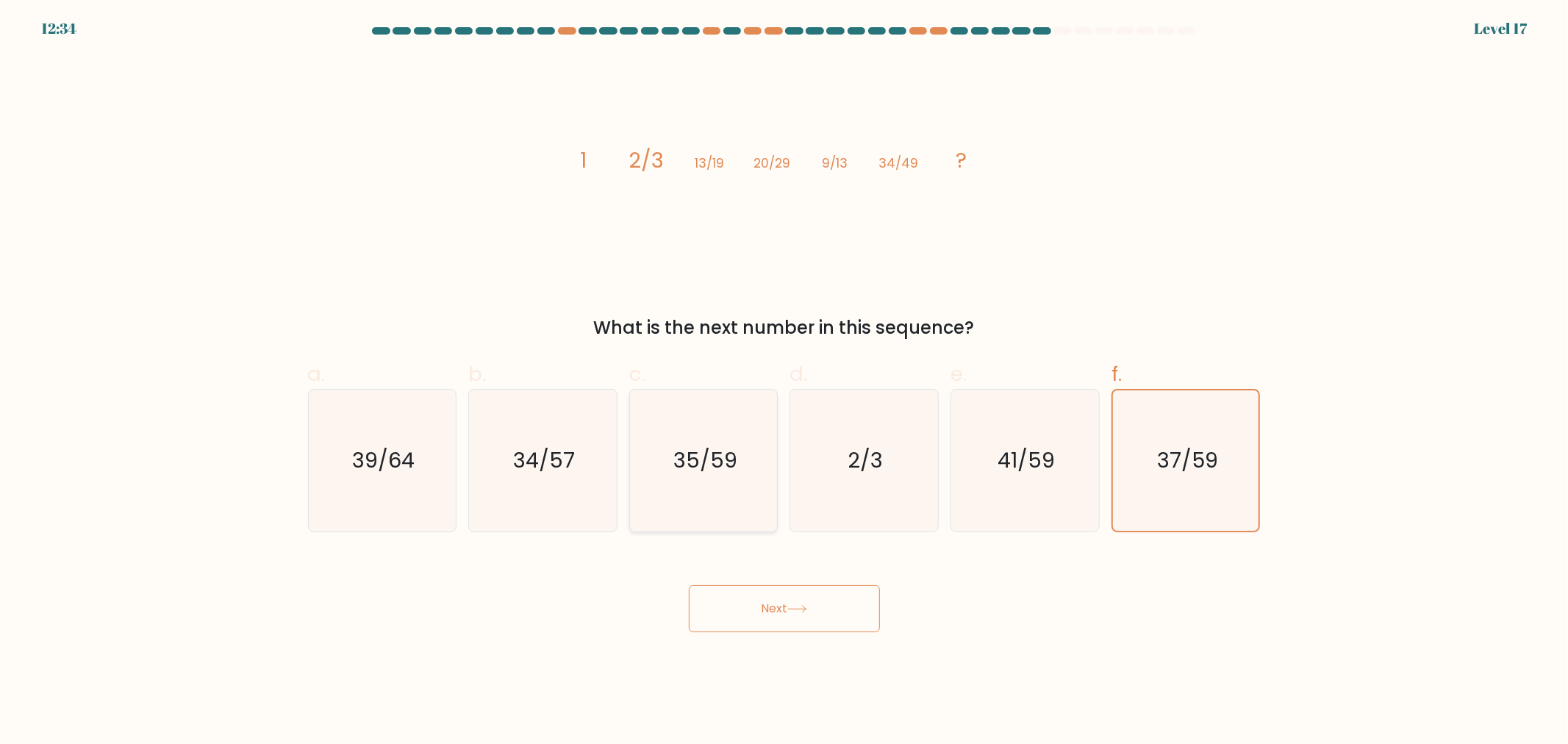
radio input "true"
click at [776, 629] on button "Next" at bounding box center [784, 608] width 191 height 47
click at [781, 626] on button "Next" at bounding box center [784, 608] width 191 height 47
click at [782, 625] on button "Next" at bounding box center [784, 608] width 191 height 47
click at [789, 620] on button "Next" at bounding box center [784, 608] width 191 height 47
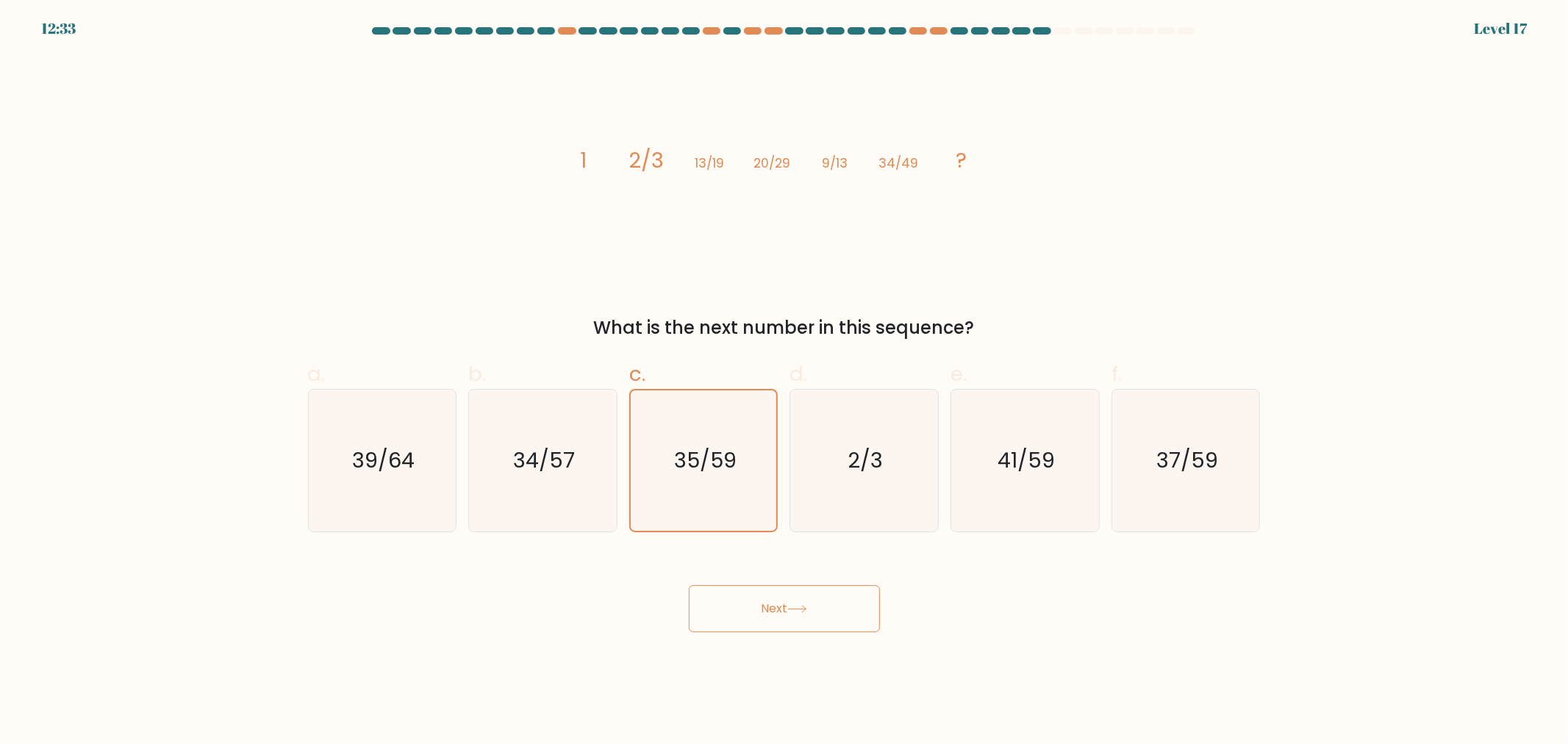
click at [792, 616] on button "Next" at bounding box center [784, 608] width 191 height 47
click at [796, 619] on button "Next" at bounding box center [784, 608] width 191 height 47
click at [802, 621] on button "Next" at bounding box center [784, 608] width 191 height 47
click at [419, 518] on icon "39/64" at bounding box center [381, 460] width 142 height 142
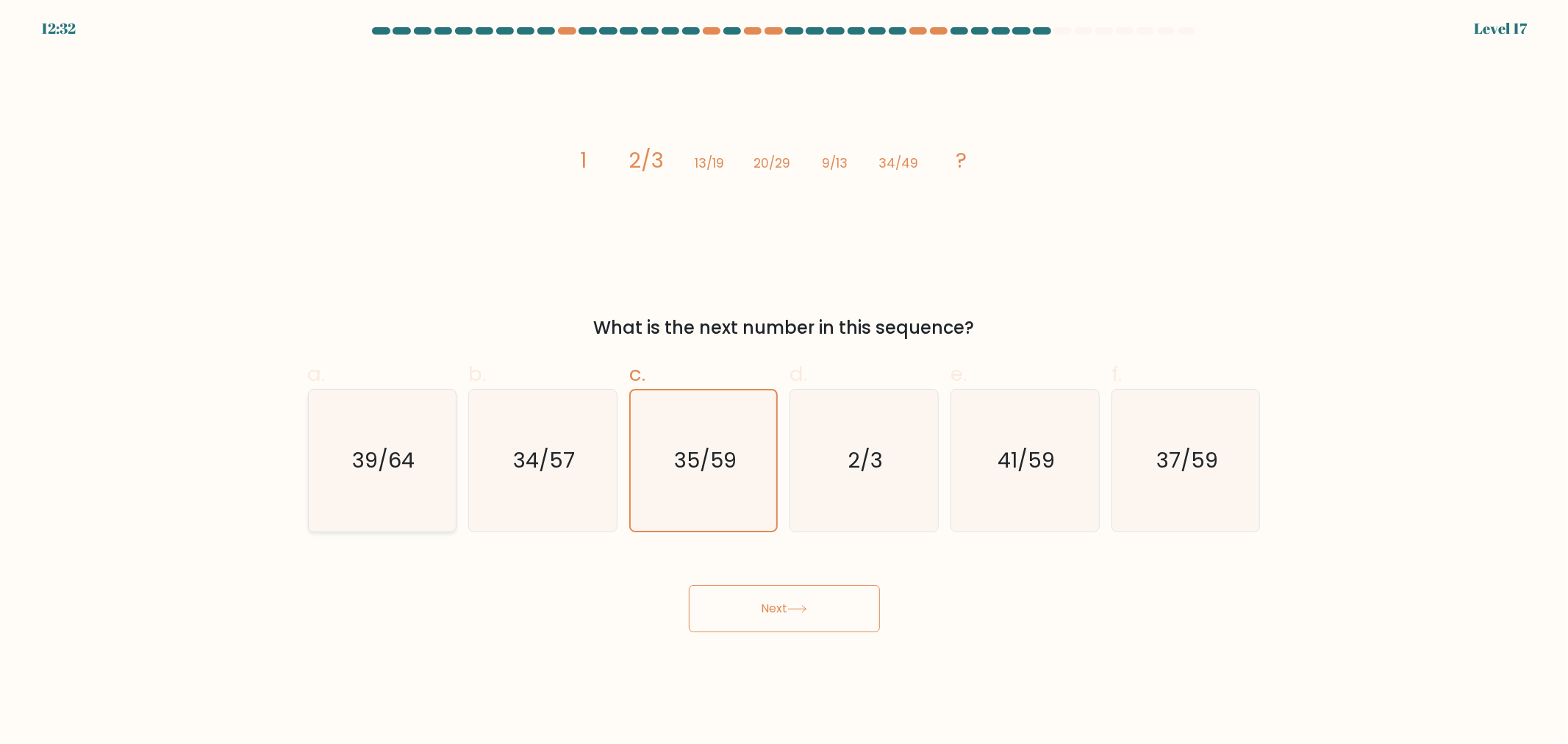
click at [784, 381] on input "a. 39/64" at bounding box center [784, 377] width 1 height 9
radio input "true"
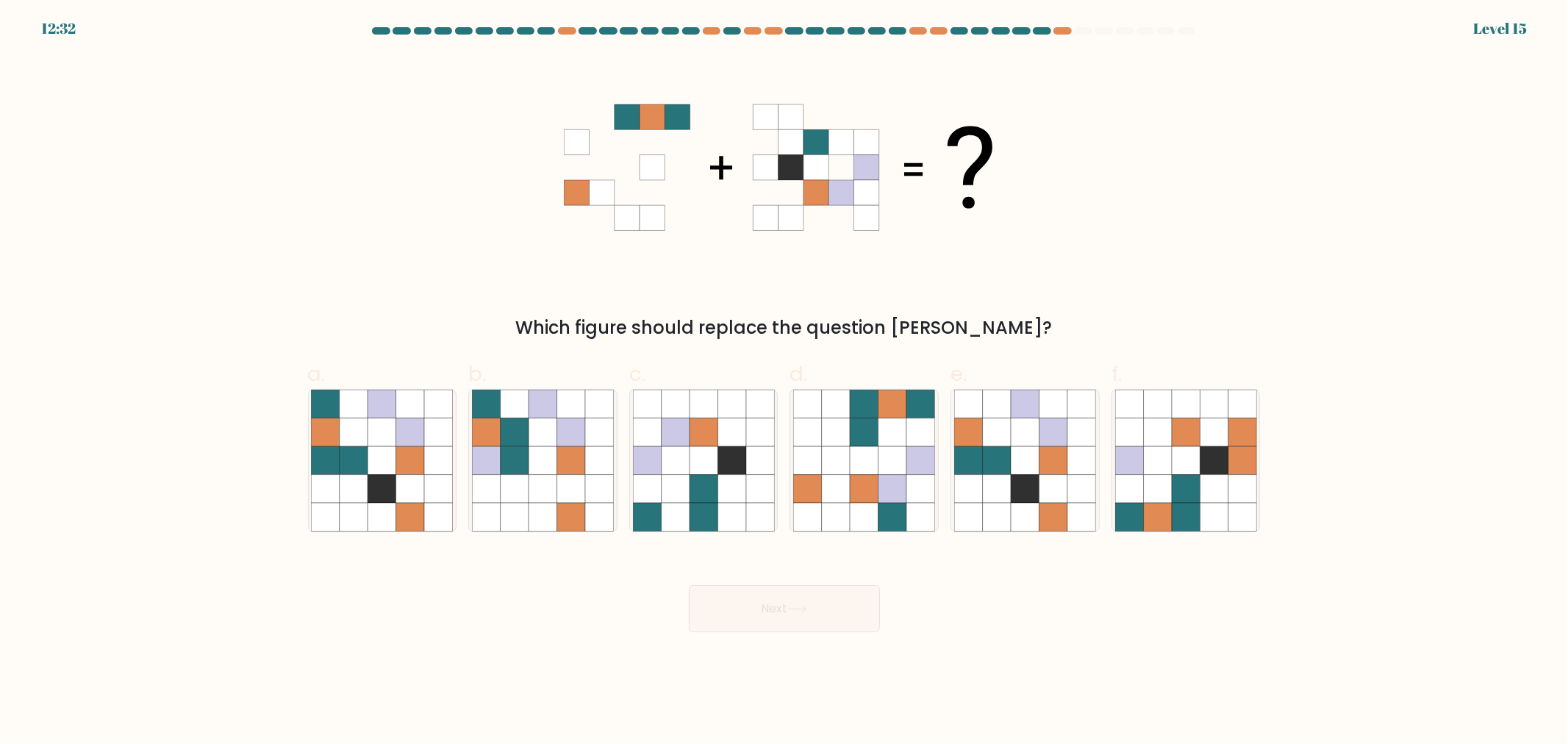
click at [799, 631] on button "Next" at bounding box center [784, 608] width 191 height 47
click at [1037, 604] on div "Next" at bounding box center [784, 590] width 970 height 82
click at [382, 459] on icon at bounding box center [382, 460] width 28 height 28
click at [784, 381] on input "a." at bounding box center [784, 377] width 1 height 9
radio input "true"
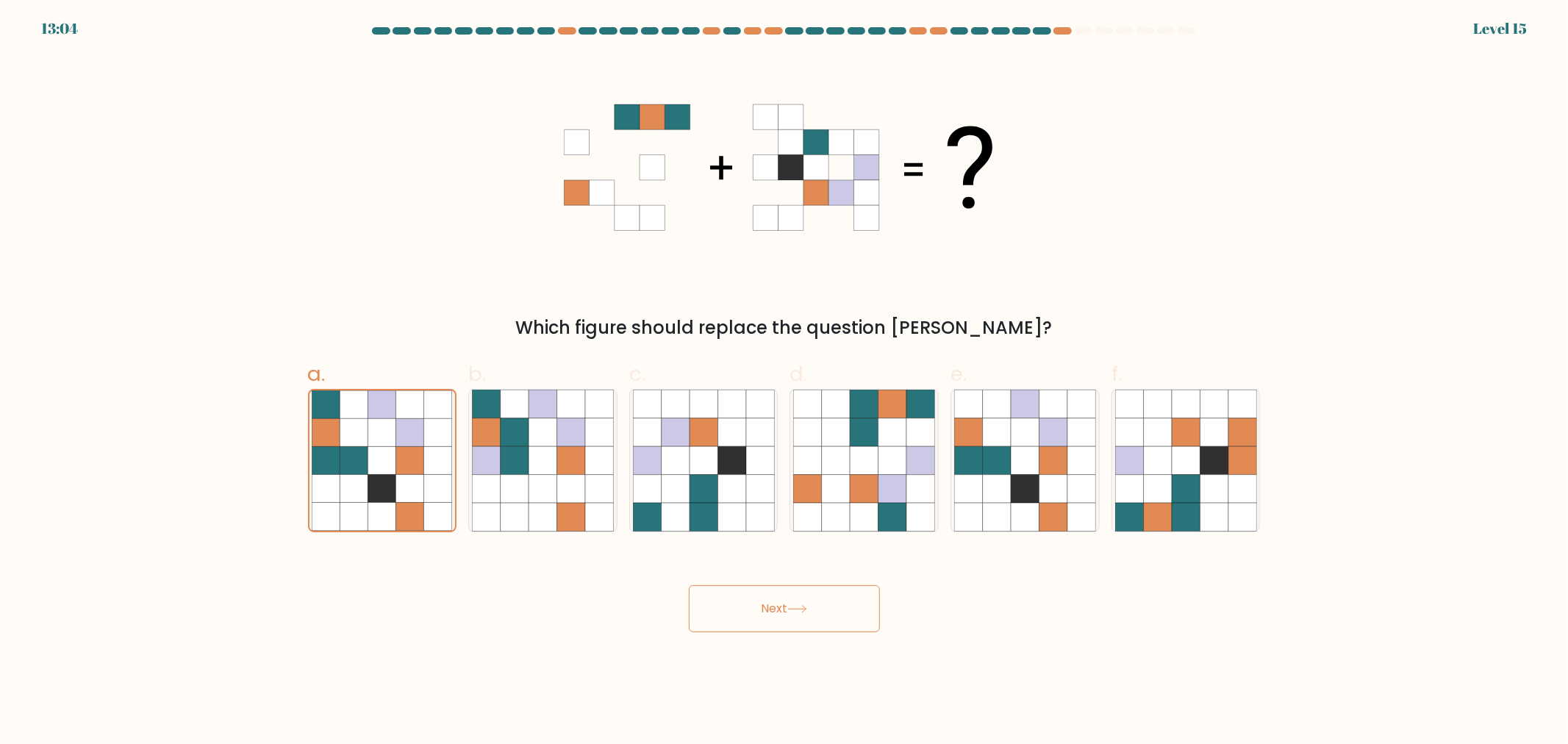
click at [812, 609] on button "Next" at bounding box center [784, 608] width 191 height 47
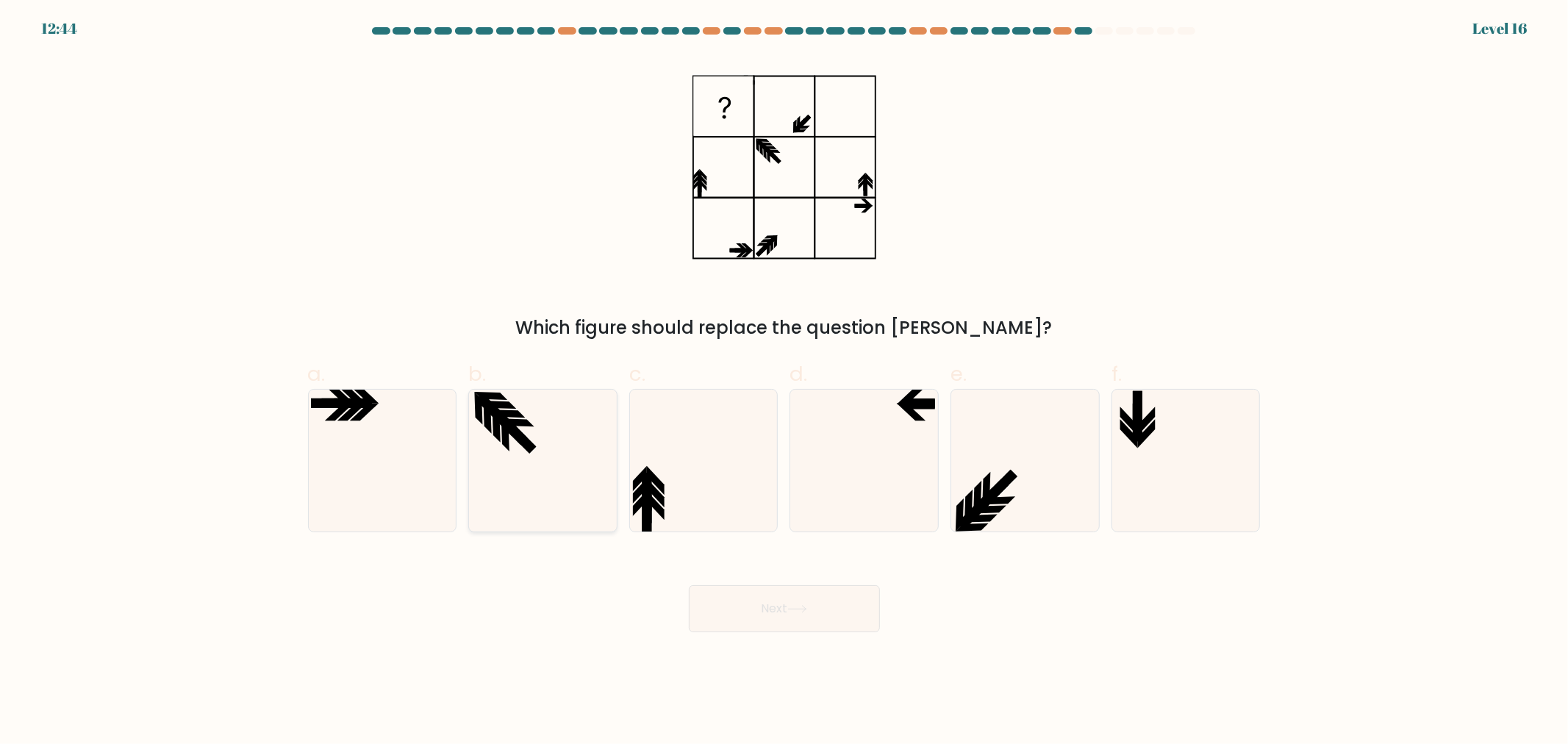
drag, startPoint x: 574, startPoint y: 477, endPoint x: 728, endPoint y: 556, distance: 173.1
click at [575, 477] on icon at bounding box center [542, 460] width 142 height 142
click at [784, 381] on input "b." at bounding box center [784, 377] width 1 height 9
radio input "true"
click at [827, 603] on button "Next" at bounding box center [784, 608] width 191 height 47
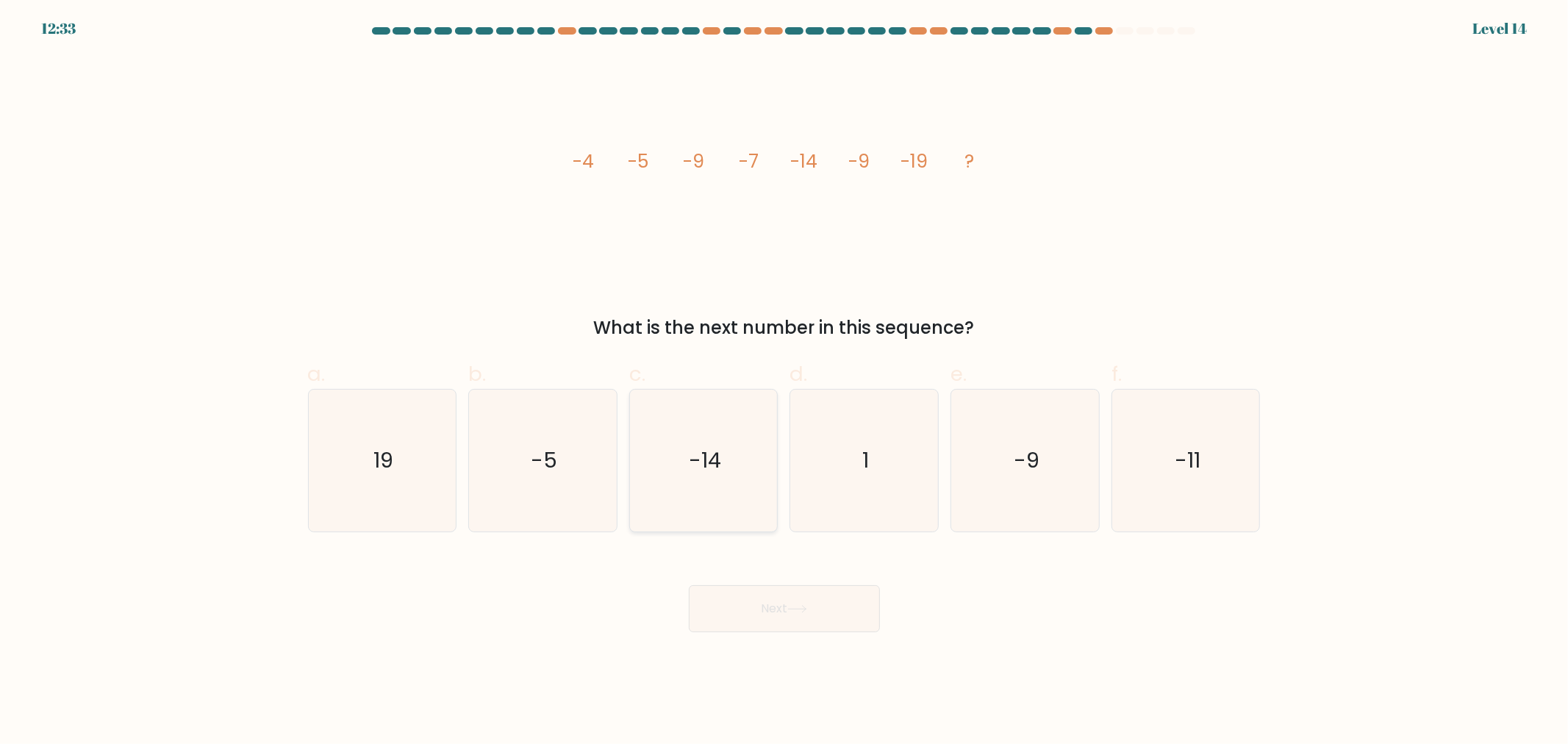
click at [736, 474] on icon "-14" at bounding box center [703, 460] width 142 height 142
click at [784, 381] on input "c. -14" at bounding box center [784, 377] width 1 height 9
radio input "true"
click at [806, 609] on icon at bounding box center [796, 609] width 19 height 8
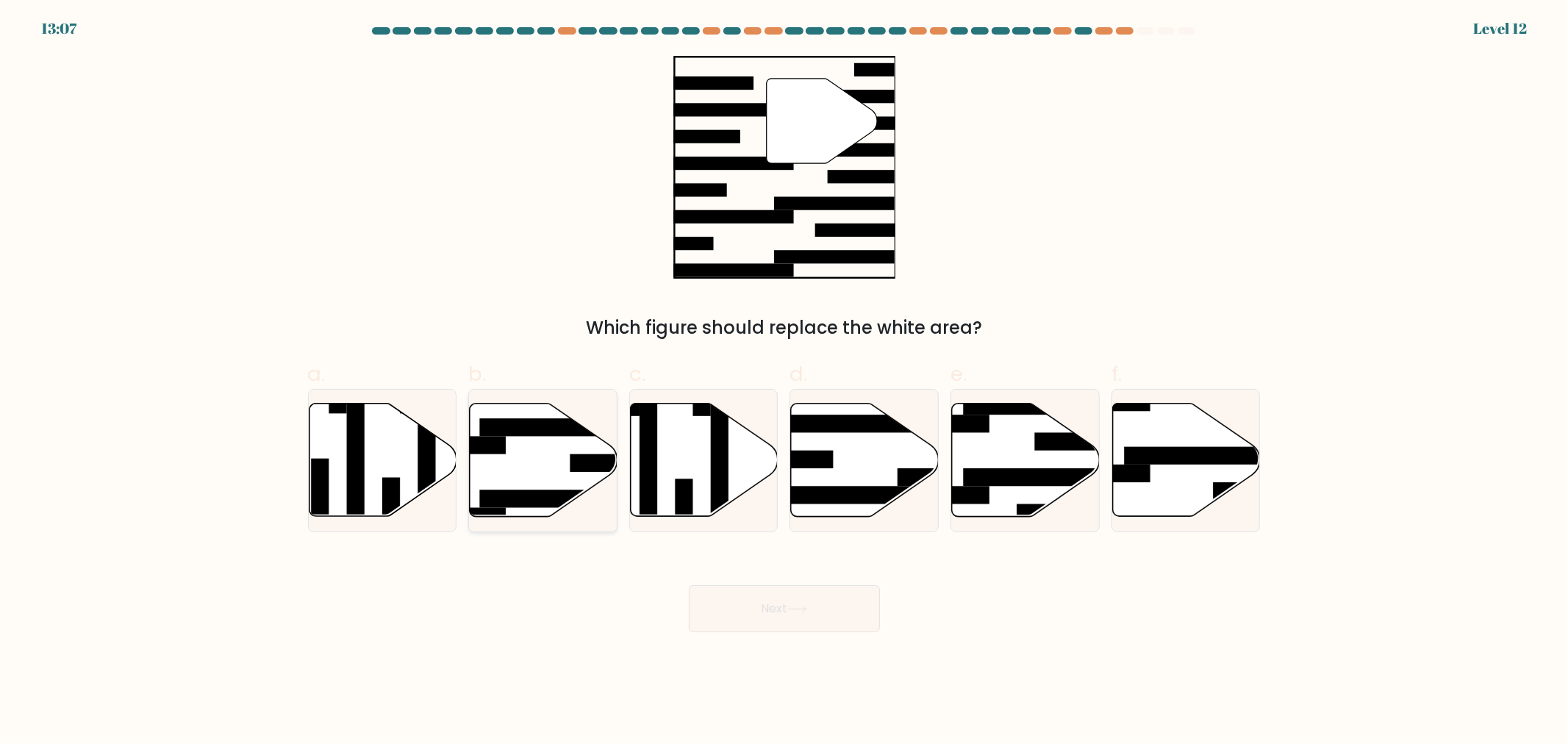
click at [561, 453] on icon at bounding box center [544, 460] width 148 height 113
click at [784, 381] on input "b." at bounding box center [784, 377] width 1 height 9
radio input "true"
click at [792, 609] on icon at bounding box center [796, 609] width 19 height 8
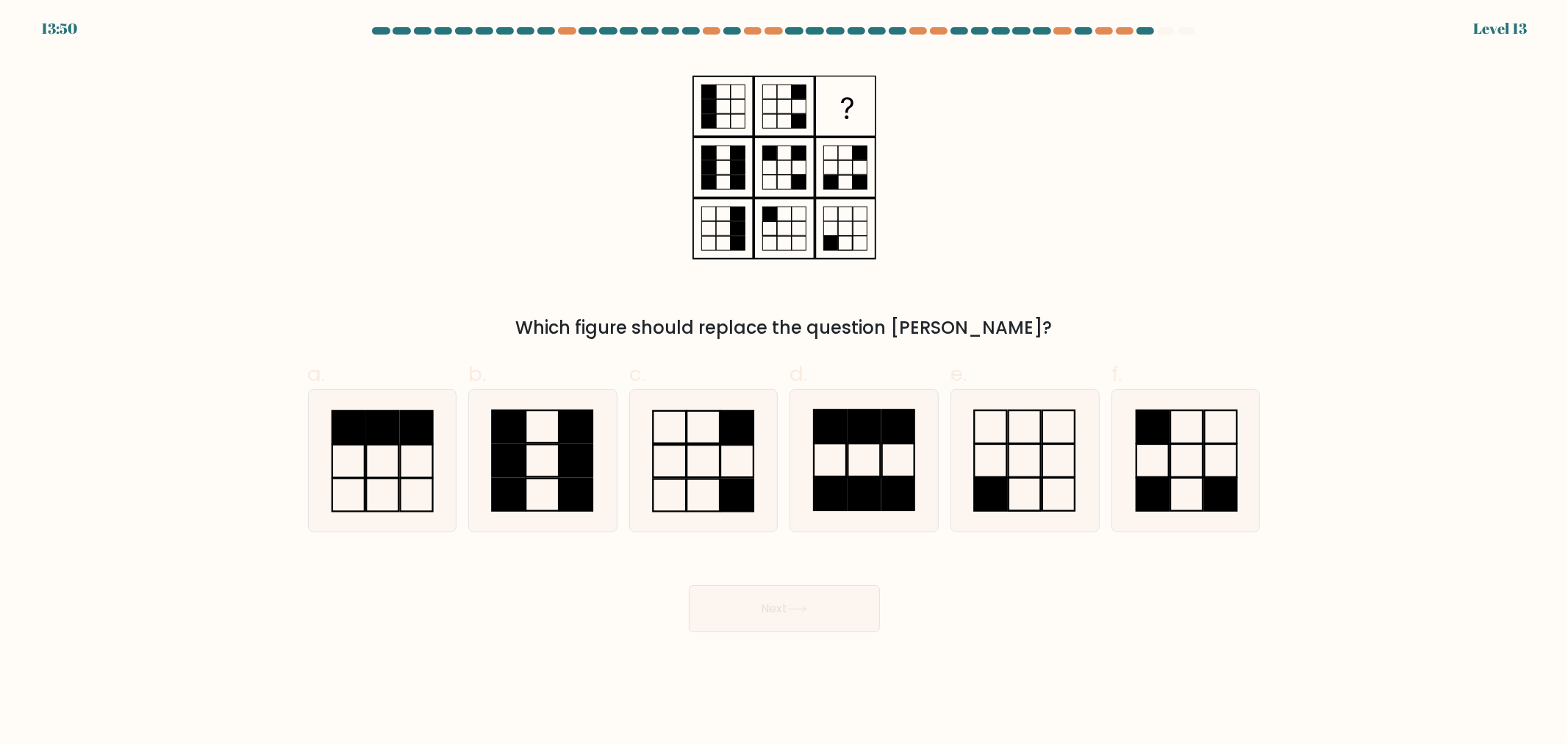
drag, startPoint x: 792, startPoint y: 609, endPoint x: 623, endPoint y: 224, distance: 420.5
click at [623, 224] on div "Which figure should replace the question mark?" at bounding box center [784, 198] width 970 height 285
click at [710, 477] on rect at bounding box center [703, 461] width 33 height 32
click at [784, 381] on input "c." at bounding box center [784, 377] width 1 height 9
radio input "true"
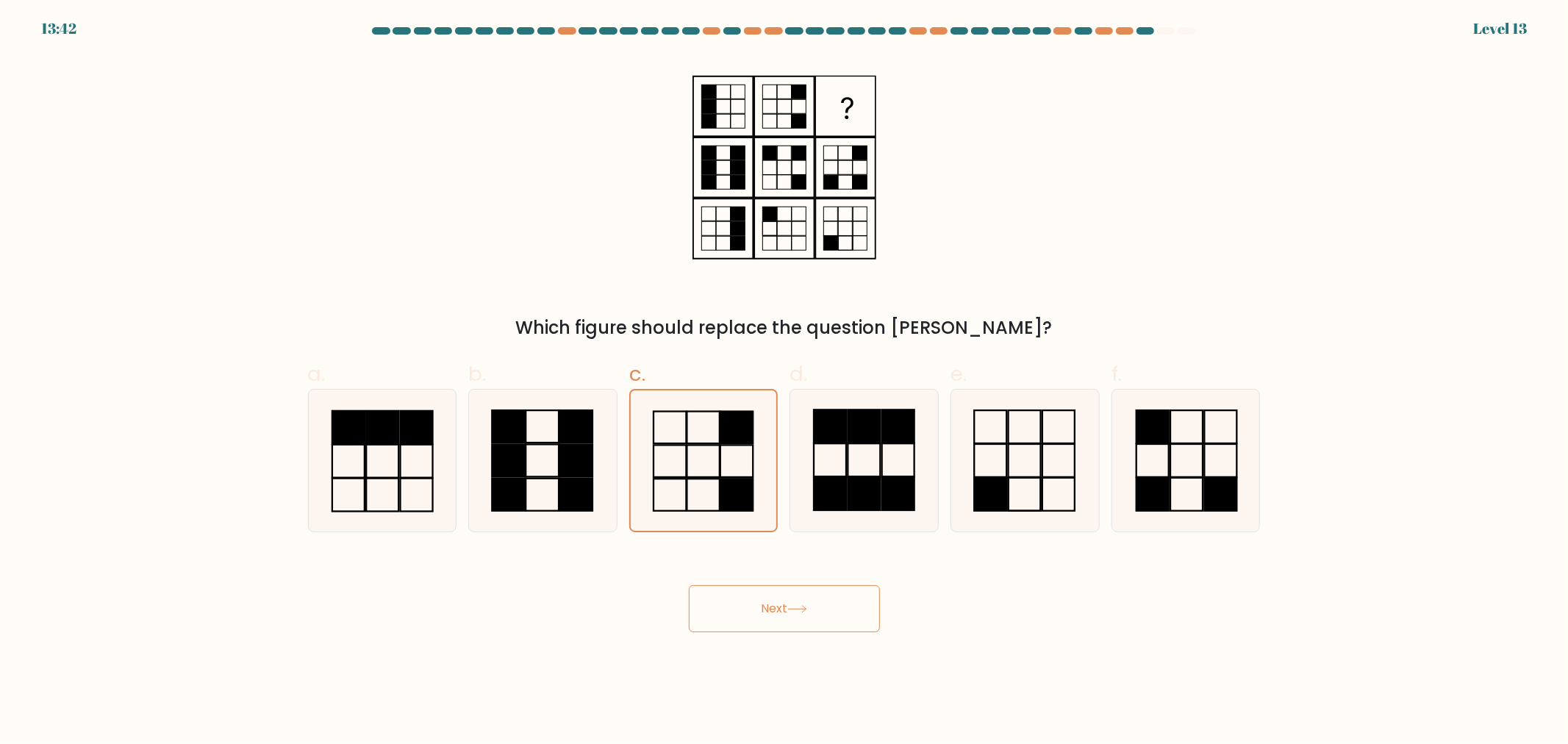
click at [786, 615] on button "Next" at bounding box center [784, 608] width 191 height 47
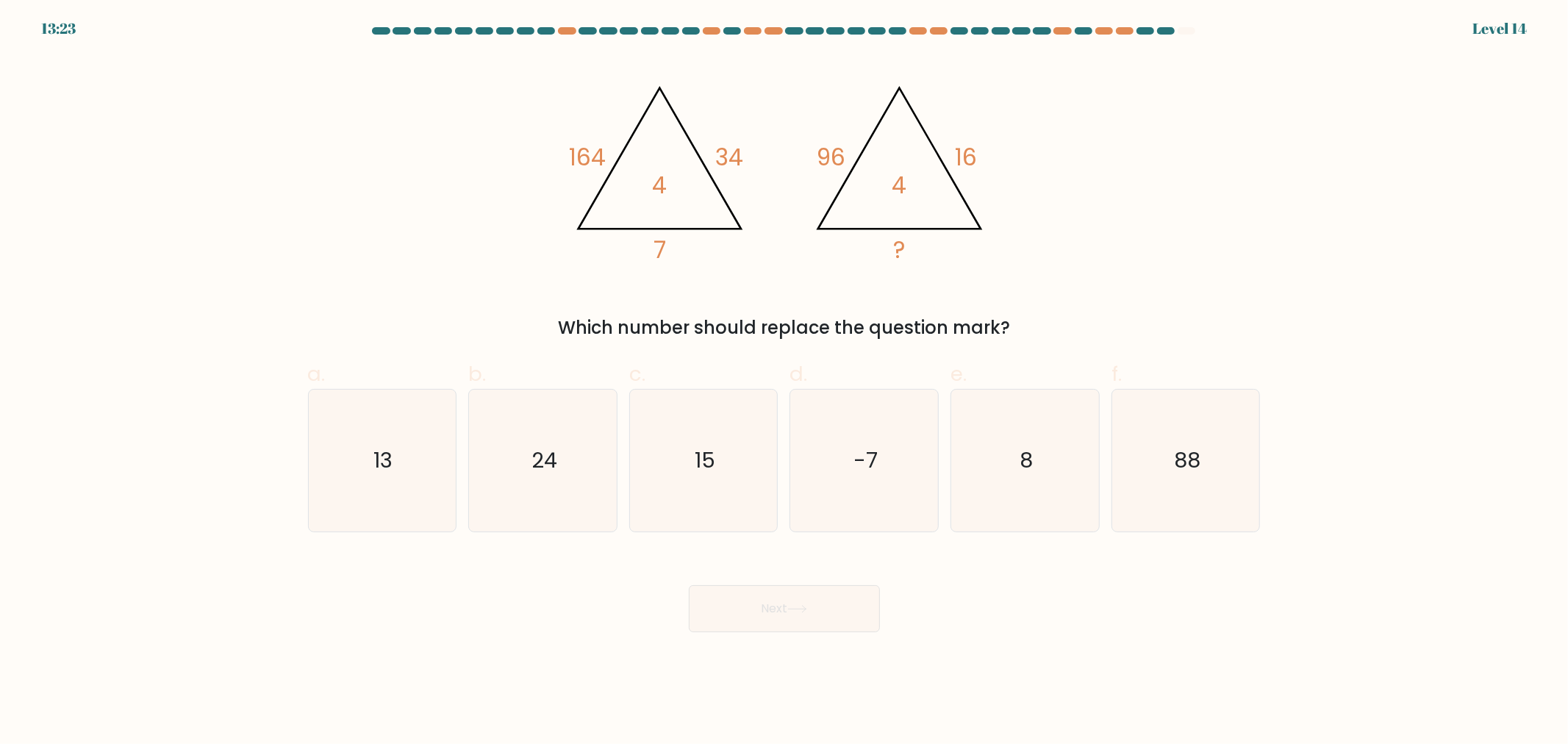
click at [542, 184] on div "@import url('https://fonts.googleapis.com/css?family=Abril+Fatface:400,100,100i…" at bounding box center [784, 198] width 970 height 285
click at [606, 443] on icon "24" at bounding box center [542, 460] width 142 height 142
click at [784, 381] on input "b. 24" at bounding box center [784, 377] width 1 height 9
radio input "true"
click at [781, 614] on button "Next" at bounding box center [784, 608] width 191 height 47
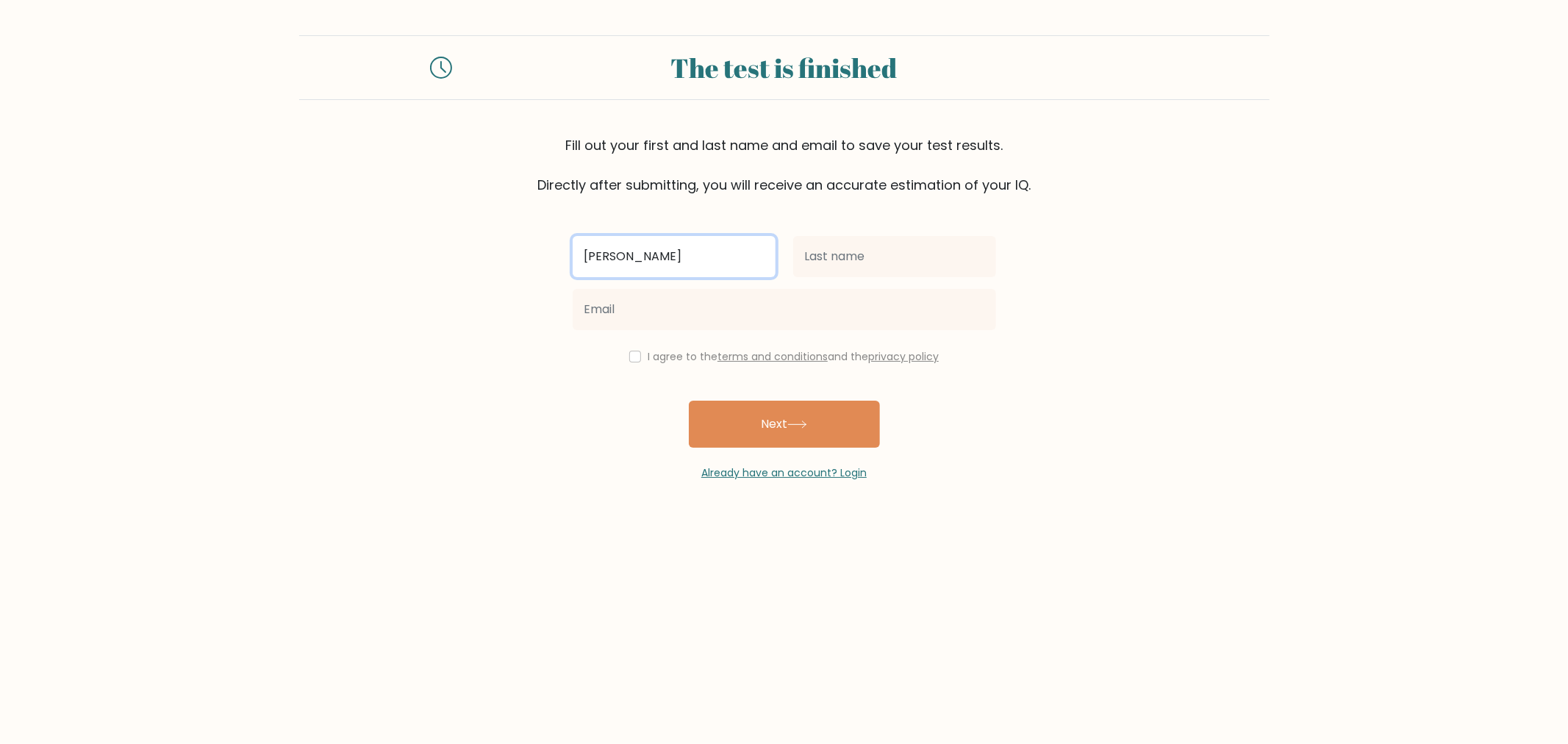
drag, startPoint x: 560, startPoint y: 262, endPoint x: 463, endPoint y: 238, distance: 99.9
click at [468, 254] on form "The test is finished Fill out your first and last name and email to save your t…" at bounding box center [784, 257] width 1568 height 445
type input "[PERSON_NAME]"
type input "T"
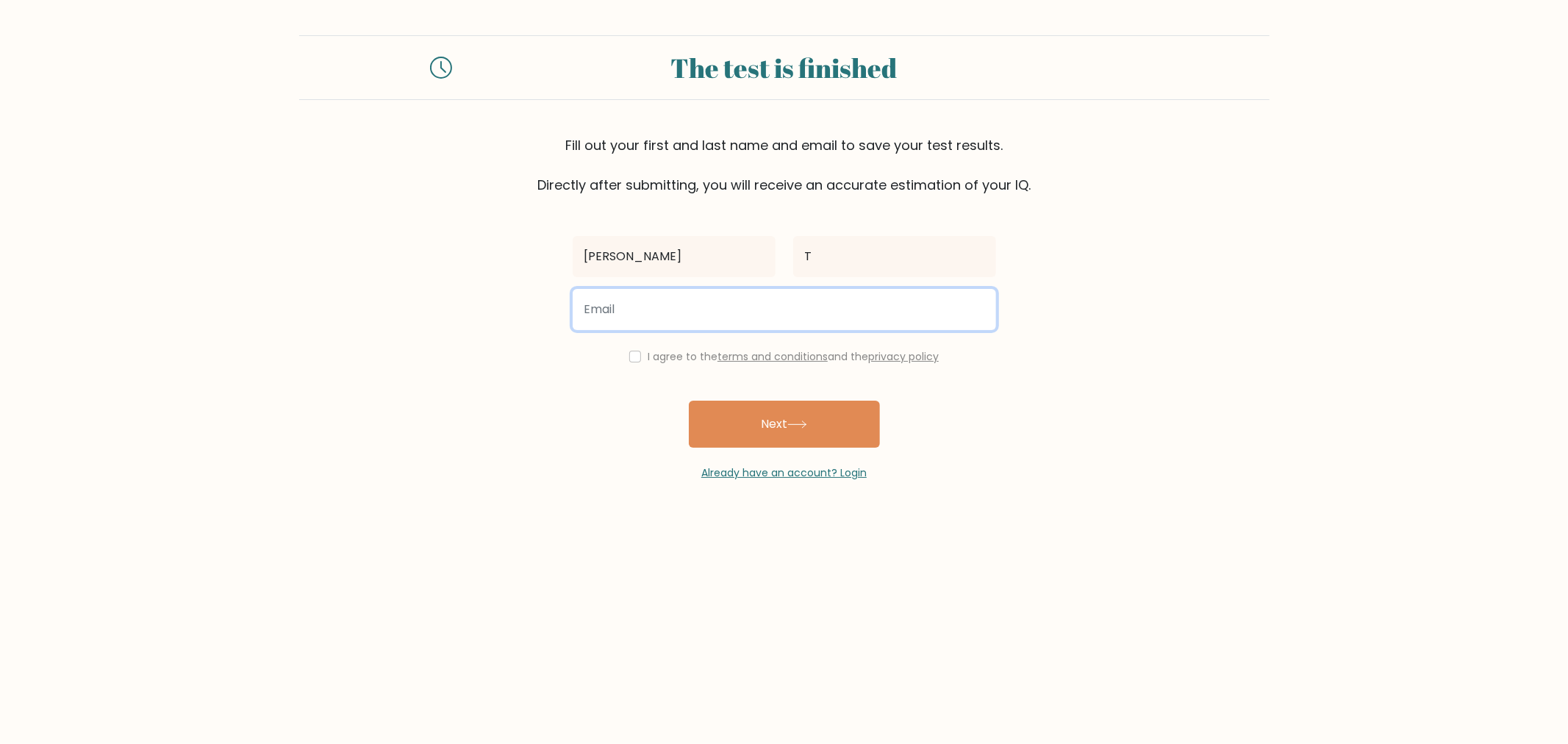
click at [660, 312] on input "email" at bounding box center [784, 309] width 424 height 41
type input "jimmyimmytee@gmail.com"
click at [648, 356] on label "I agree to the terms and conditions and the privacy policy" at bounding box center [793, 356] width 291 height 15
click at [633, 360] on input "checkbox" at bounding box center [635, 356] width 12 height 12
checkbox input "true"
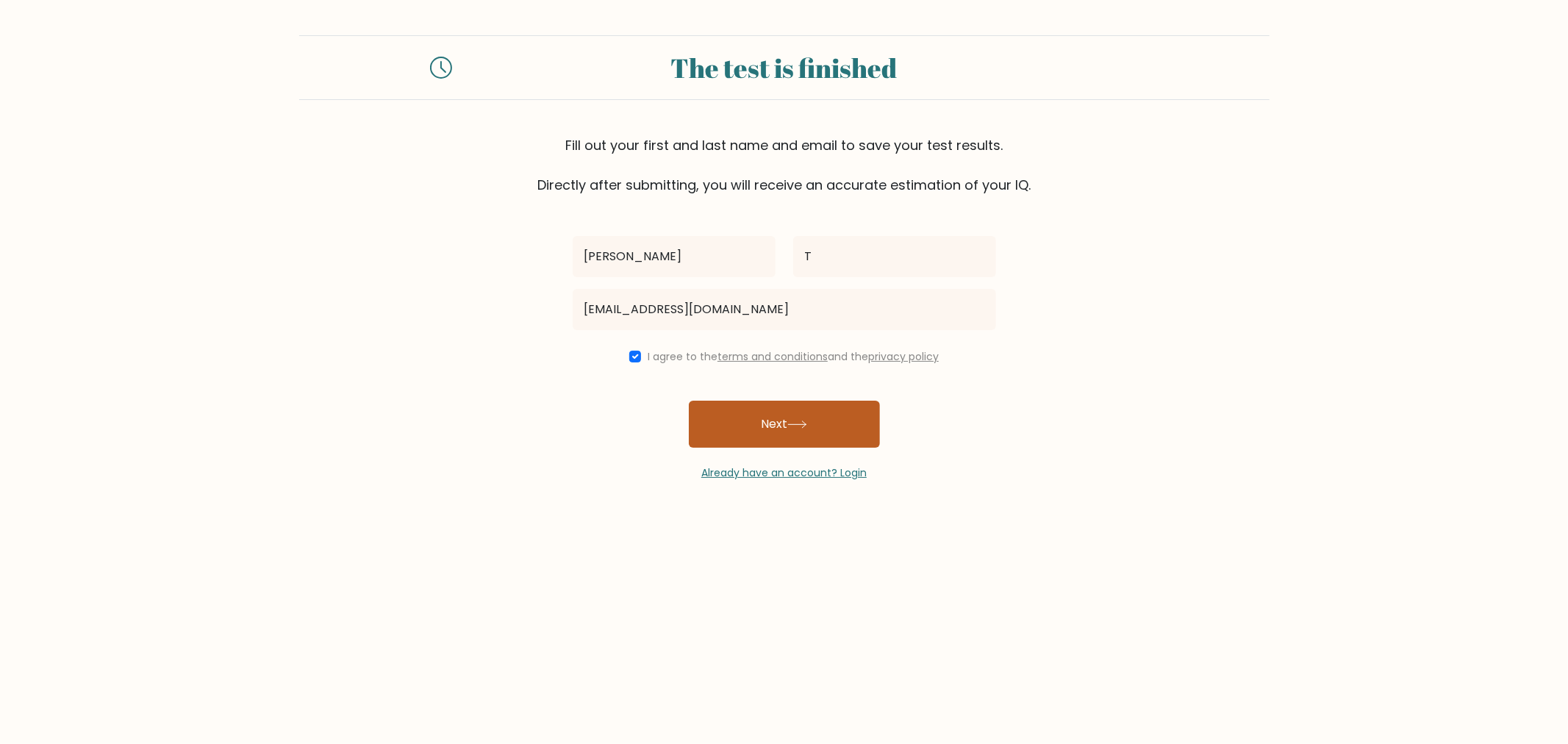
click at [781, 437] on button "Next" at bounding box center [784, 424] width 191 height 47
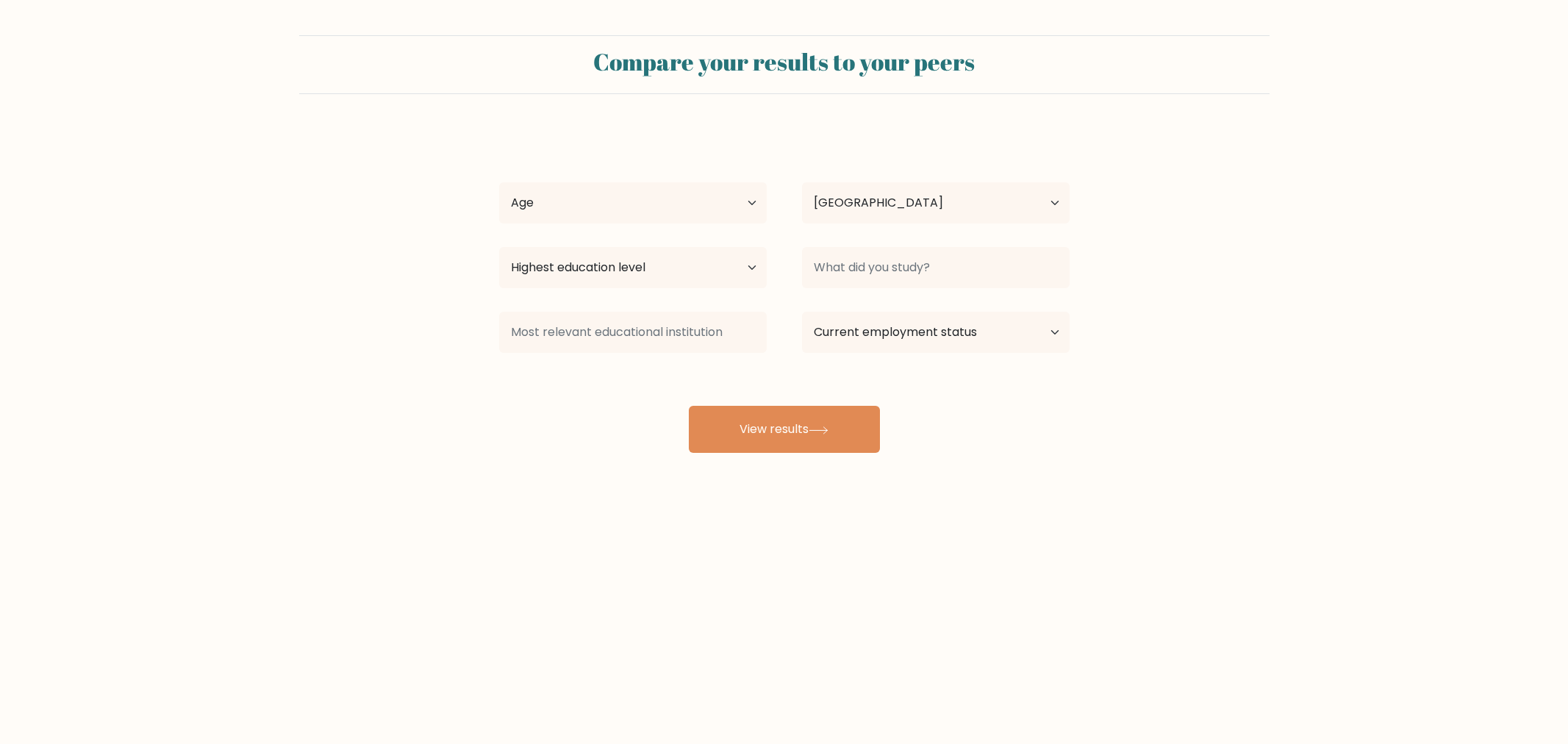
select select "MY"
click at [707, 231] on div "[PERSON_NAME] Age Under [DEMOGRAPHIC_DATA] [DEMOGRAPHIC_DATA] [DEMOGRAPHIC_DATA…" at bounding box center [784, 291] width 588 height 324
drag, startPoint x: 722, startPoint y: 219, endPoint x: 713, endPoint y: 222, distance: 9.5
click at [722, 219] on select "Age Under [DEMOGRAPHIC_DATA] [DEMOGRAPHIC_DATA] [DEMOGRAPHIC_DATA] [DEMOGRAPHIC…" at bounding box center [632, 203] width 267 height 41
select select "18_24"
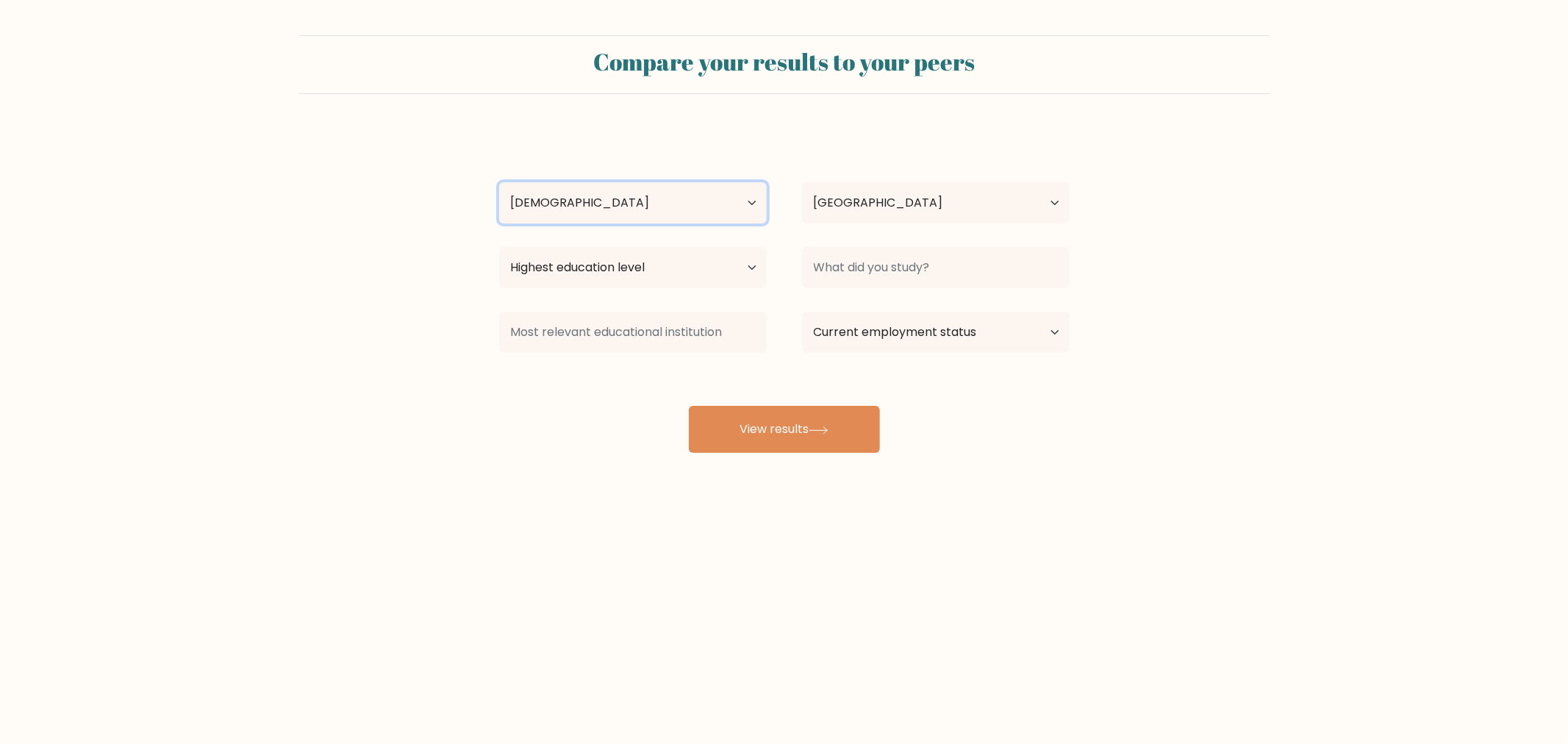
click at [499, 182] on select "Age Under [DEMOGRAPHIC_DATA] [DEMOGRAPHIC_DATA] [DEMOGRAPHIC_DATA] [DEMOGRAPHIC…" at bounding box center [632, 203] width 267 height 41
click at [872, 221] on select "Country [GEOGRAPHIC_DATA] [GEOGRAPHIC_DATA] [GEOGRAPHIC_DATA] [US_STATE] [GEOGR…" at bounding box center [935, 203] width 267 height 41
click at [678, 270] on select "Highest education level No schooling Primary Lower Secondary Upper Secondary Oc…" at bounding box center [632, 267] width 267 height 41
select select "masters_degree"
click at [499, 247] on select "Highest education level No schooling Primary Lower Secondary Upper Secondary Oc…" at bounding box center [632, 267] width 267 height 41
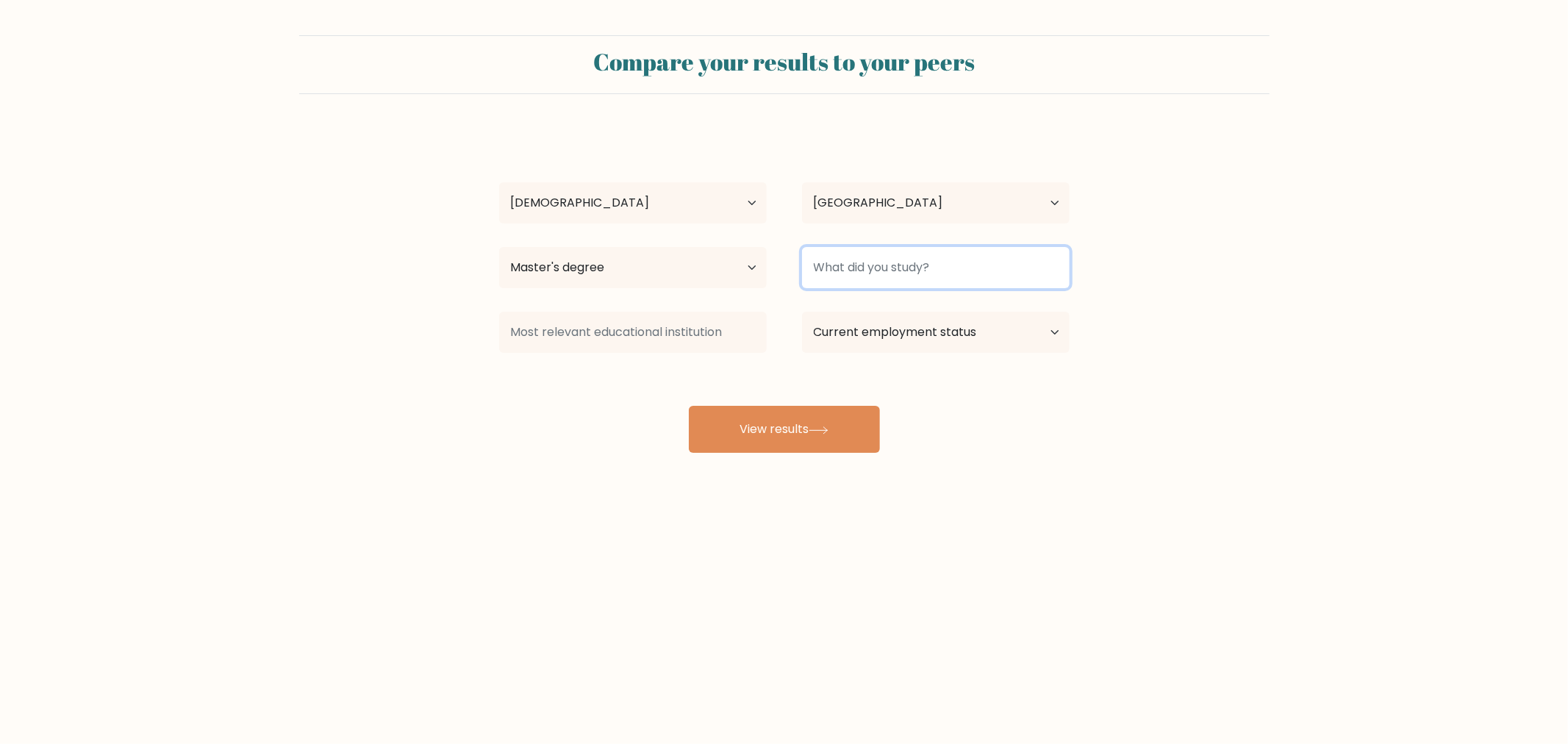
click at [848, 274] on input at bounding box center [935, 267] width 267 height 41
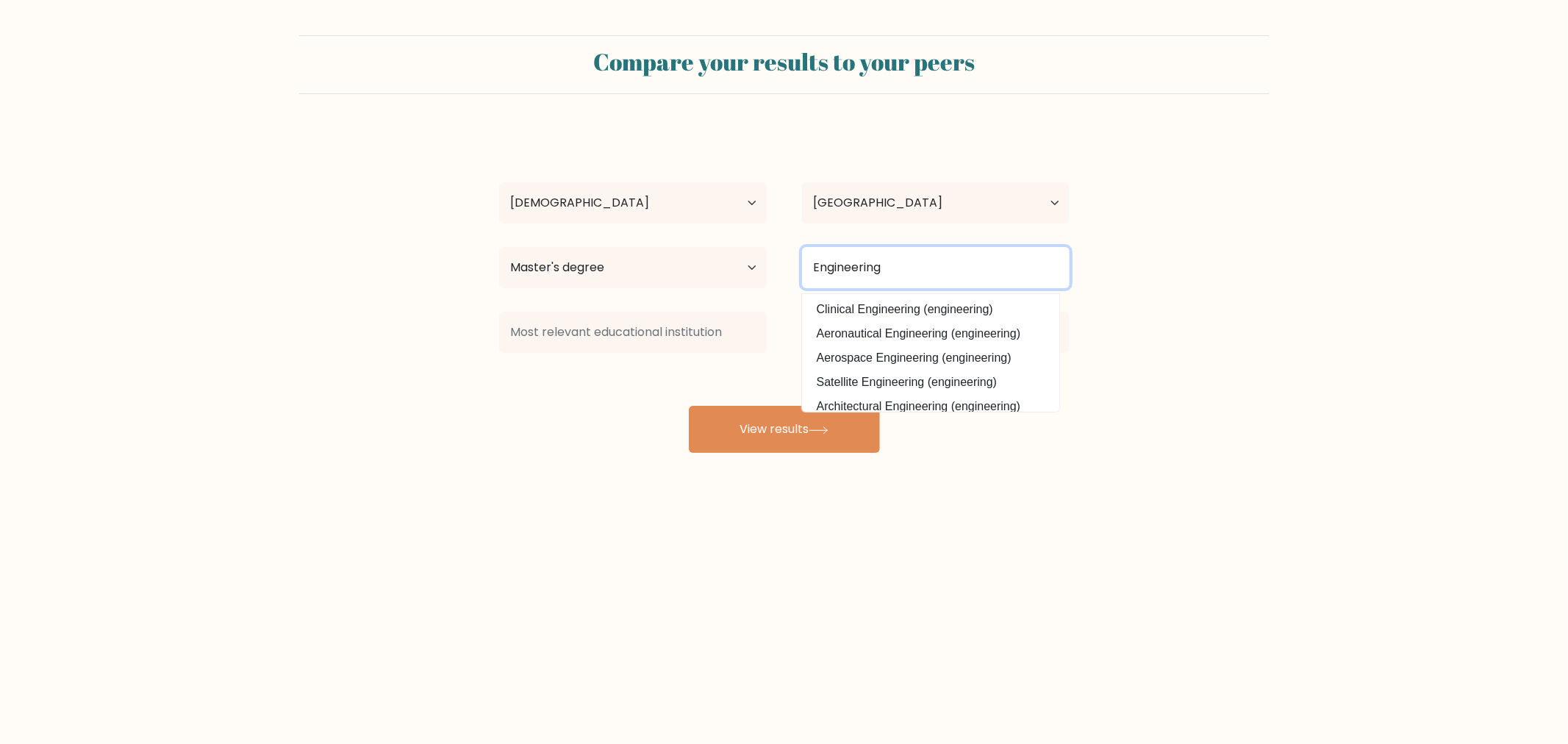
type input "Engineering"
click at [1200, 319] on form "Compare your results to your peers jim T Age Under 18 years old 18-24 years old…" at bounding box center [784, 243] width 1568 height 417
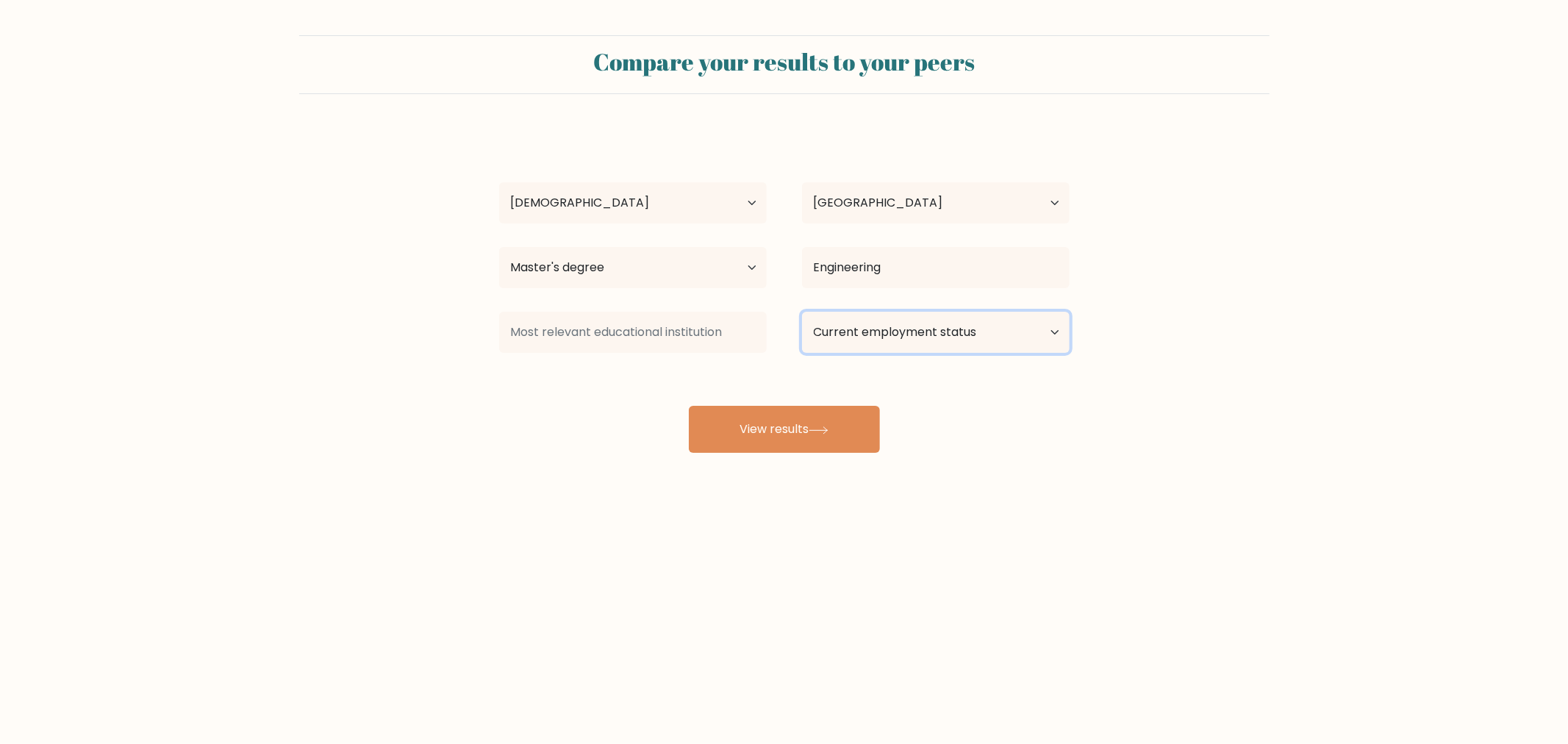
click at [910, 349] on select "Current employment status Employed Student Retired Other / prefer not to answer" at bounding box center [935, 332] width 267 height 41
select select "other"
click at [802, 312] on select "Current employment status Employed Student Retired Other / prefer not to answer" at bounding box center [935, 332] width 267 height 41
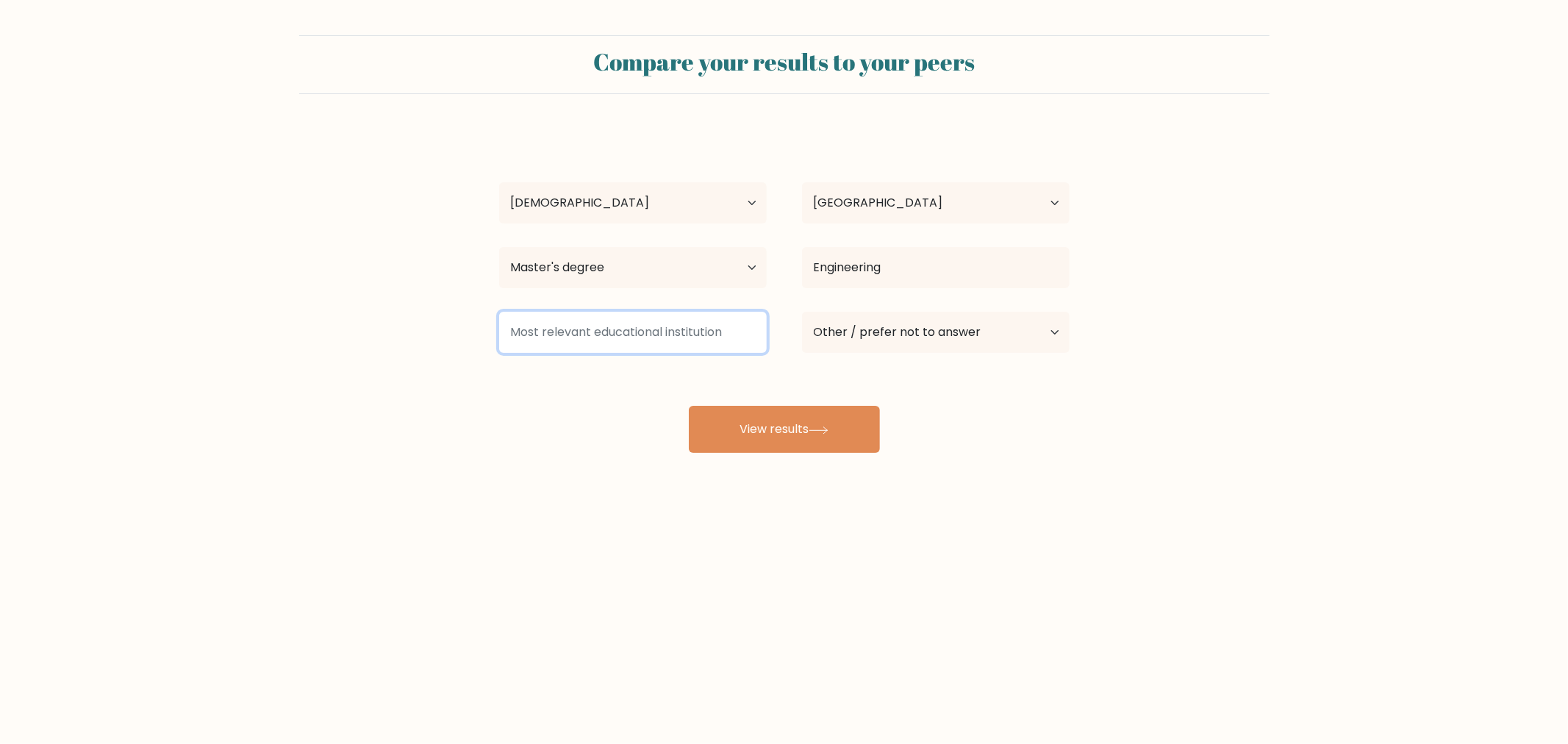
click at [696, 337] on input at bounding box center [632, 332] width 267 height 41
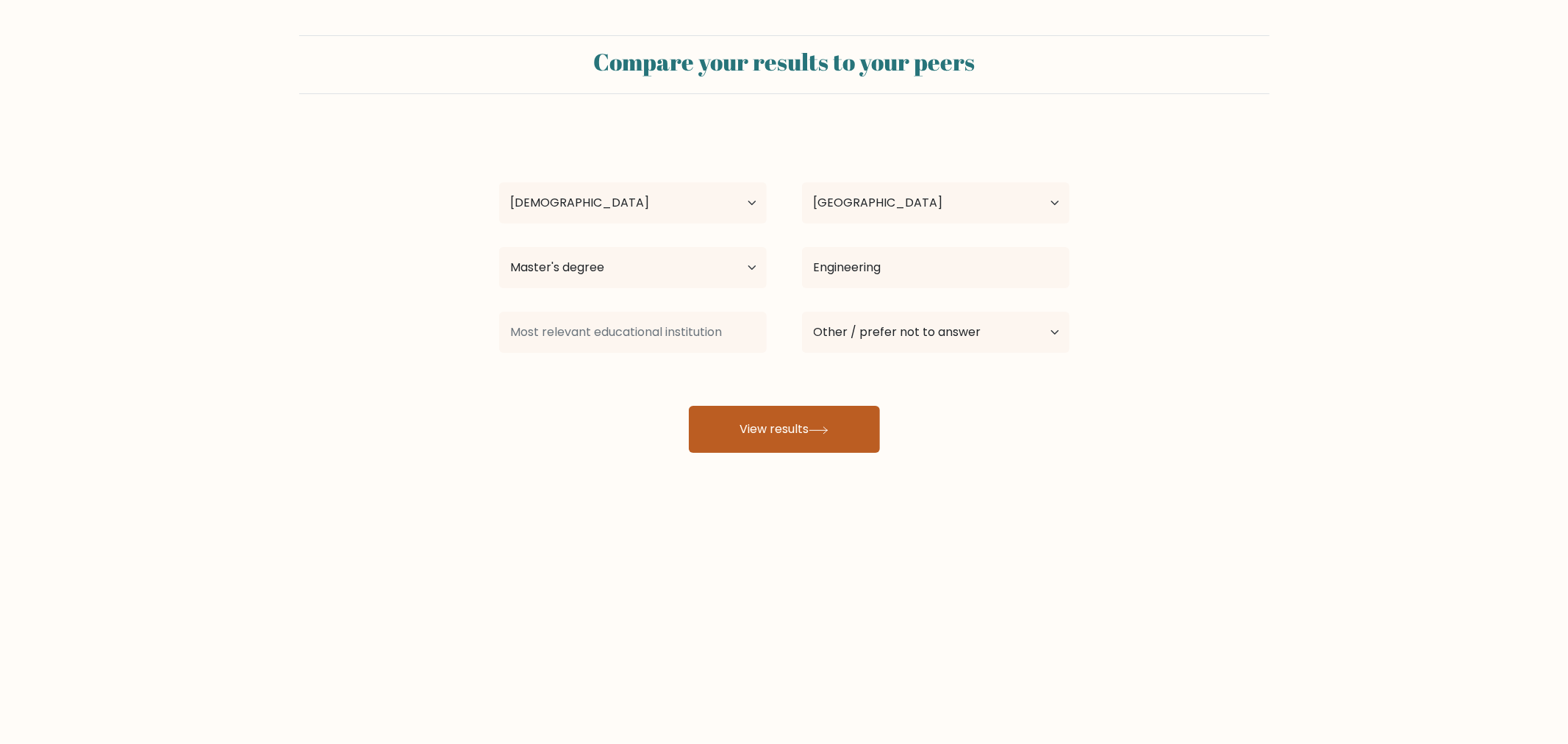
click at [802, 430] on button "View results" at bounding box center [784, 429] width 191 height 47
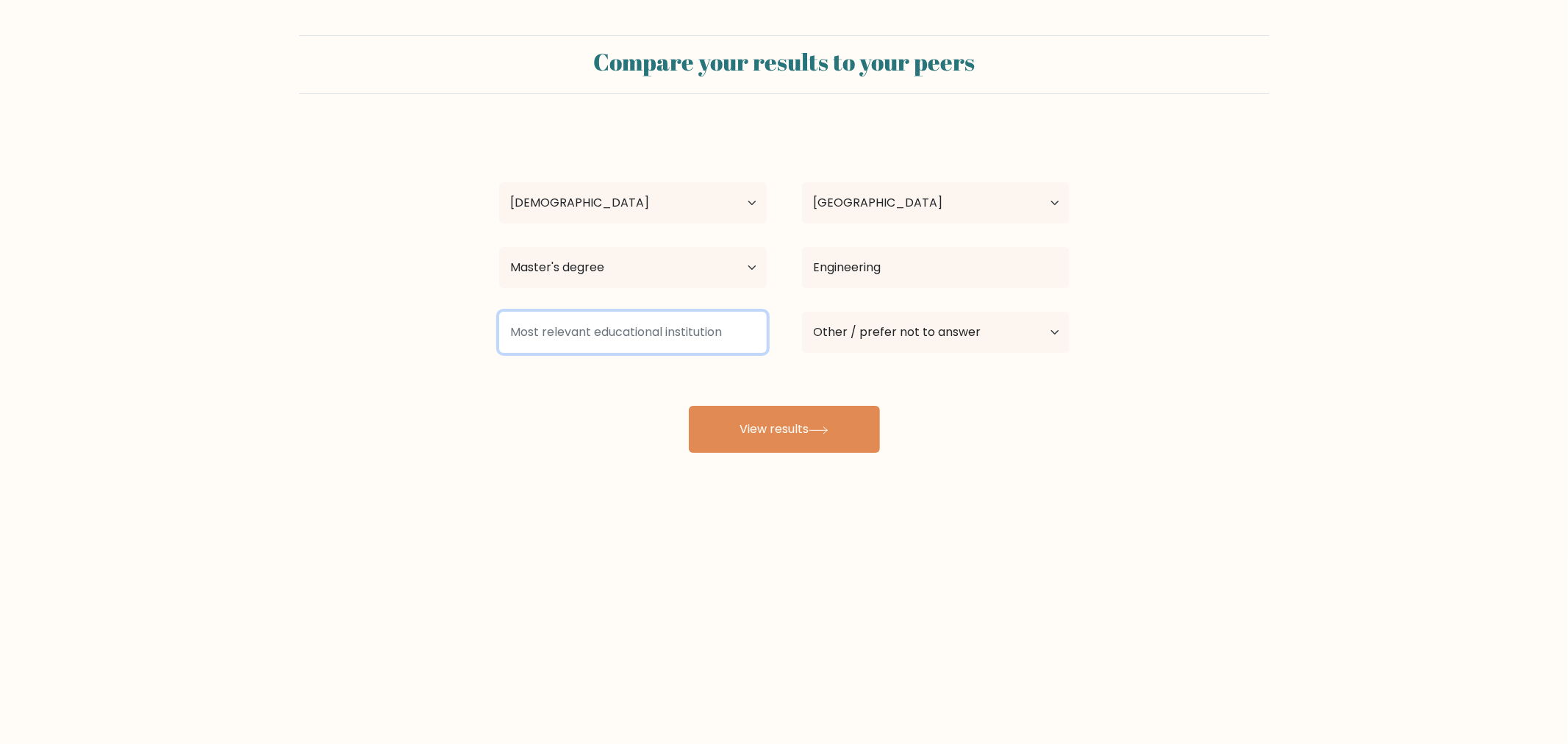
click at [693, 333] on input at bounding box center [632, 332] width 267 height 41
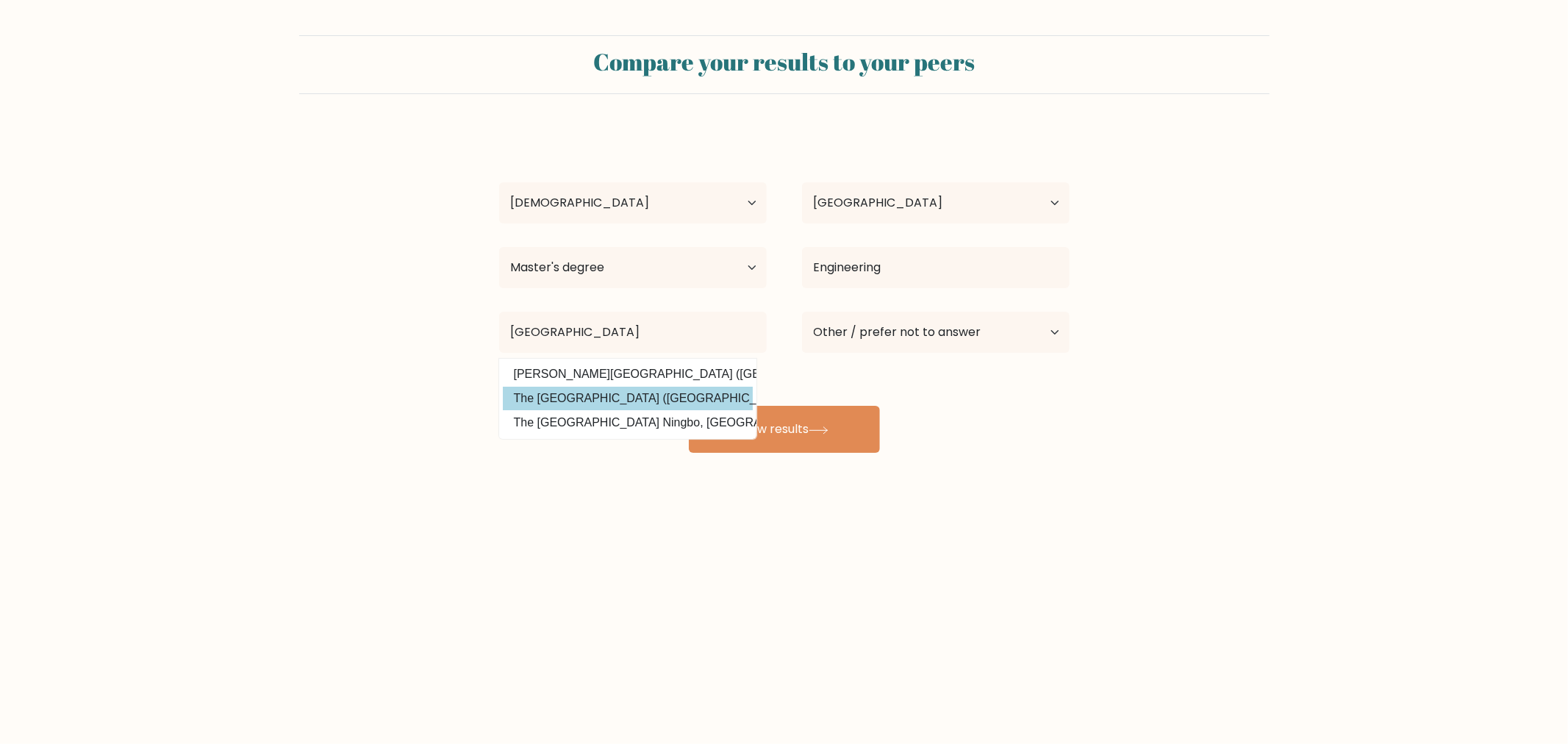
click at [711, 401] on option "The University of Nottingham (United Kingdom)" at bounding box center [627, 398] width 250 height 23
type input "The [GEOGRAPHIC_DATA]"
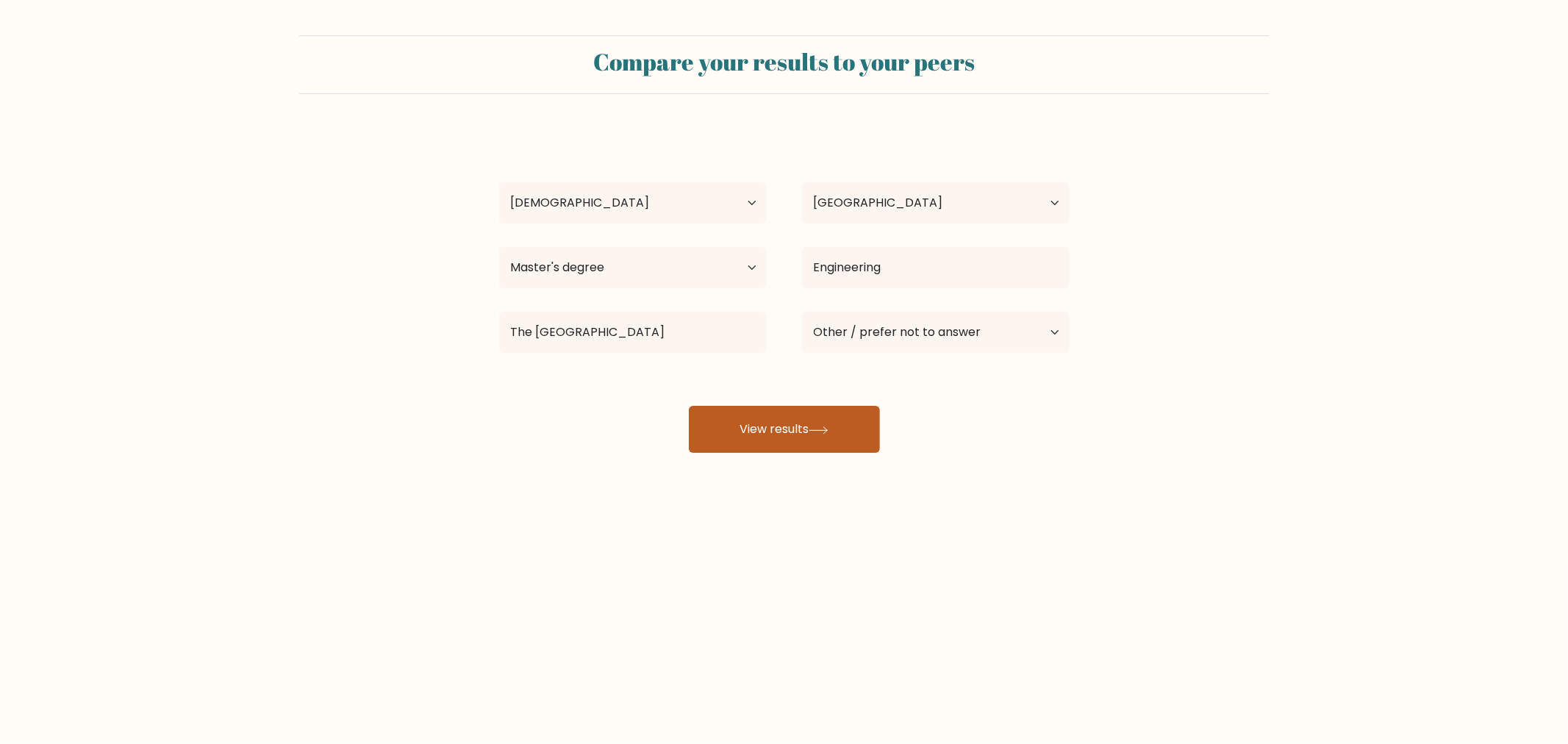
click at [843, 449] on button "View results" at bounding box center [784, 429] width 191 height 47
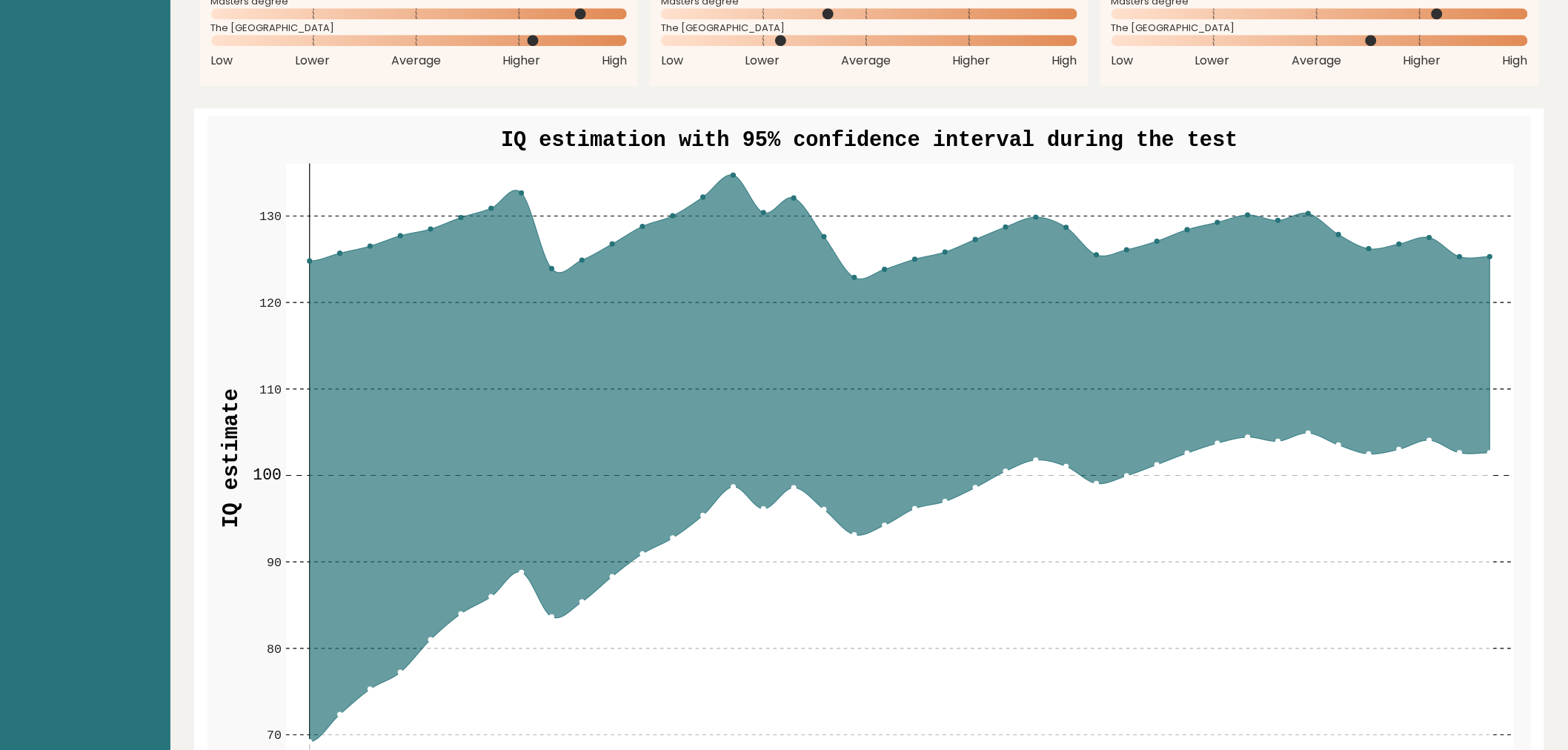
scroll to position [2058, 0]
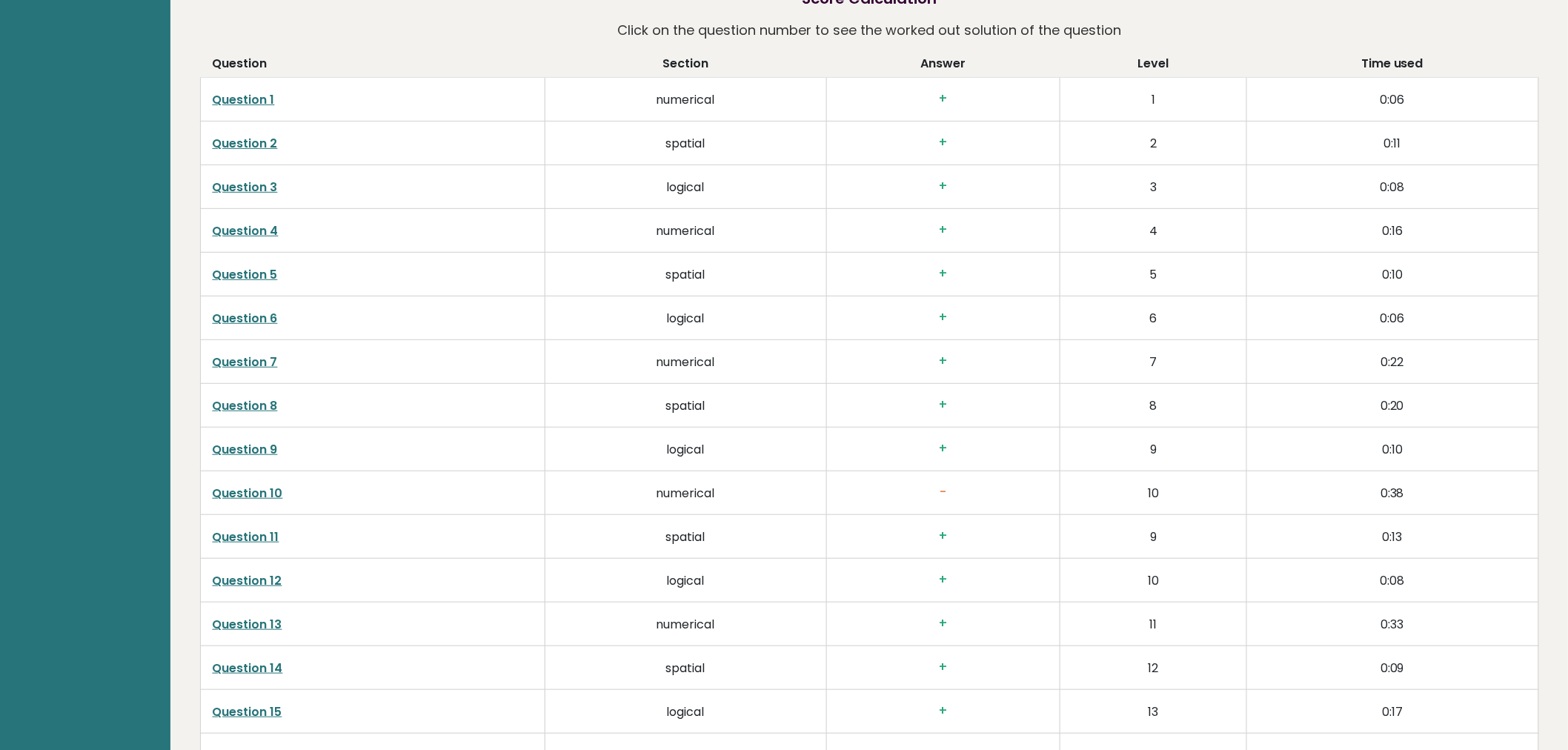
drag, startPoint x: 892, startPoint y: 375, endPoint x: 888, endPoint y: 382, distance: 8.1
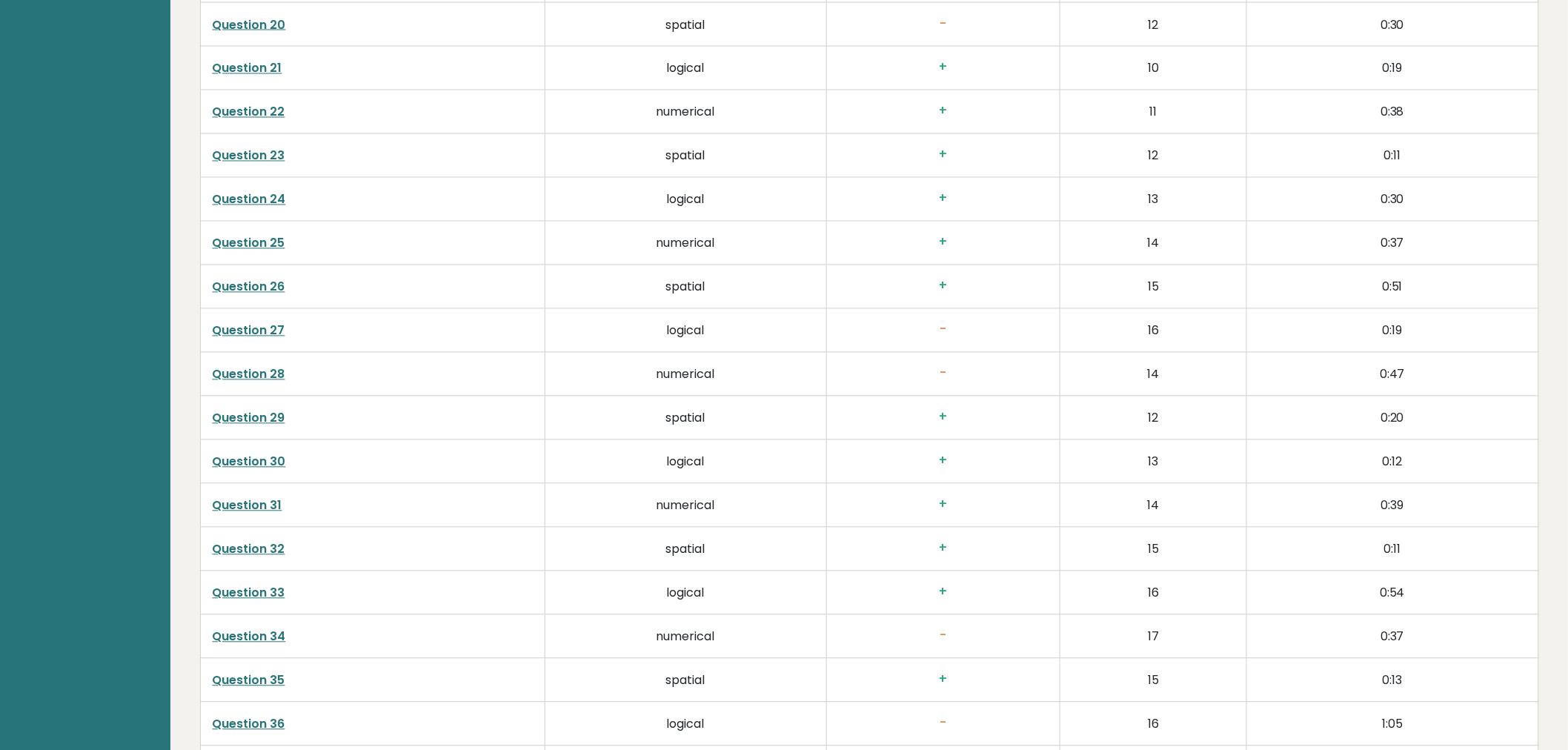
scroll to position [3820, 0]
